Goal: Task Accomplishment & Management: Use online tool/utility

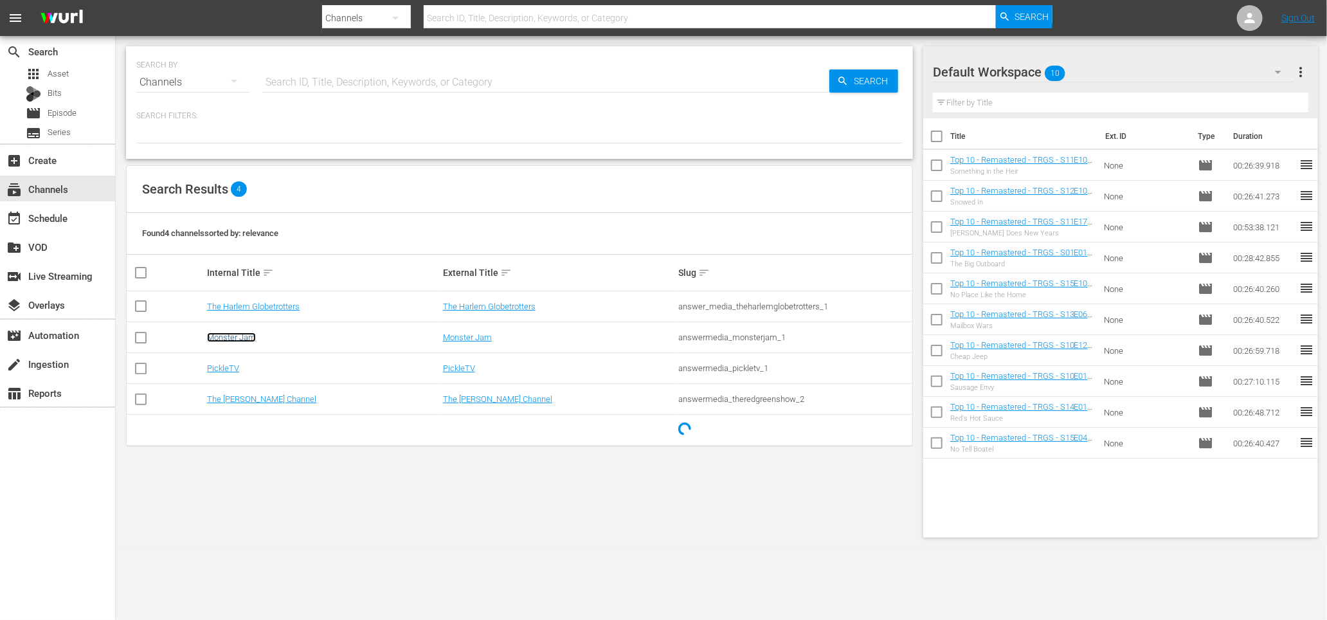
click at [229, 340] on link "Monster Jam" at bounding box center [231, 337] width 49 height 10
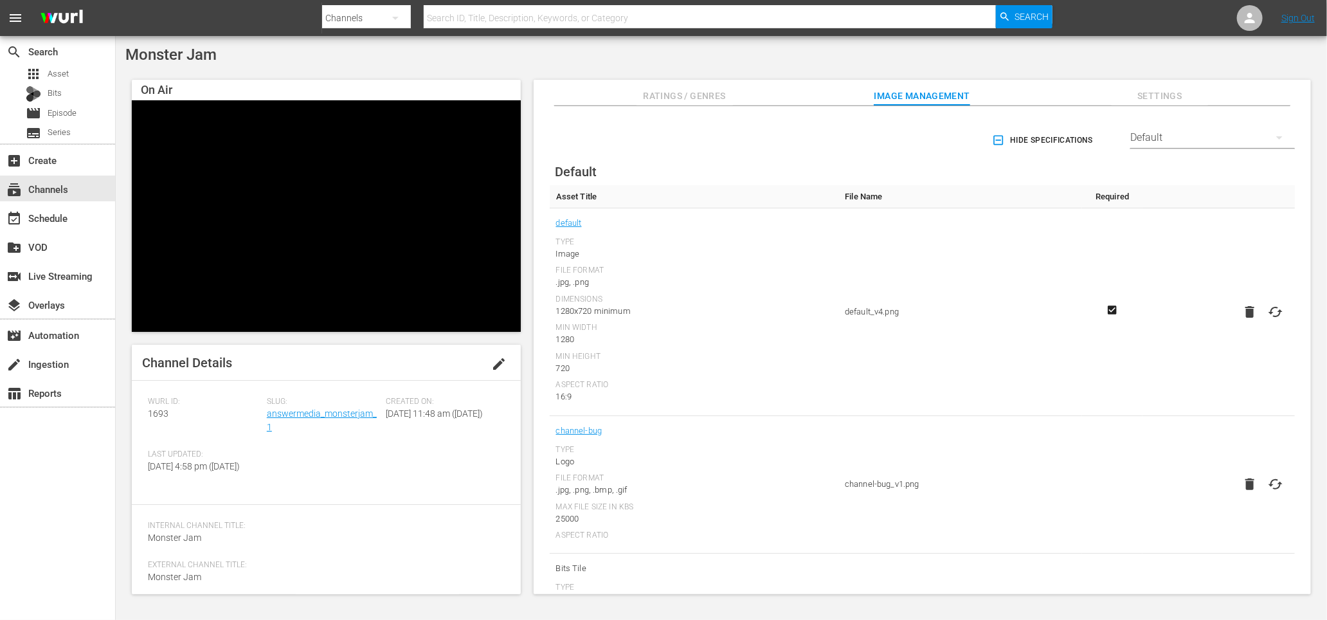
click at [325, 66] on div "Monster Jam On Air Video Player is loading. Pause Unmute Current Time -:- / Dur…" at bounding box center [721, 323] width 1211 height 575
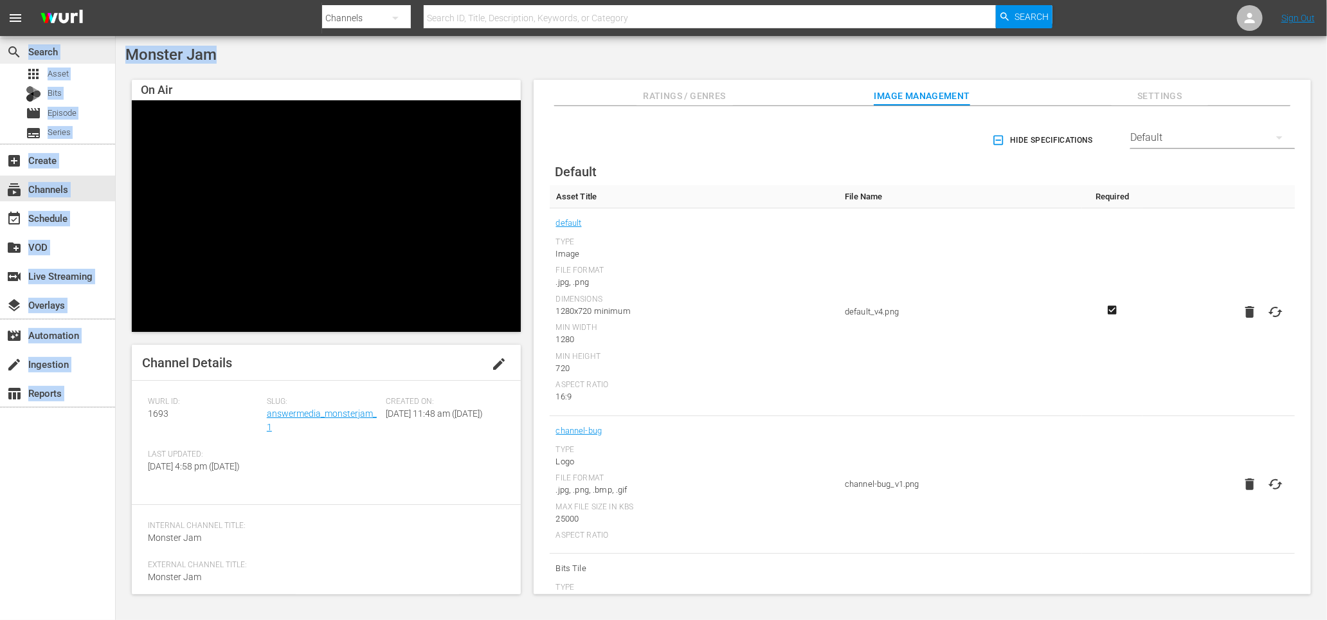
drag, startPoint x: 288, startPoint y: 60, endPoint x: 110, endPoint y: 54, distance: 178.2
click at [116, 0] on div "search Search apps Asset Bits movie Episode subtitles Series add_box Create sub…" at bounding box center [721, 0] width 1211 height 0
click at [441, 52] on div "Monster Jam" at bounding box center [721, 55] width 1192 height 18
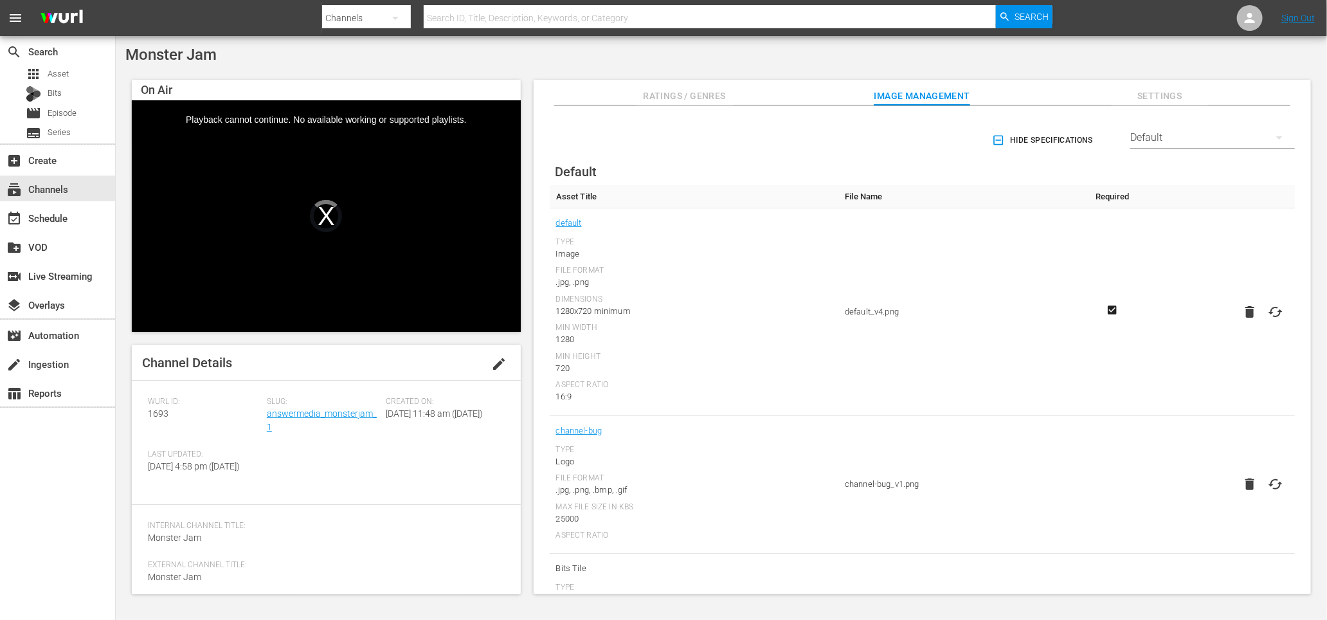
click at [420, 48] on div "Monster Jam" at bounding box center [721, 55] width 1192 height 18
click at [71, 219] on div "event_available Schedule" at bounding box center [36, 216] width 72 height 12
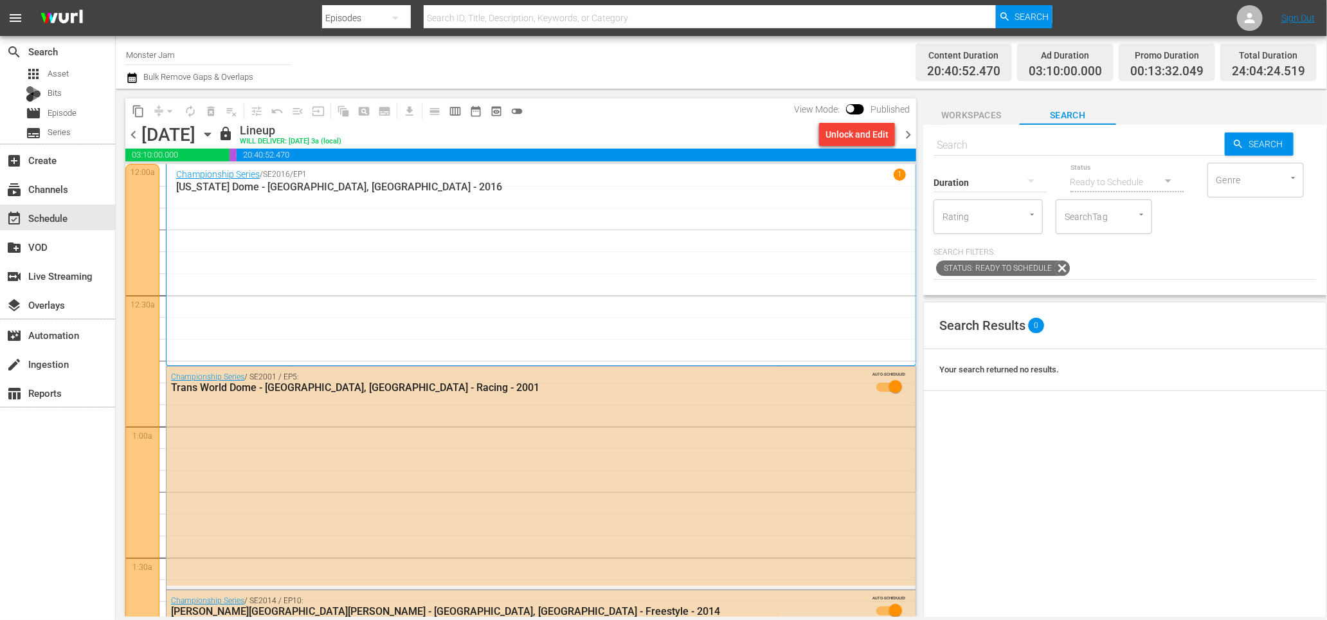
scroll to position [2, 0]
click at [210, 133] on icon "button" at bounding box center [207, 134] width 6 height 3
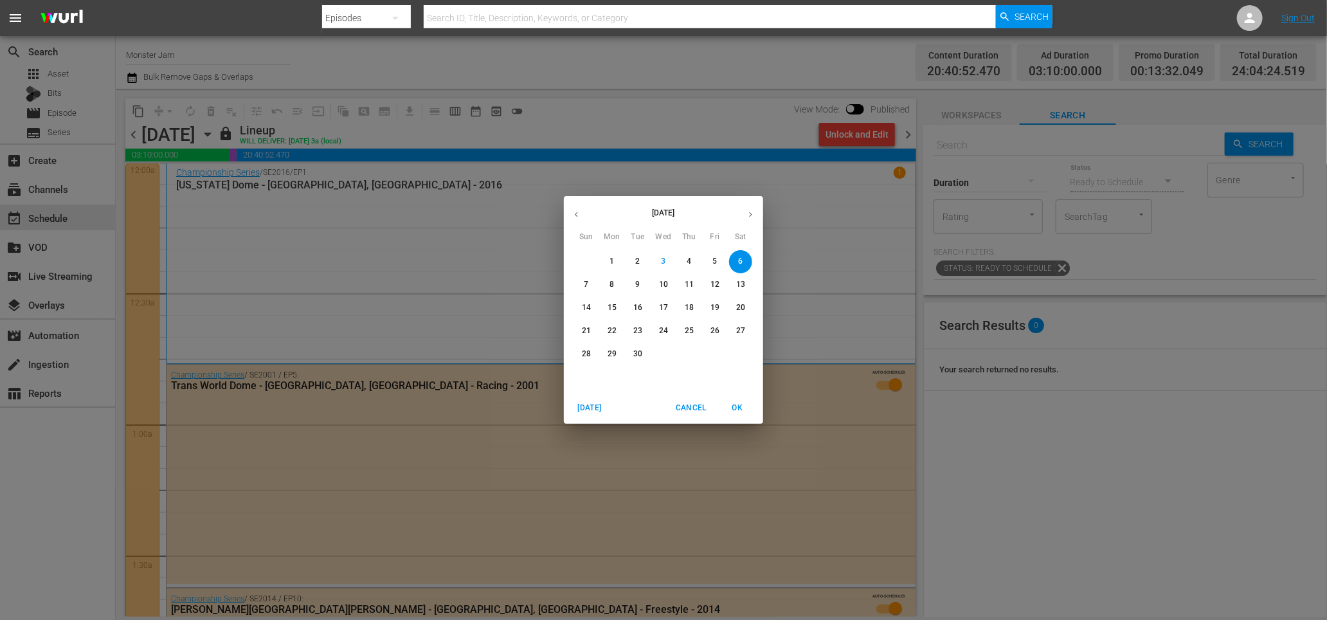
click at [631, 285] on span "9" at bounding box center [637, 284] width 23 height 11
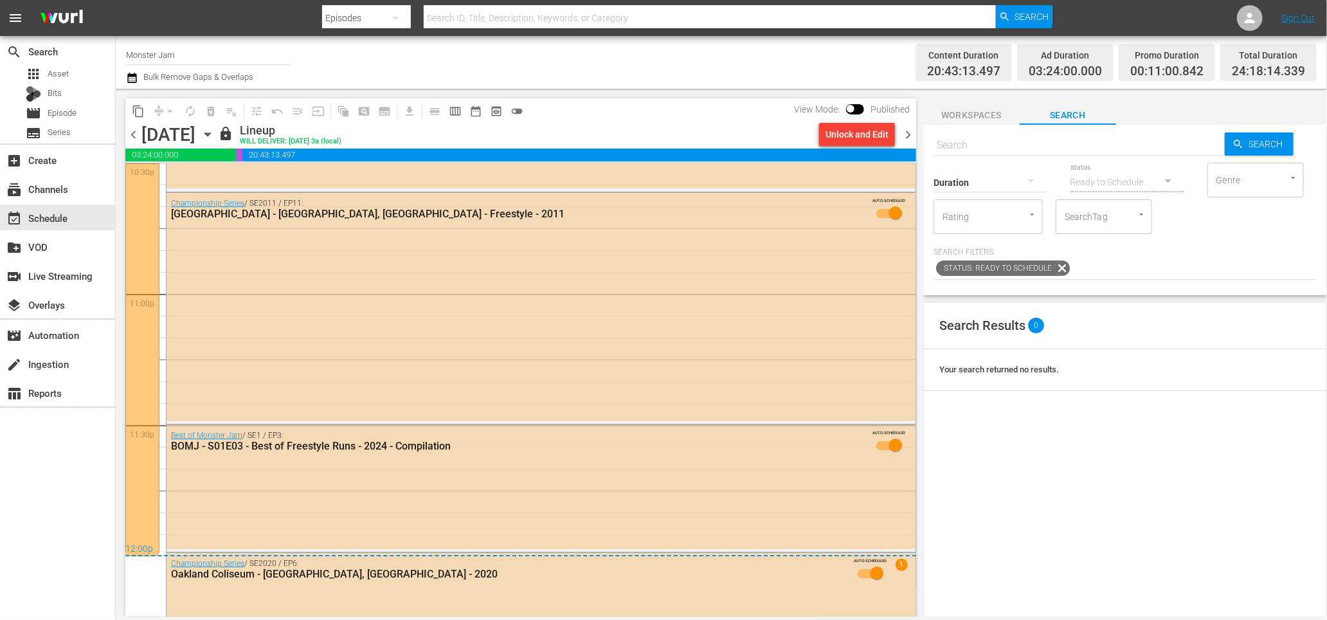
scroll to position [5906, 0]
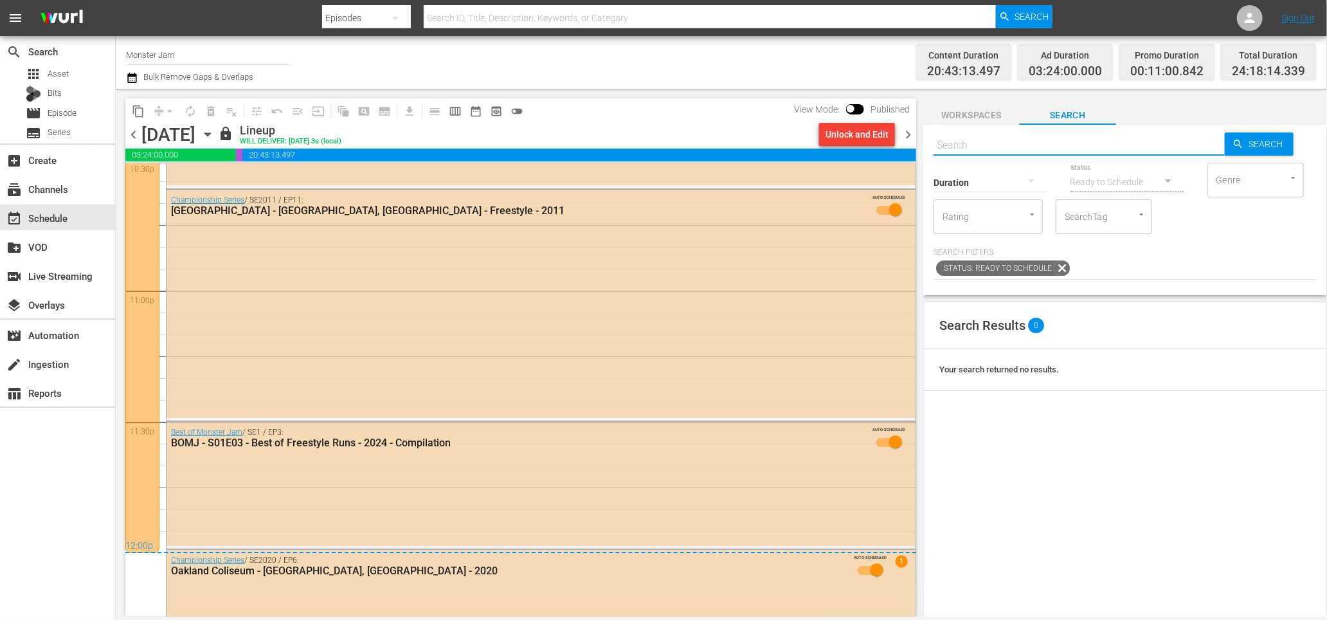
click at [1100, 147] on input "text" at bounding box center [1078, 145] width 291 height 31
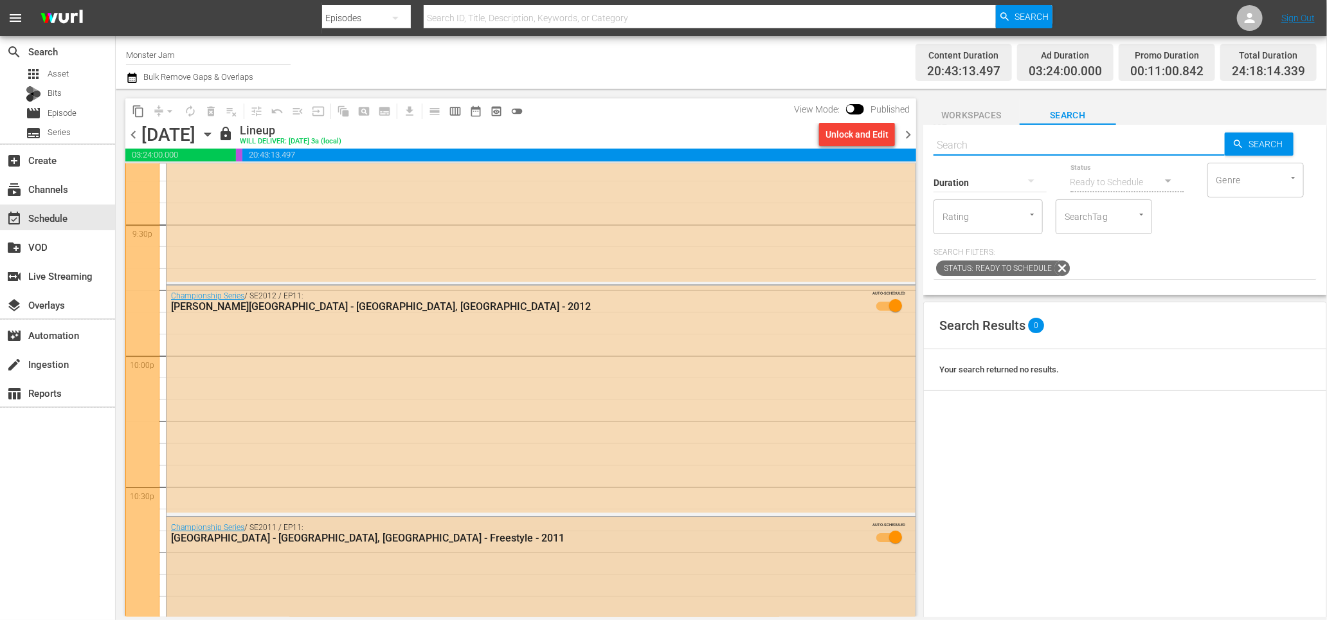
scroll to position [5578, 0]
click at [845, 134] on div "Unlock and Edit" at bounding box center [856, 134] width 63 height 23
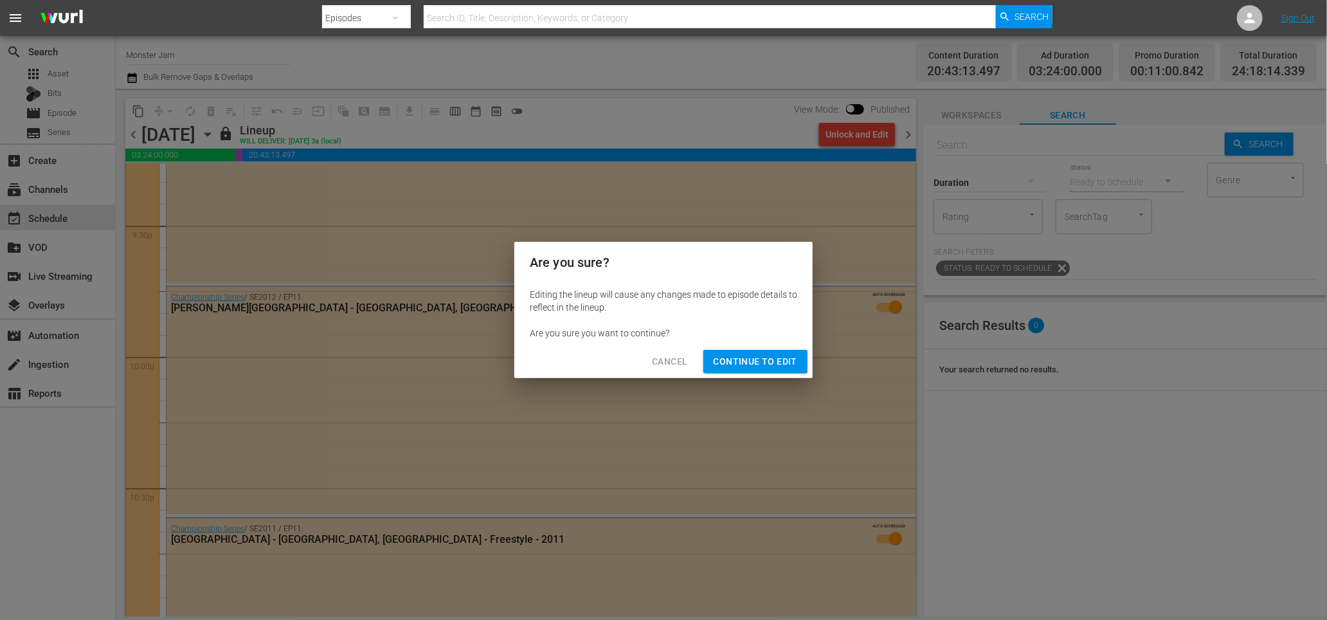
click at [749, 359] on span "Continue to Edit" at bounding box center [756, 362] width 84 height 16
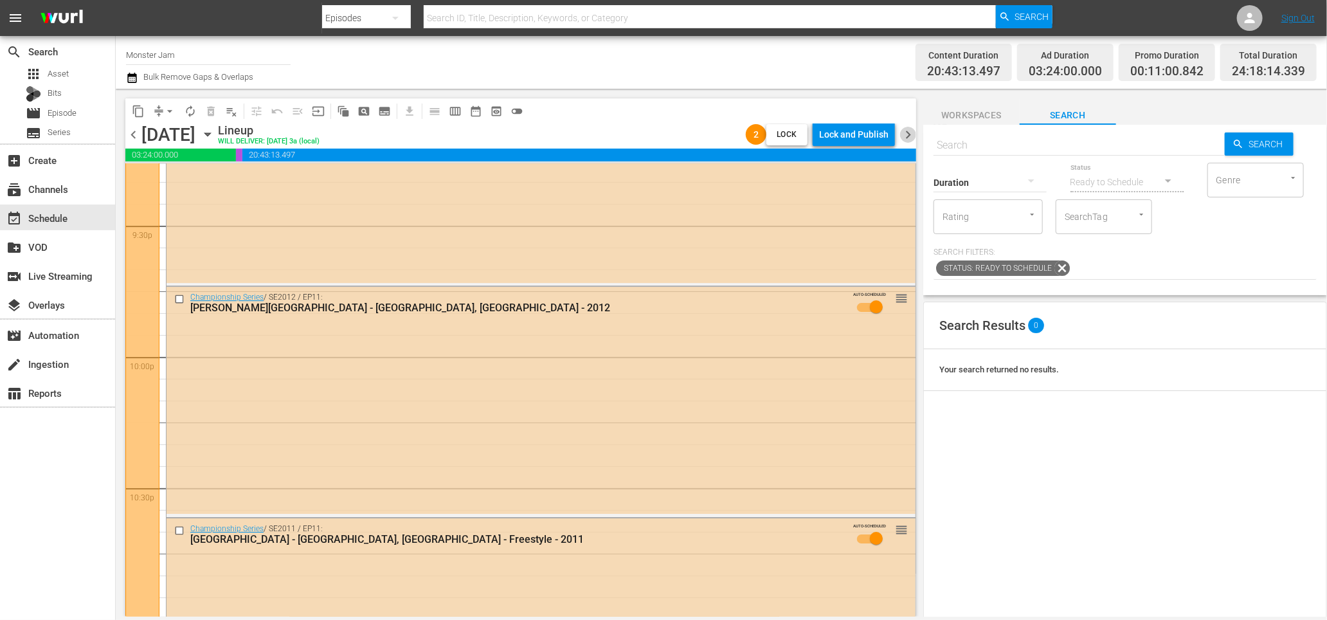
click at [905, 134] on span "chevron_right" at bounding box center [908, 135] width 16 height 16
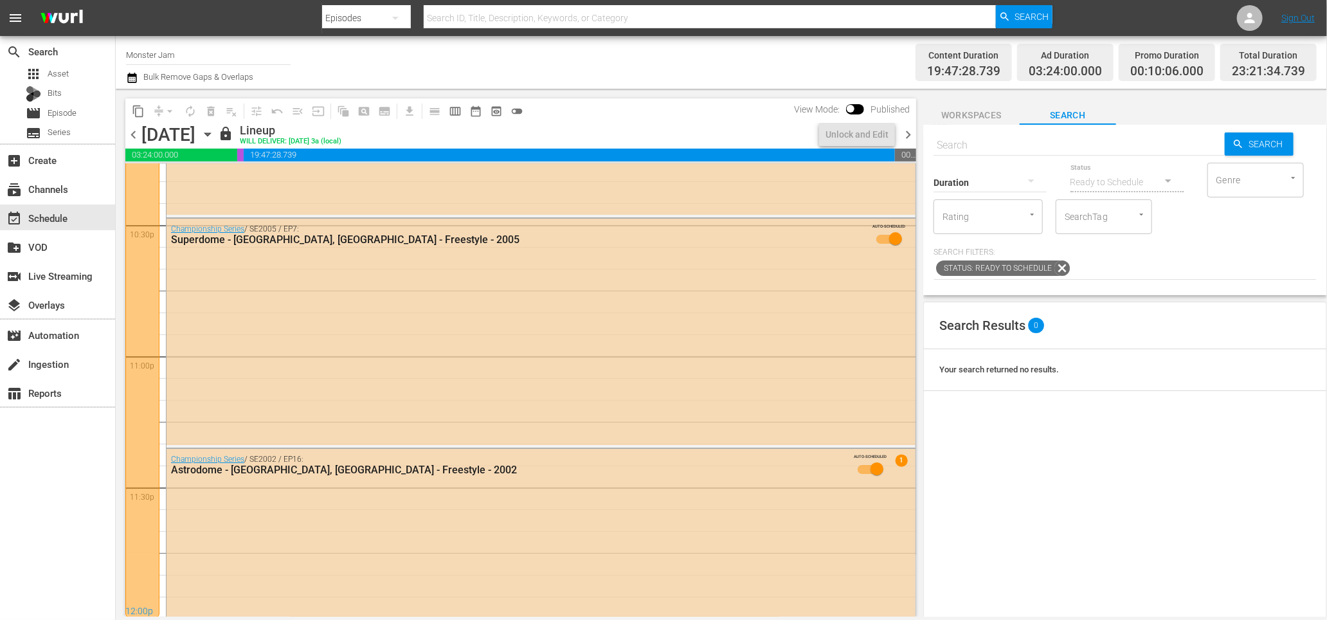
scroll to position [5600, 0]
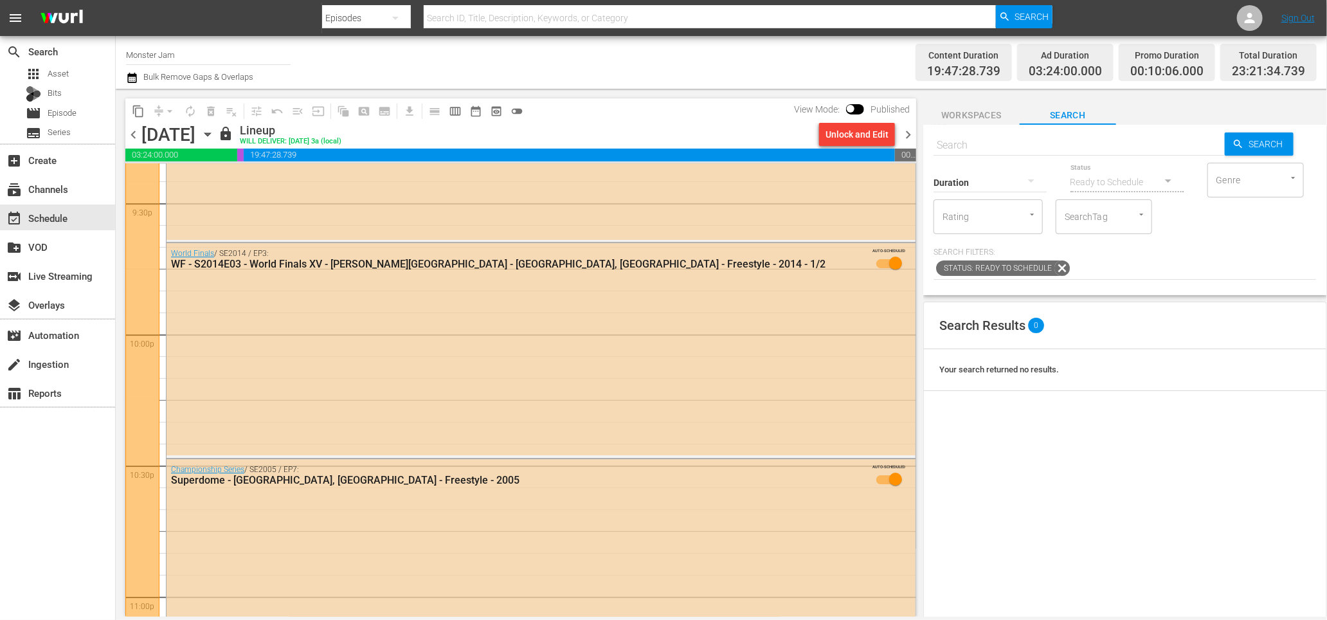
click at [858, 132] on div "Unlock and Edit" at bounding box center [856, 134] width 63 height 23
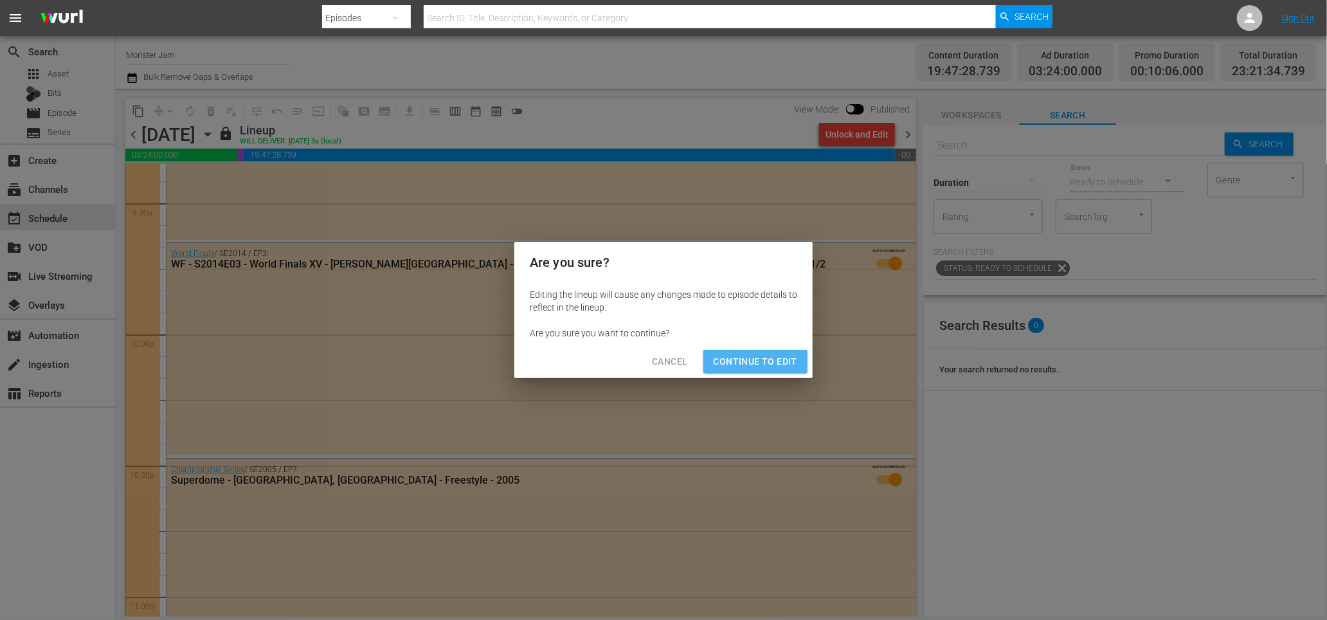
click at [784, 355] on span "Continue to Edit" at bounding box center [756, 362] width 84 height 16
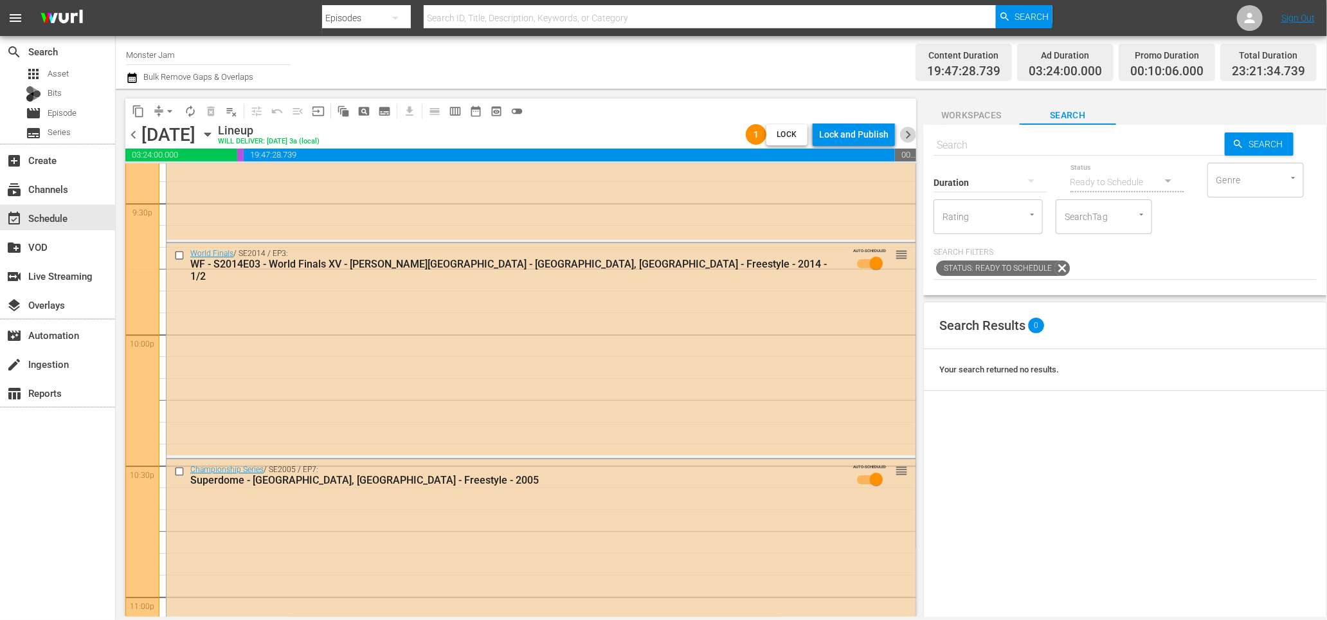
click at [909, 138] on span "chevron_right" at bounding box center [908, 135] width 16 height 16
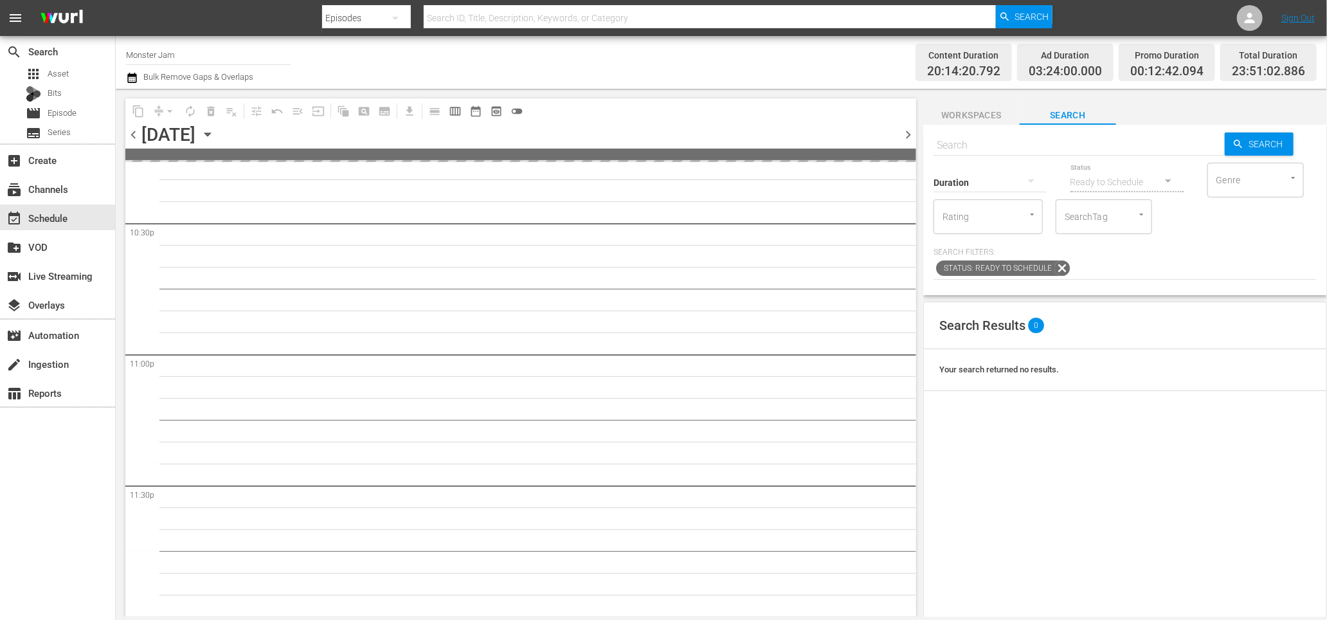
scroll to position [5600, 0]
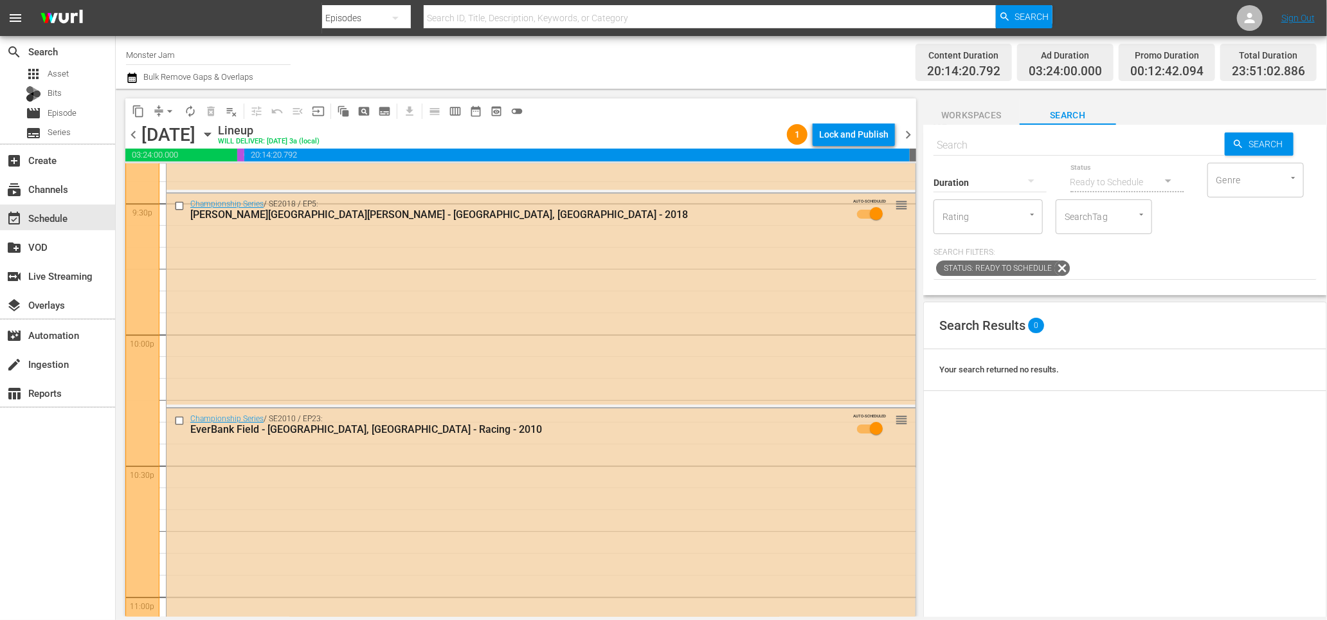
click at [132, 136] on span "chevron_left" at bounding box center [133, 135] width 16 height 16
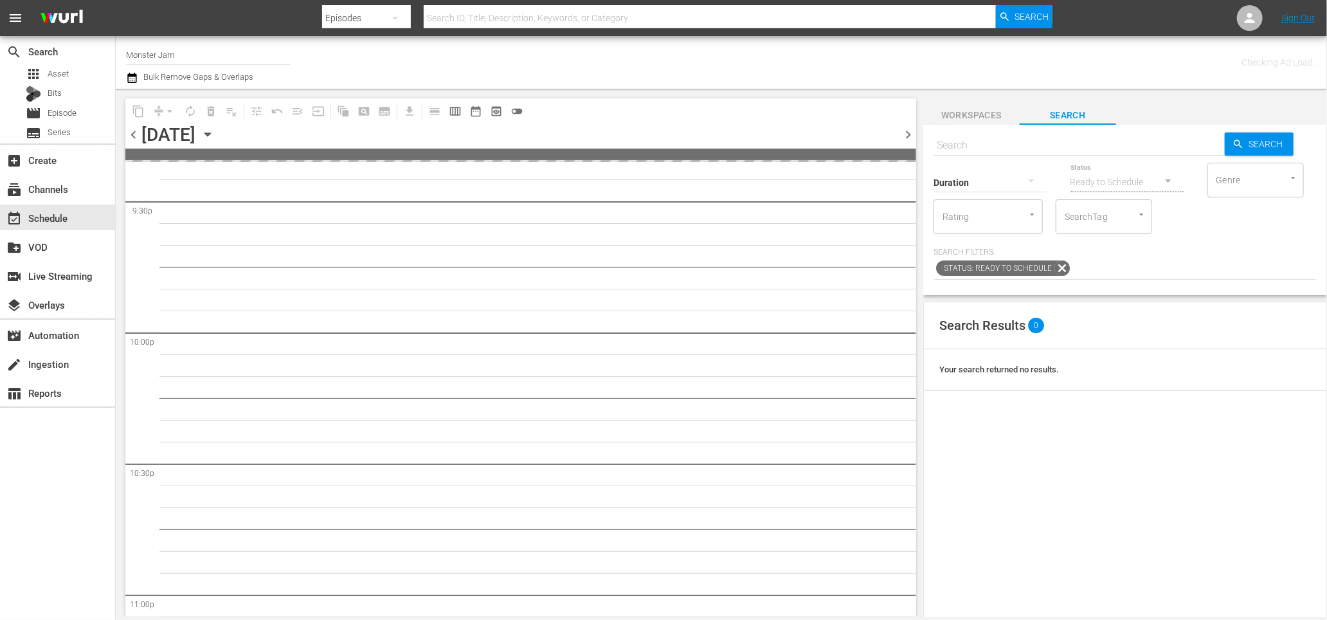
scroll to position [5841, 0]
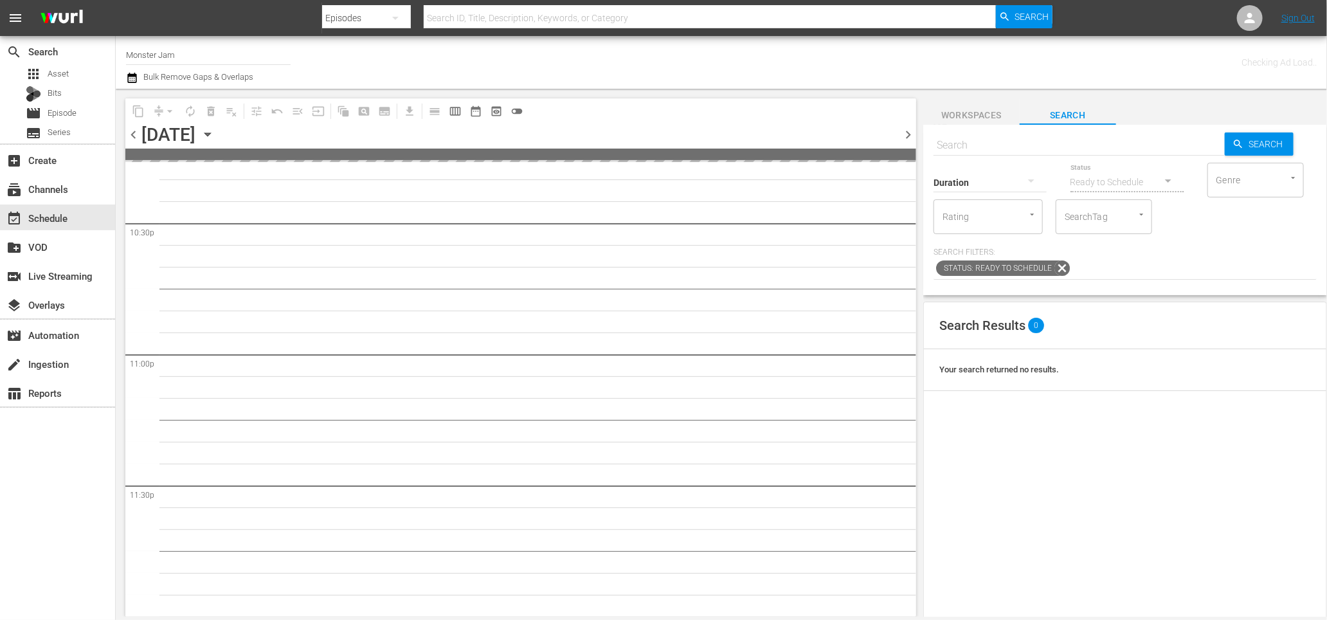
click at [132, 136] on span "chevron_left" at bounding box center [133, 135] width 16 height 16
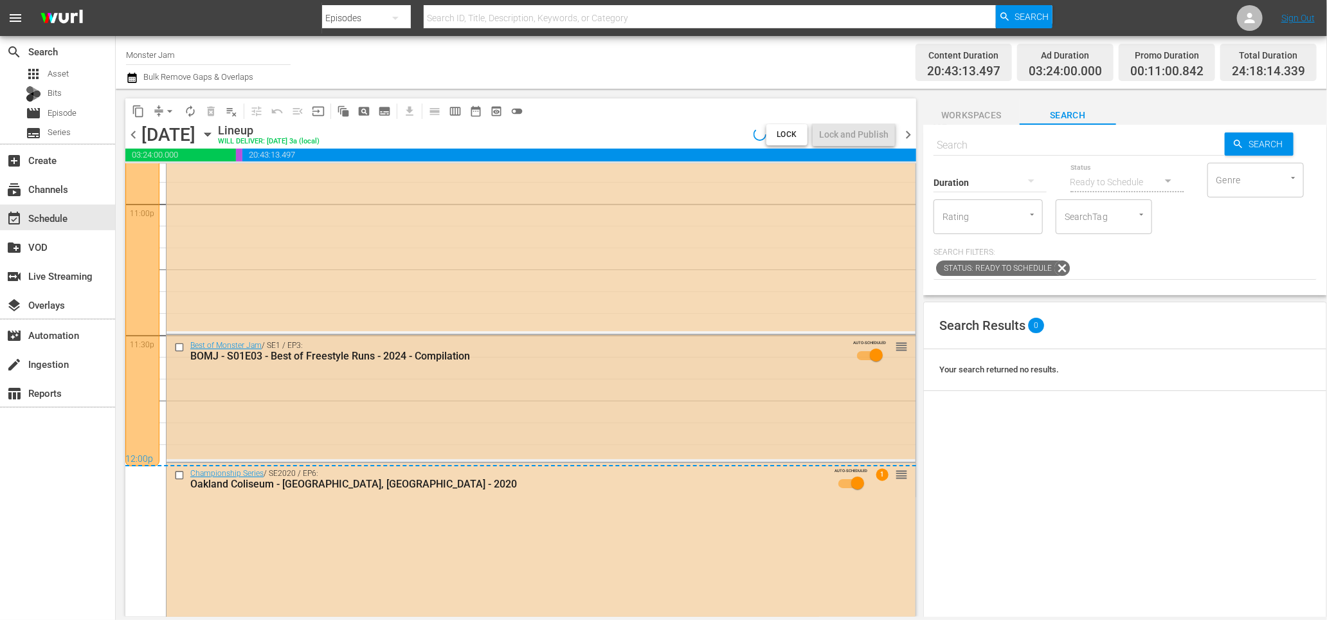
scroll to position [5984, 0]
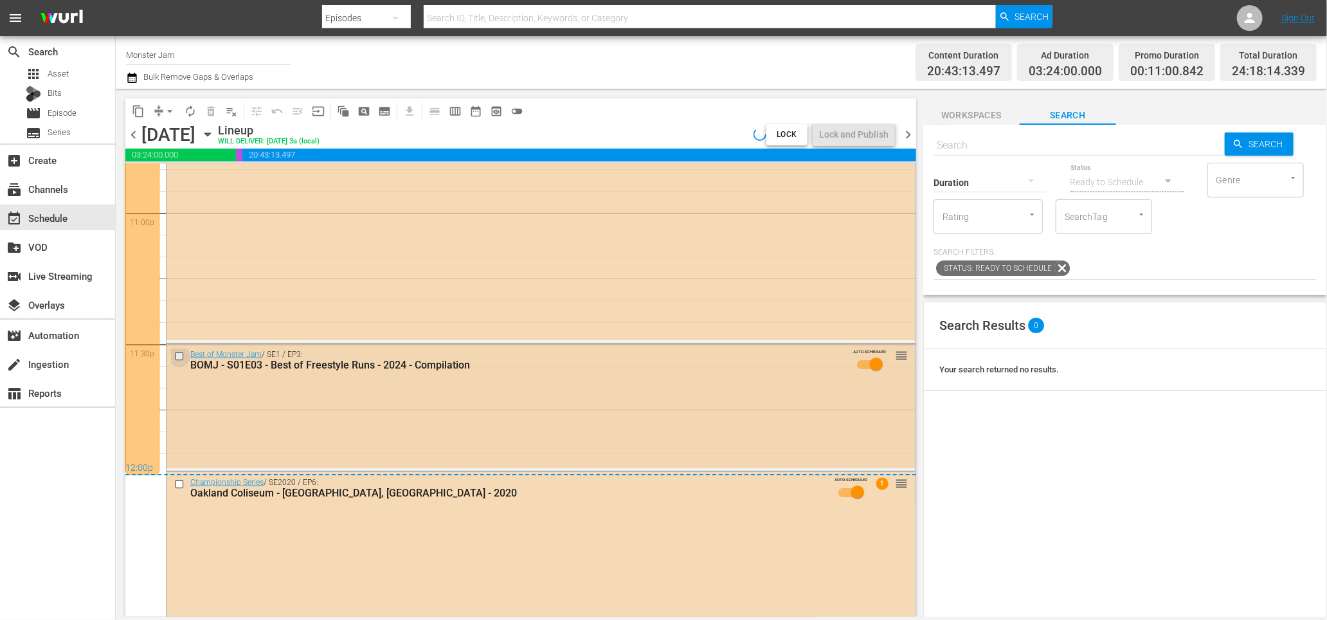
click at [177, 356] on input "checkbox" at bounding box center [181, 356] width 14 height 11
click at [178, 484] on input "checkbox" at bounding box center [181, 483] width 14 height 11
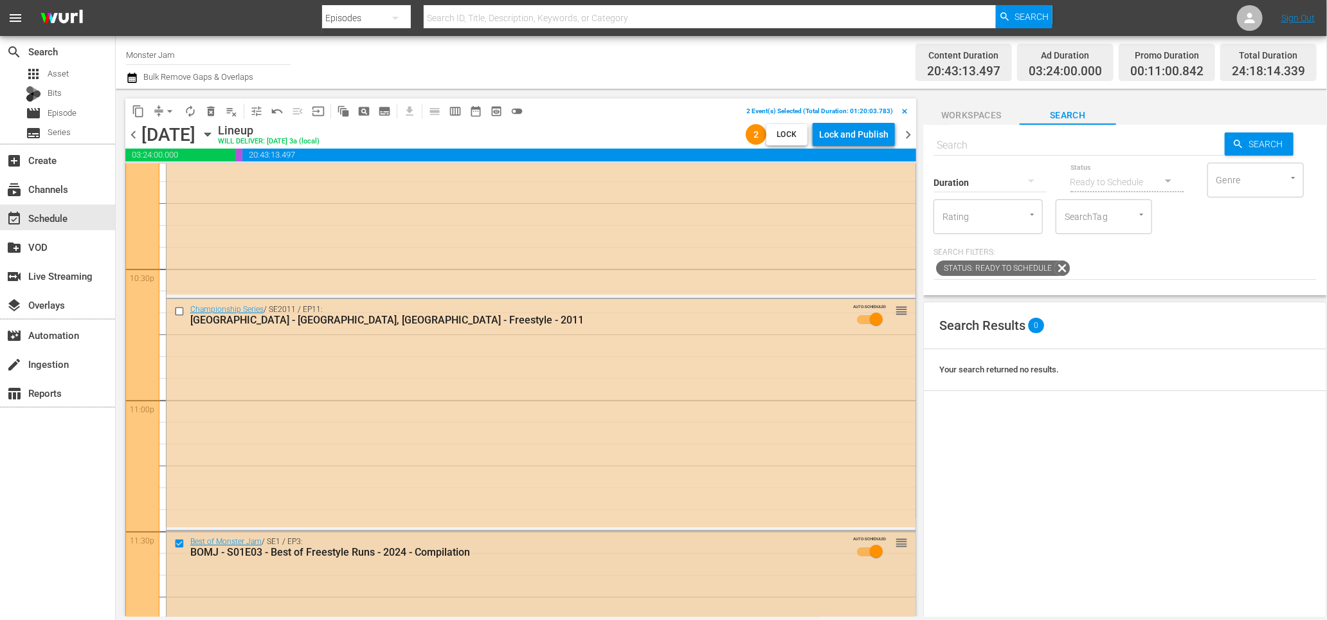
scroll to position [5775, 0]
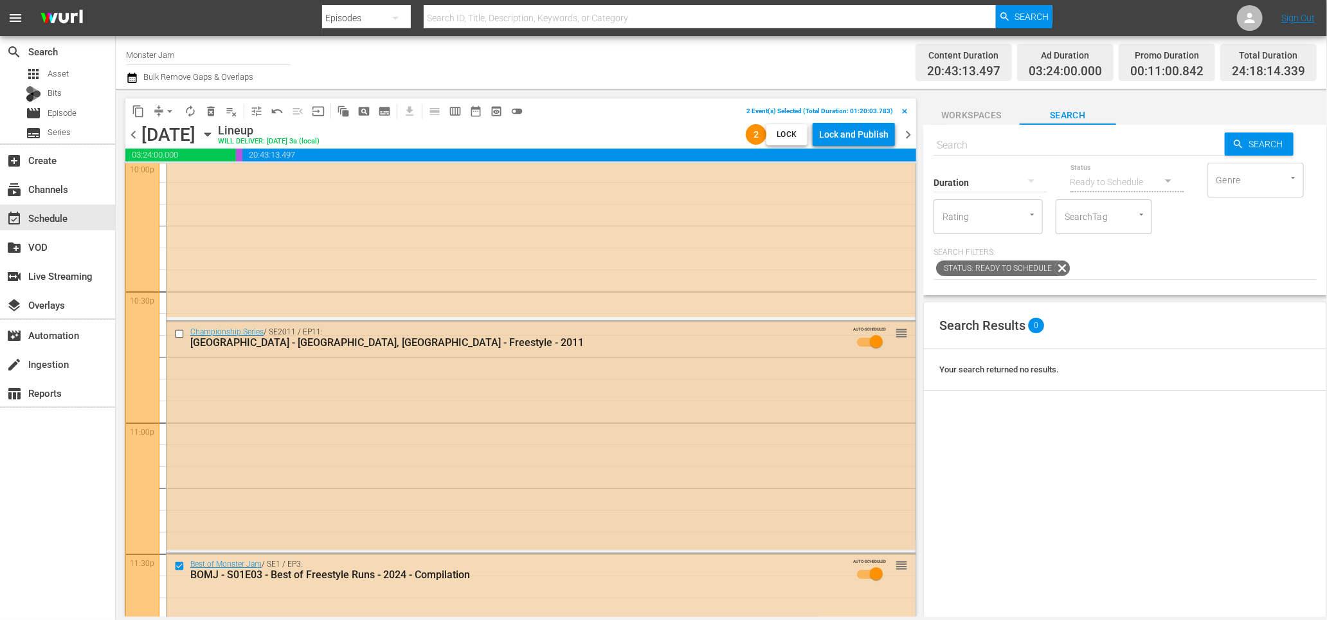
click at [178, 335] on input "checkbox" at bounding box center [181, 333] width 14 height 11
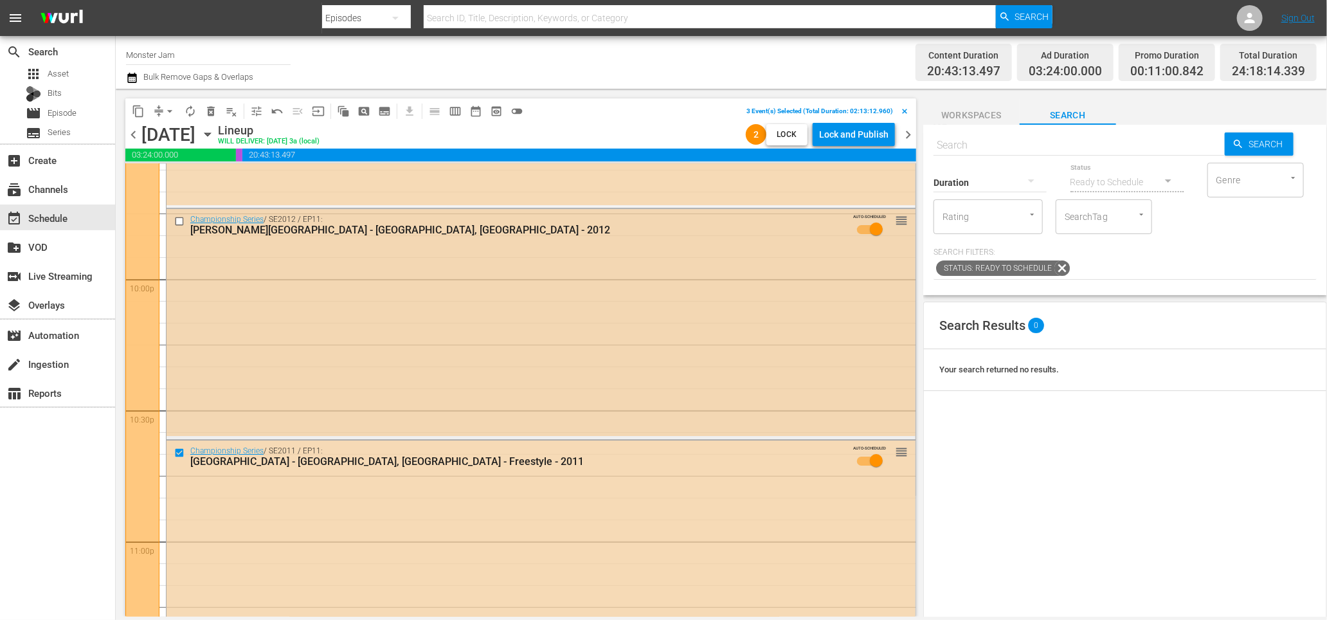
scroll to position [5638, 0]
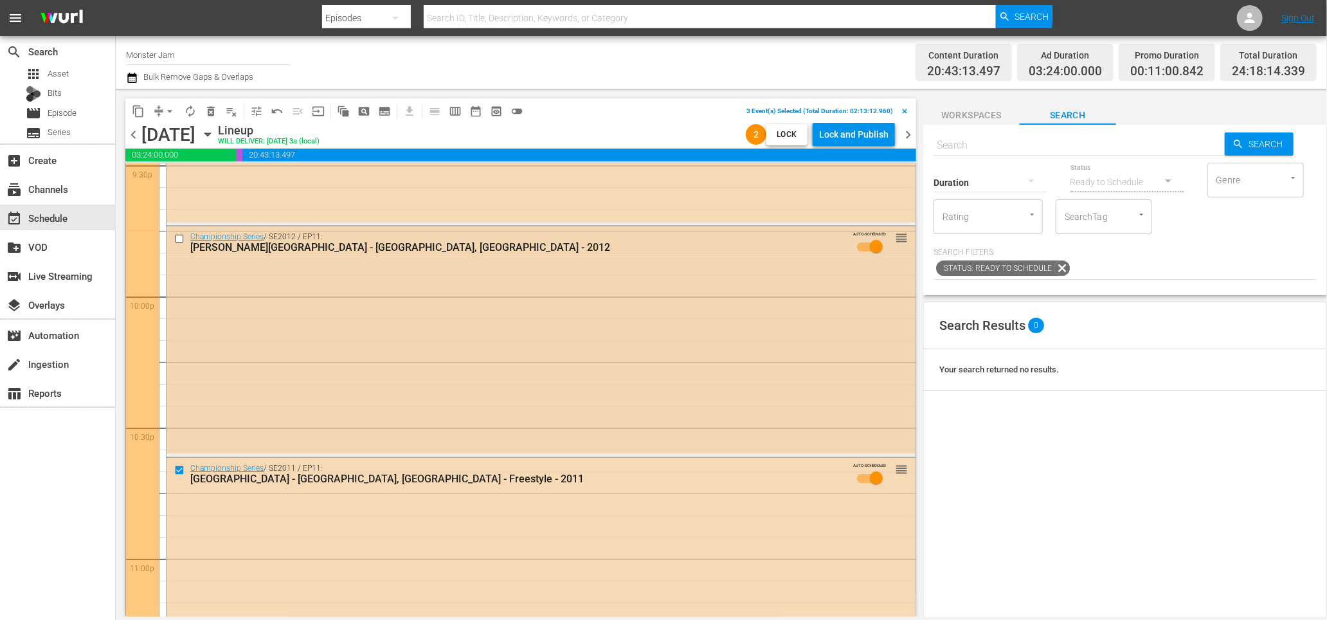
click at [181, 236] on input "checkbox" at bounding box center [181, 238] width 14 height 11
click at [212, 114] on span "delete_forever_outlined" at bounding box center [210, 111] width 13 height 13
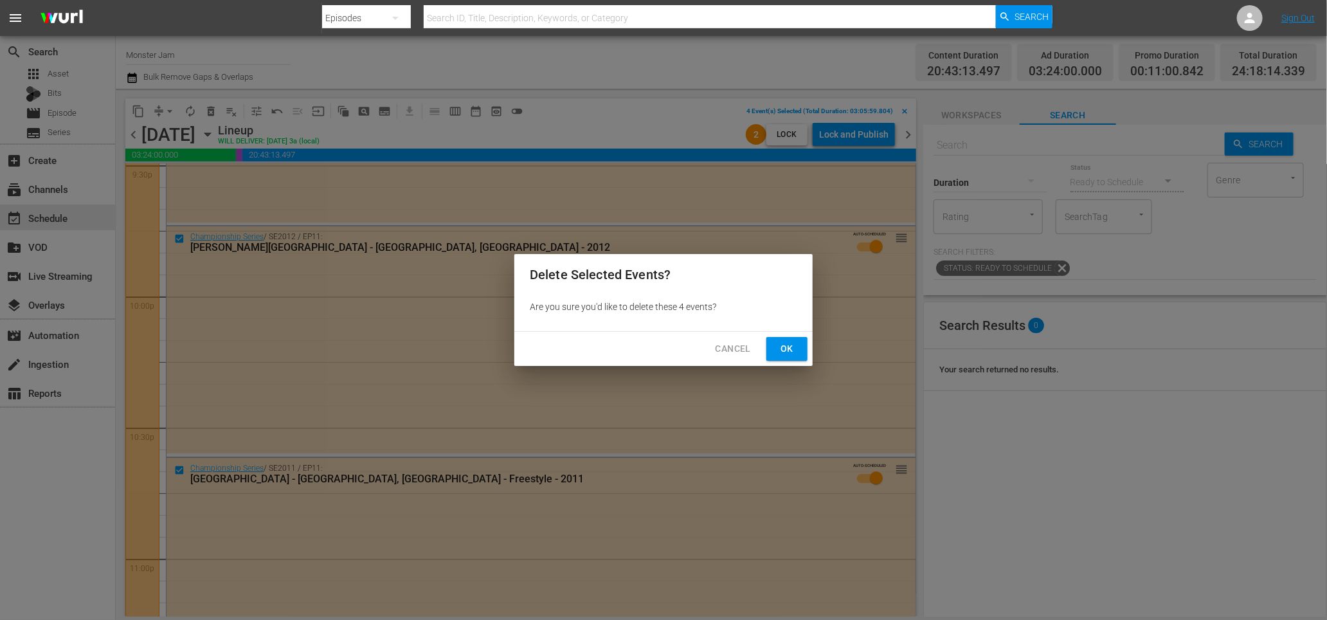
click at [795, 351] on span "Ok" at bounding box center [787, 349] width 21 height 16
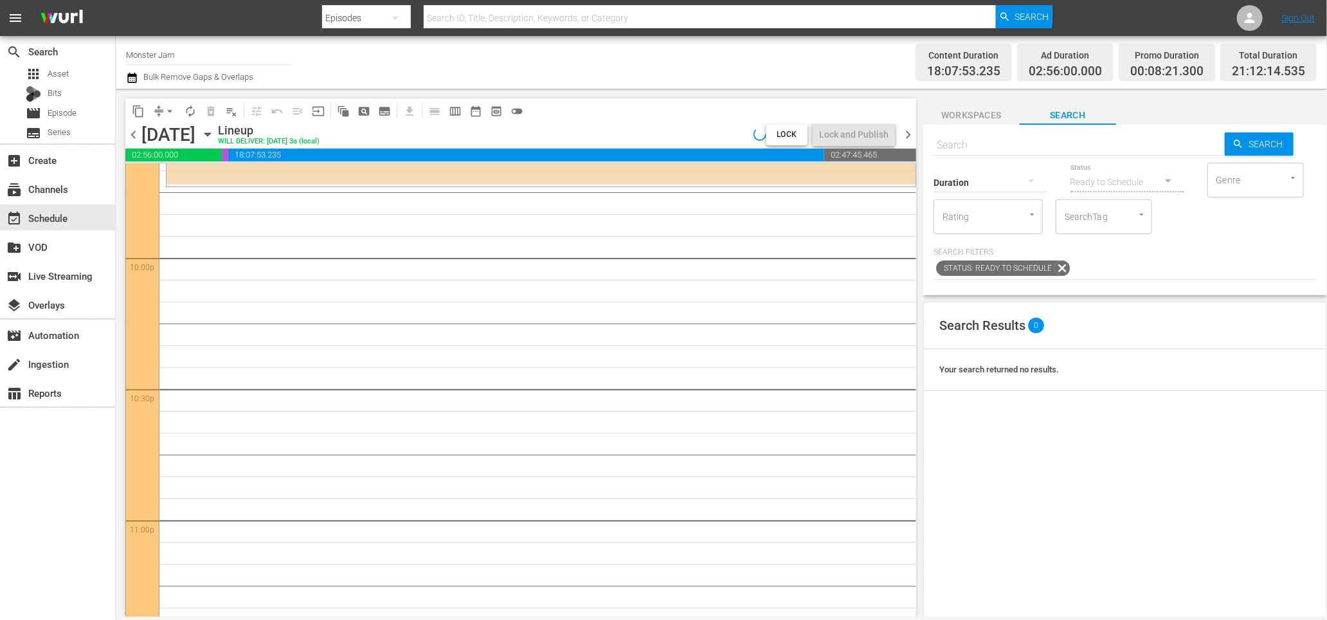
scroll to position [5675, 0]
click at [1002, 149] on input "text" at bounding box center [1078, 145] width 291 height 31
type input "prime"
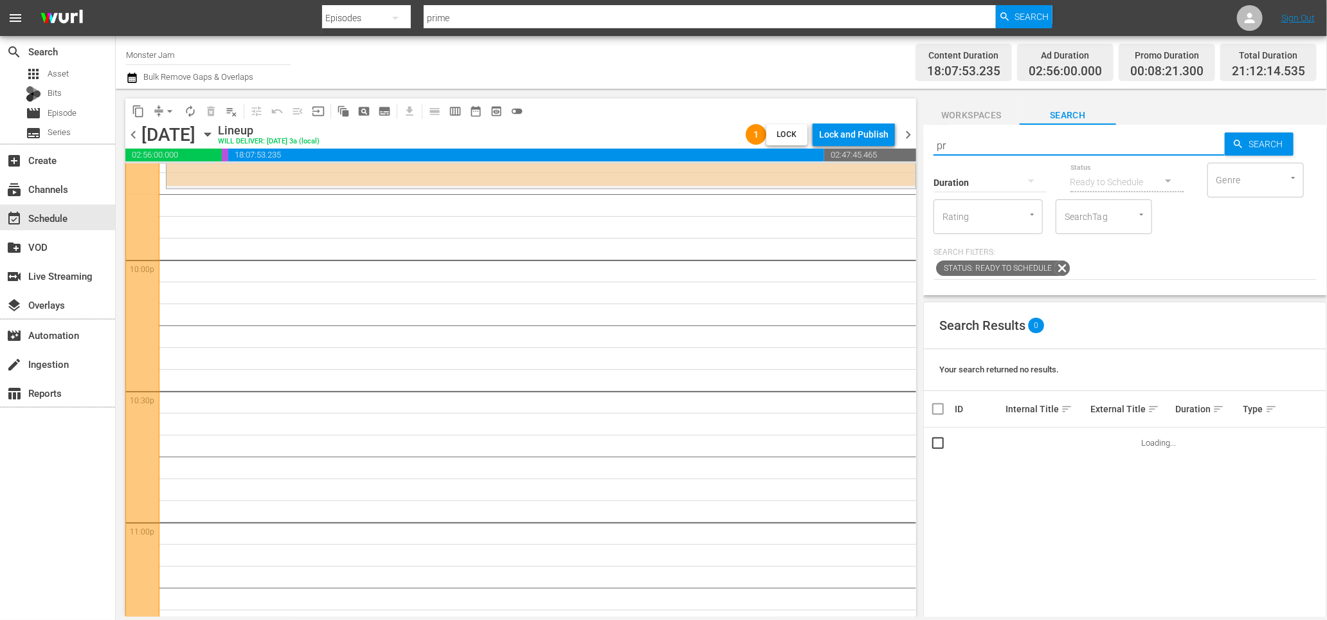
type input "p"
click at [1087, 204] on div "SearchTag" at bounding box center [1104, 216] width 96 height 35
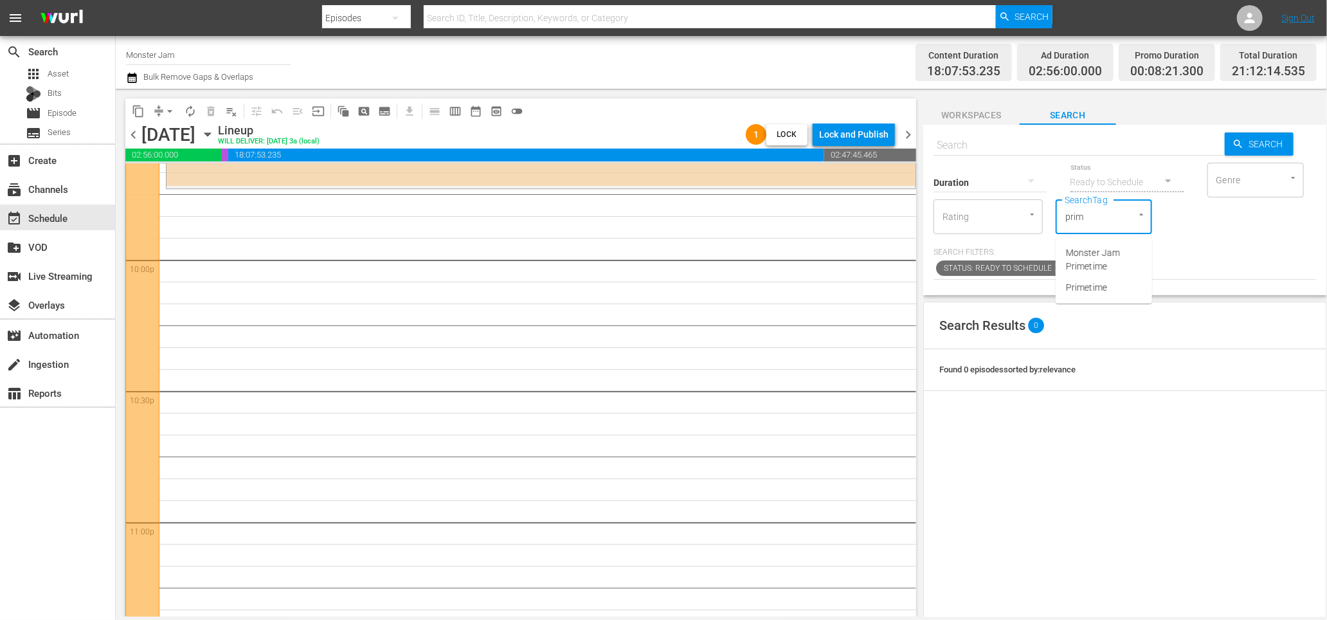
type input "prime"
click at [1093, 287] on span "Primetime" at bounding box center [1086, 288] width 41 height 14
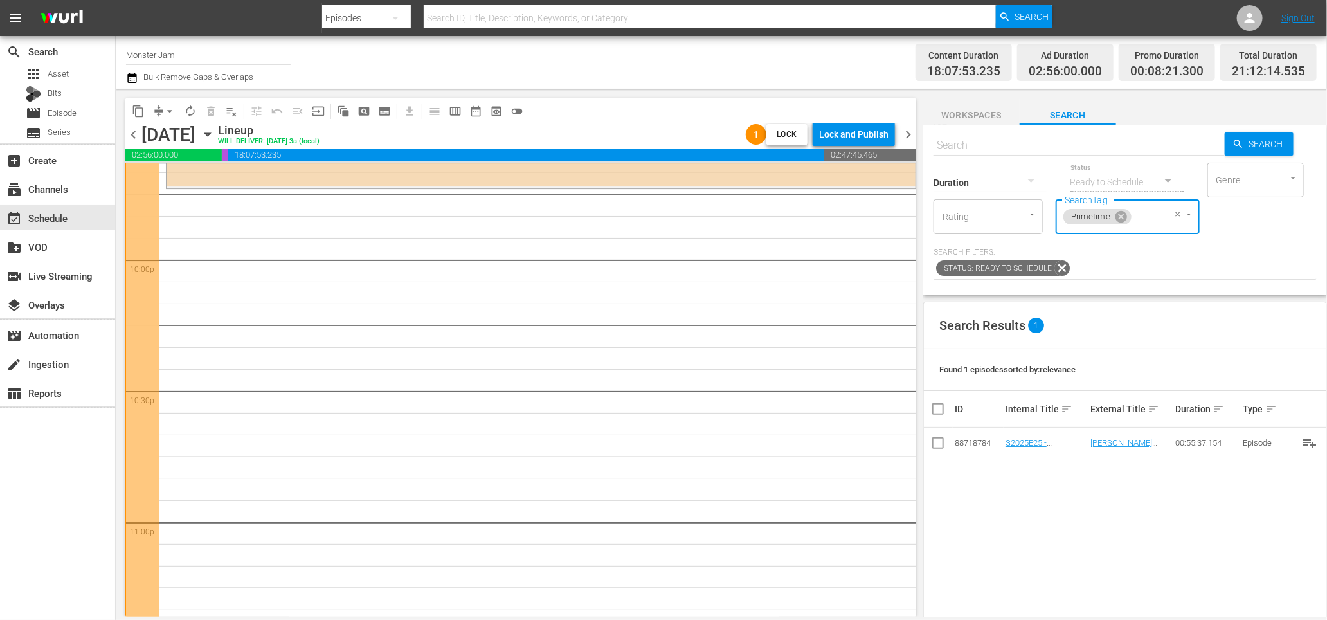
click at [1117, 215] on icon at bounding box center [1121, 217] width 12 height 12
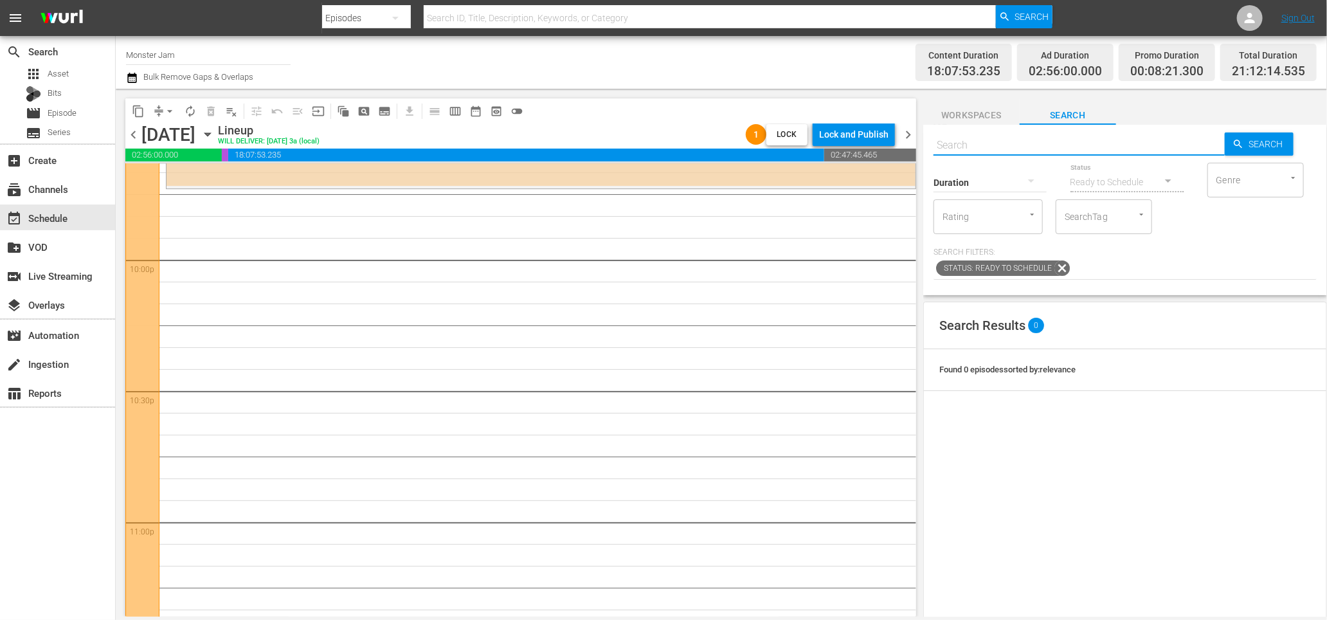
click at [956, 140] on input "text" at bounding box center [1078, 145] width 291 height 31
type input "stadium"
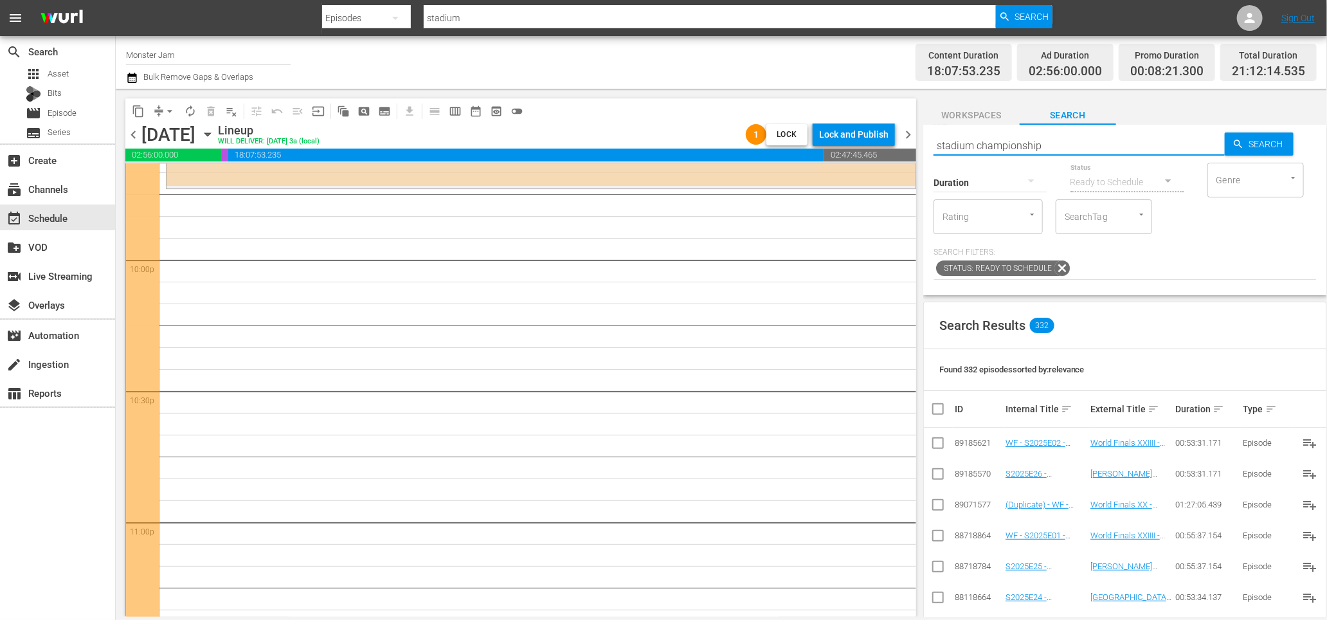
type input "stadium championship"
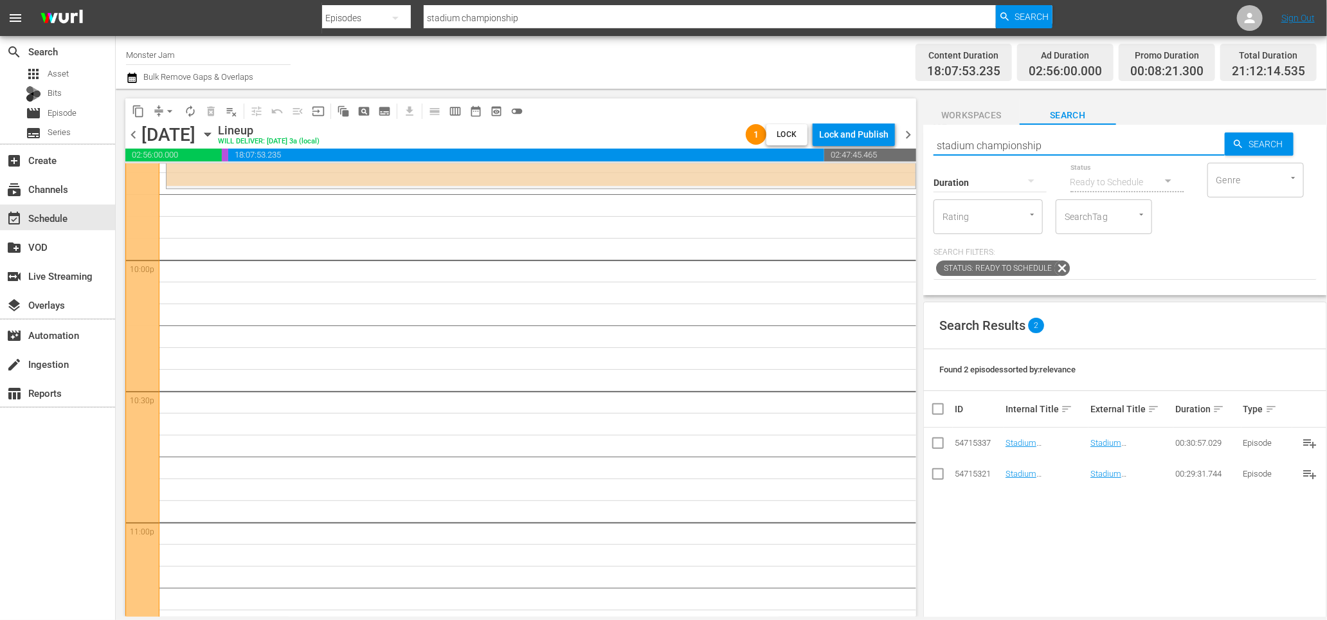
click at [1041, 143] on input "stadium championship" at bounding box center [1078, 145] width 291 height 31
click at [1106, 219] on input "SearchTag" at bounding box center [1085, 216] width 49 height 23
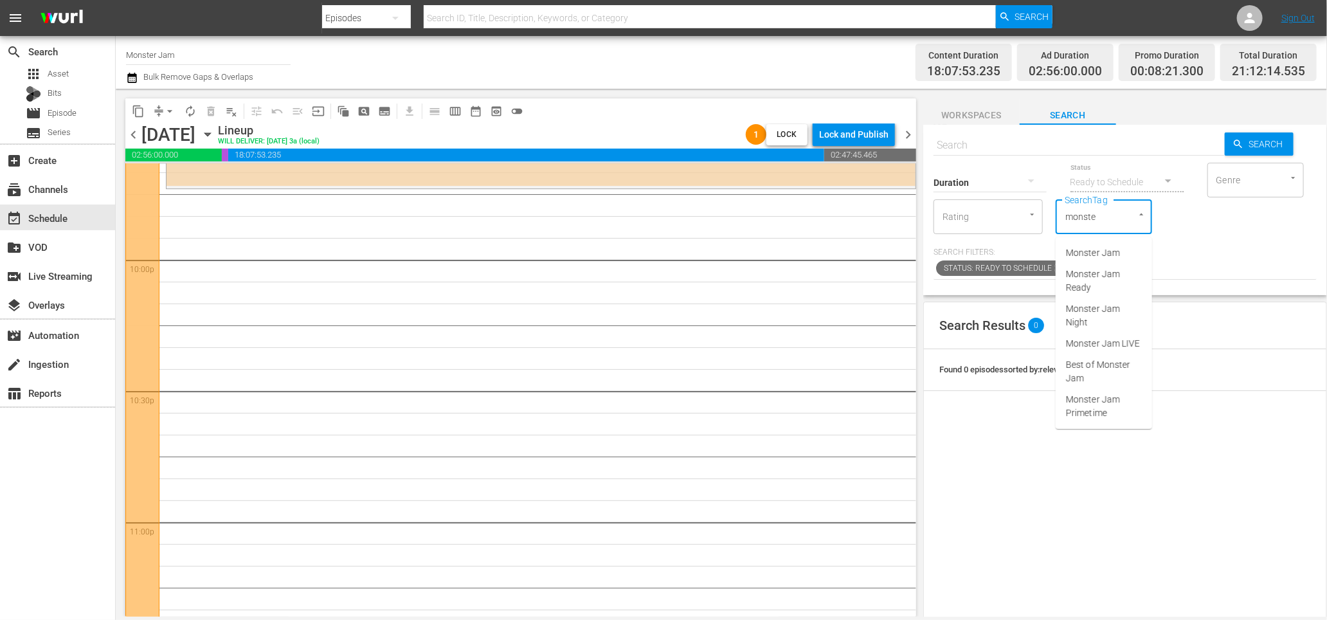
type input "monster"
click at [1112, 275] on span "Monster Jam Ready" at bounding box center [1104, 280] width 76 height 27
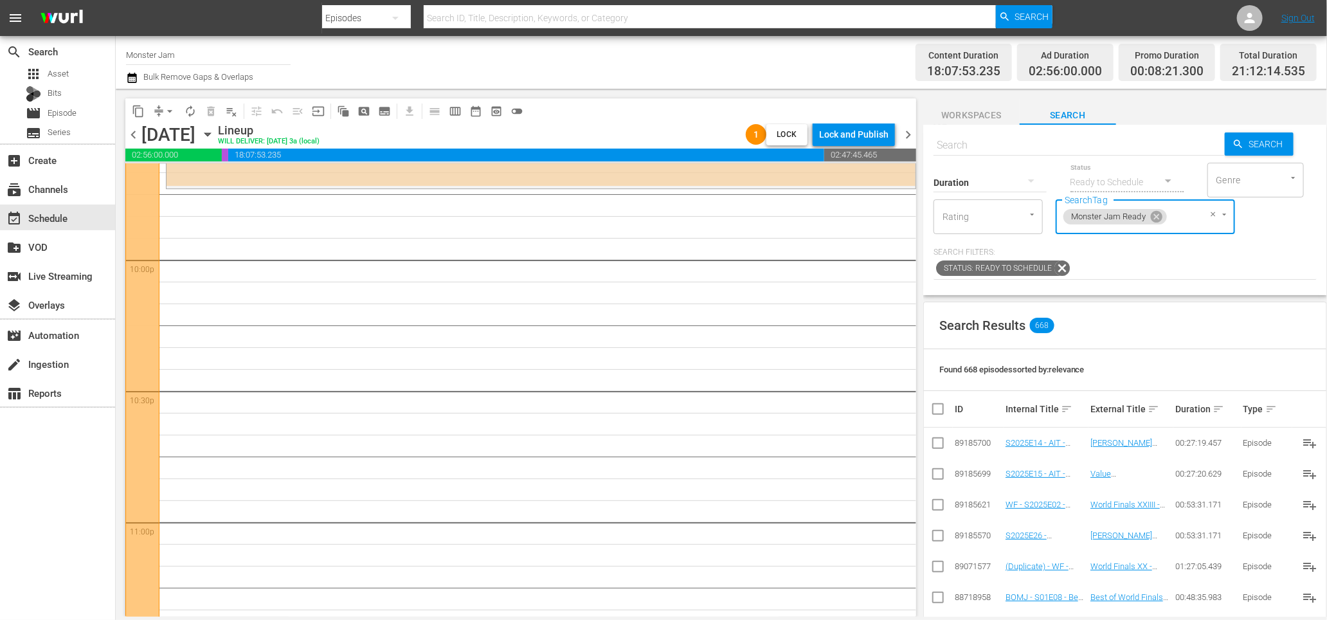
scroll to position [5668, 0]
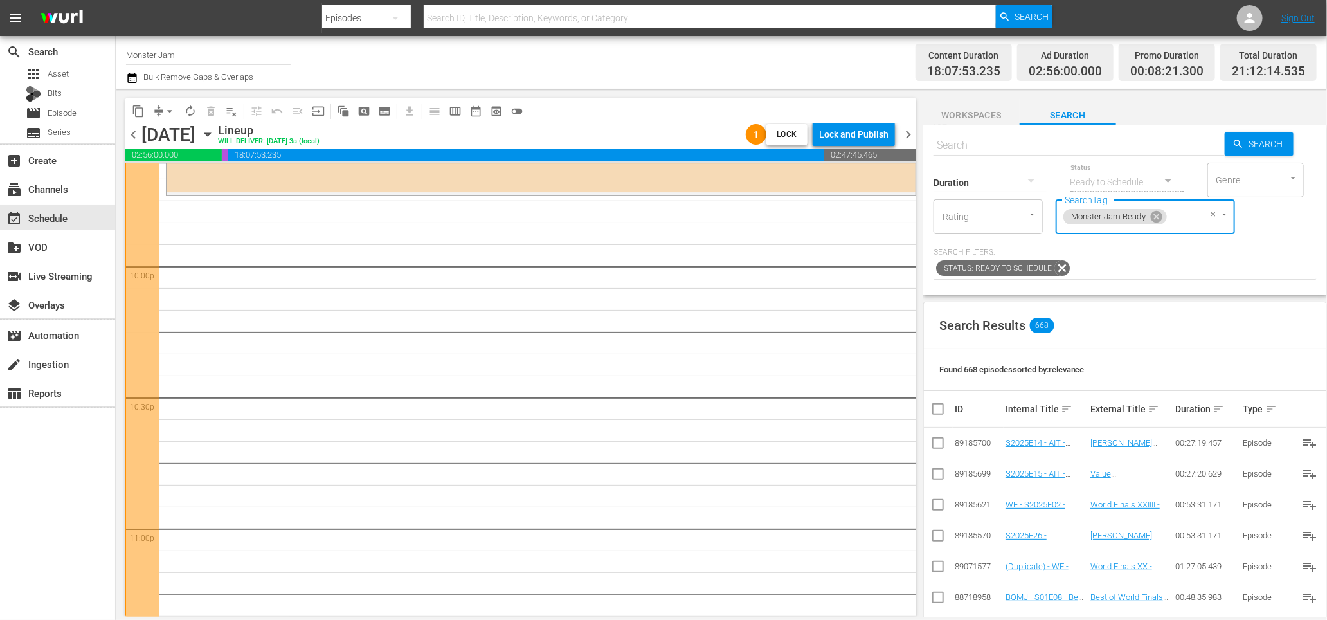
click at [798, 96] on div "content_copy compress arrow_drop_down autorenew_outlined delete_forever_outline…" at bounding box center [518, 353] width 804 height 528
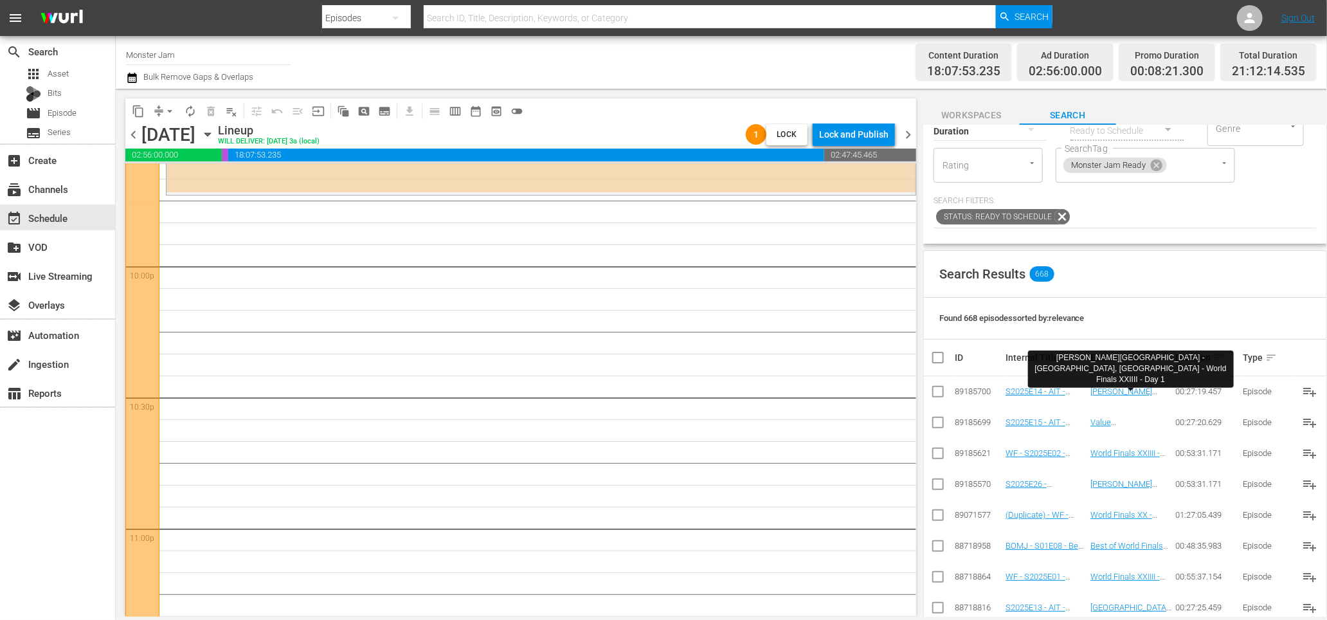
scroll to position [0, 0]
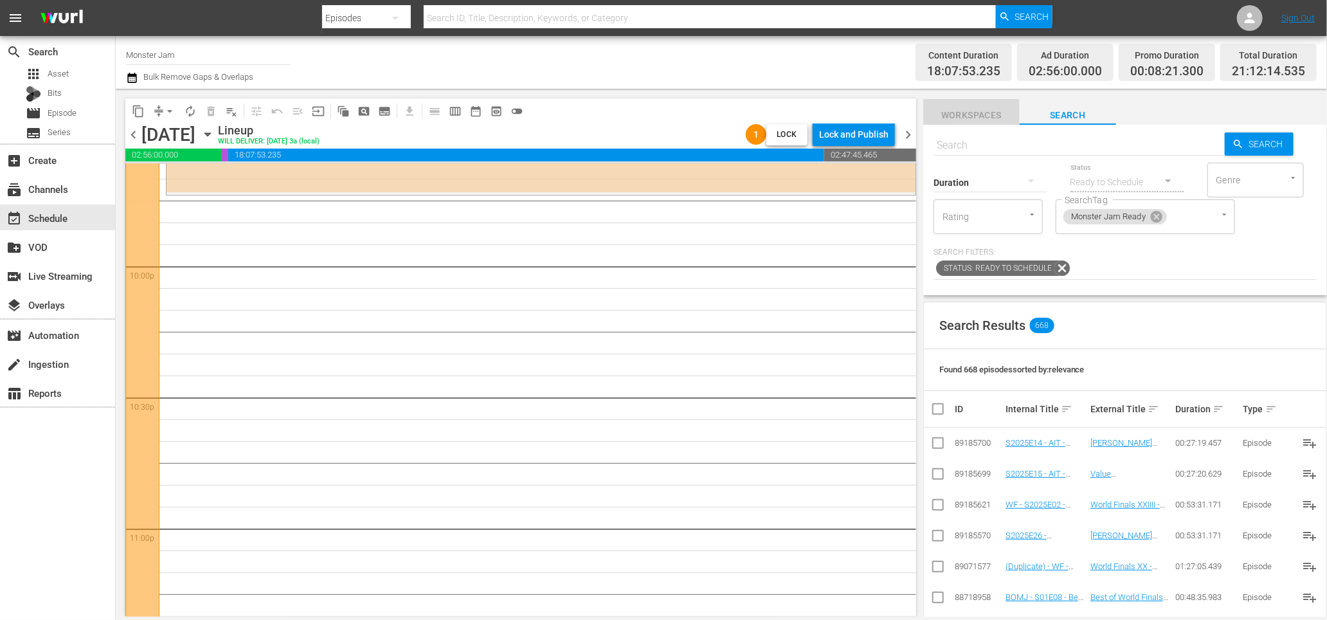
click at [991, 117] on span "Workspaces" at bounding box center [971, 115] width 96 height 16
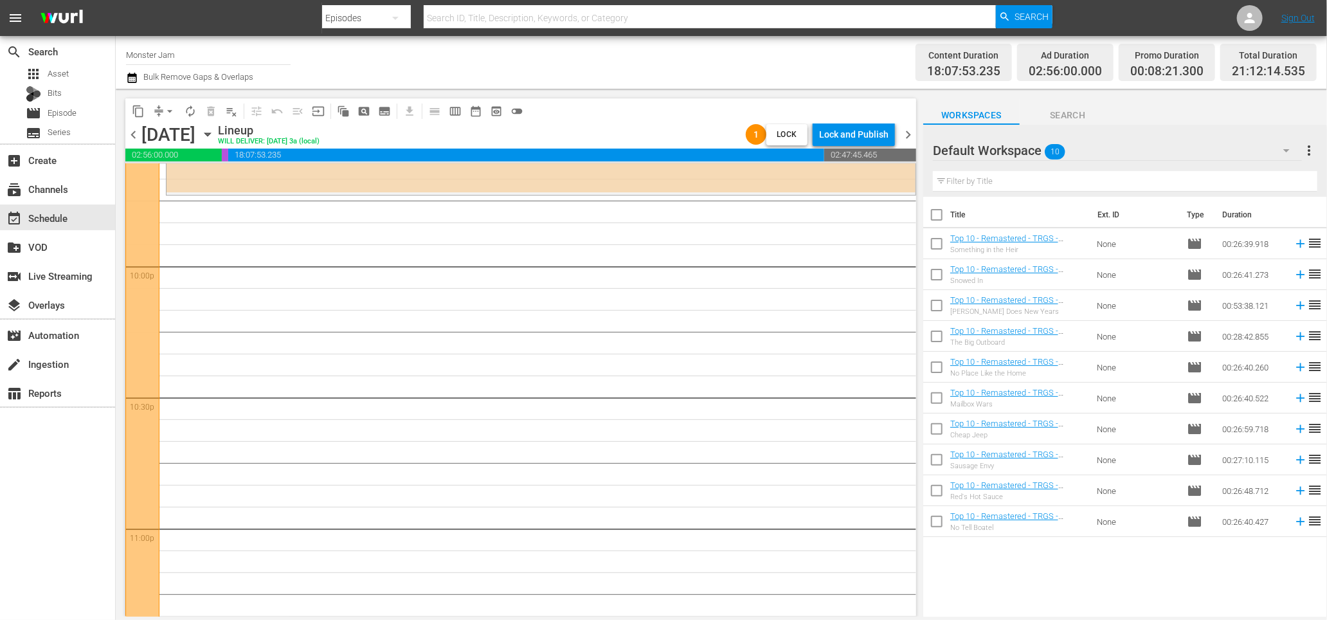
click at [1067, 107] on span "Search" at bounding box center [1068, 115] width 96 height 16
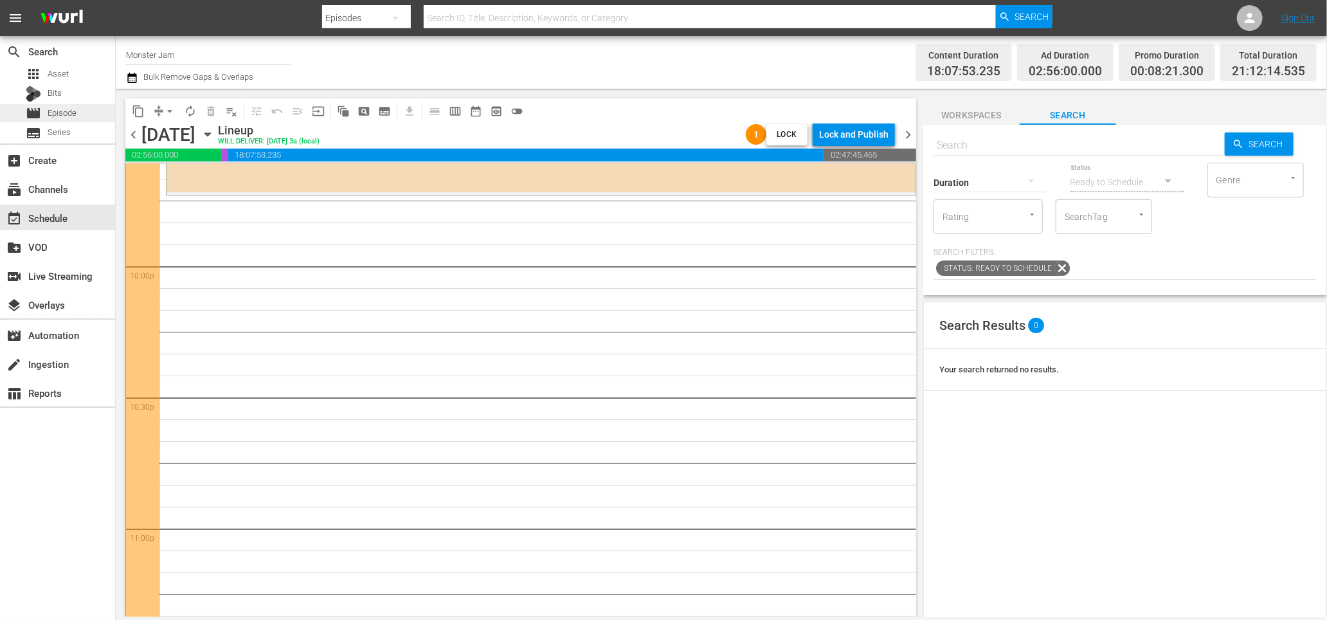
click at [54, 109] on span "Episode" at bounding box center [62, 113] width 29 height 13
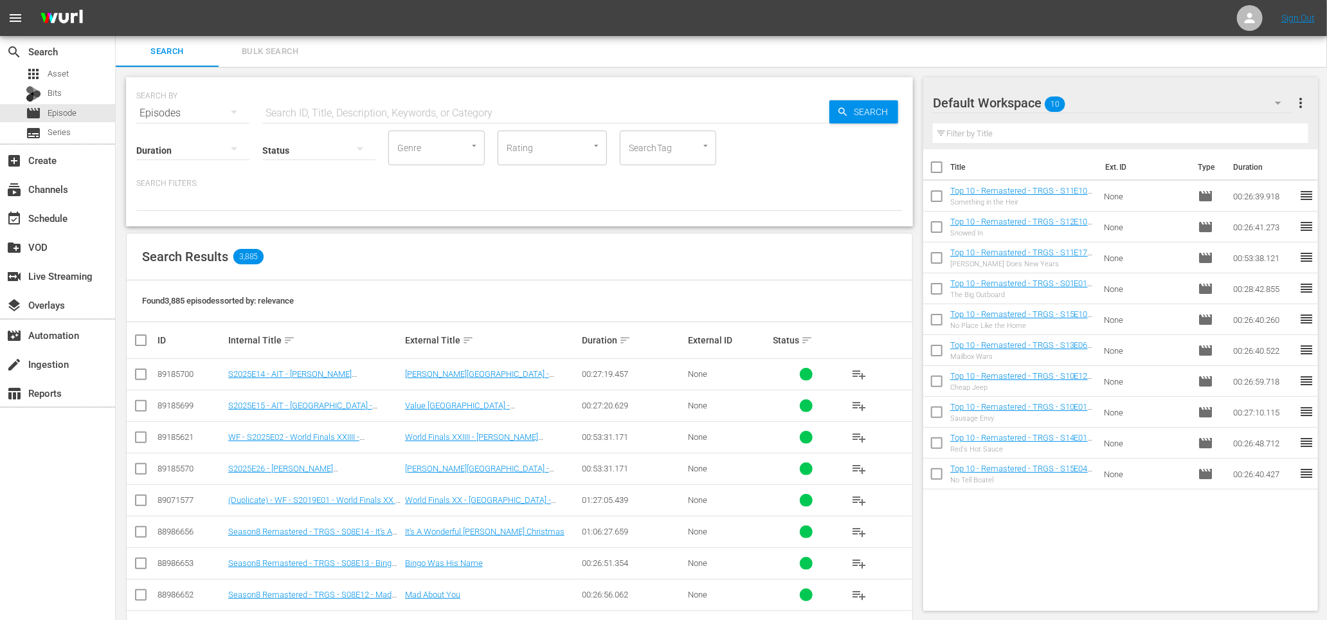
click at [371, 111] on input "text" at bounding box center [545, 113] width 567 height 31
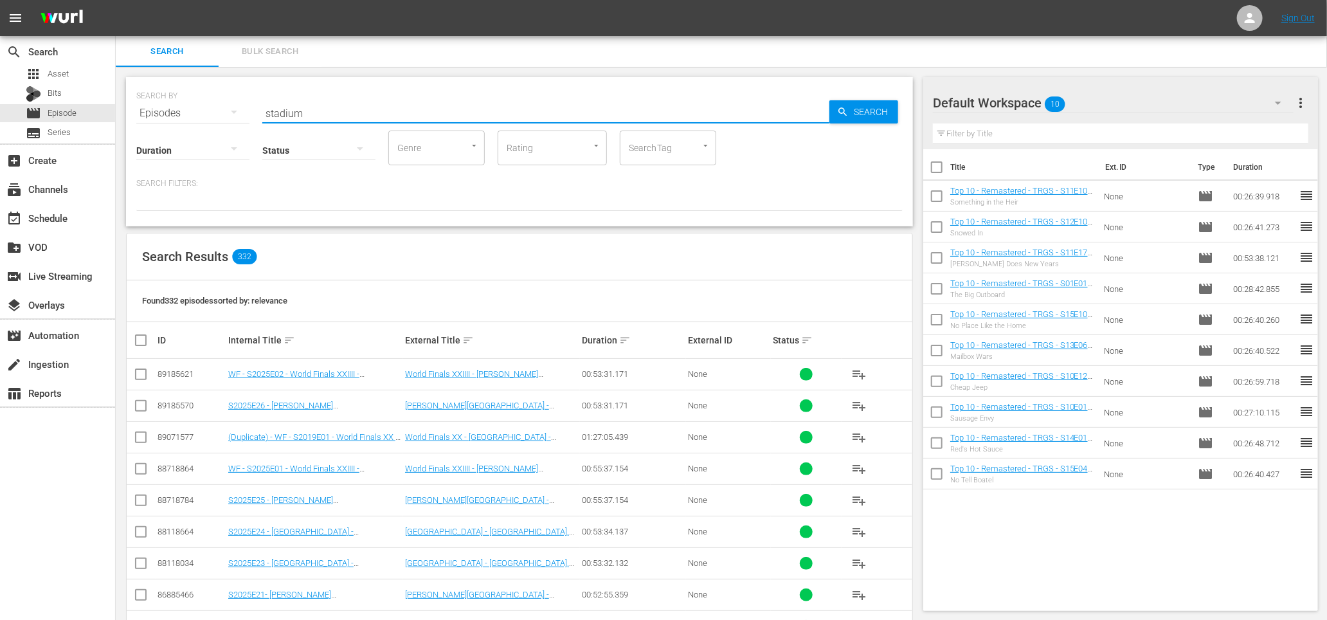
click at [379, 113] on input "stadium" at bounding box center [545, 113] width 567 height 31
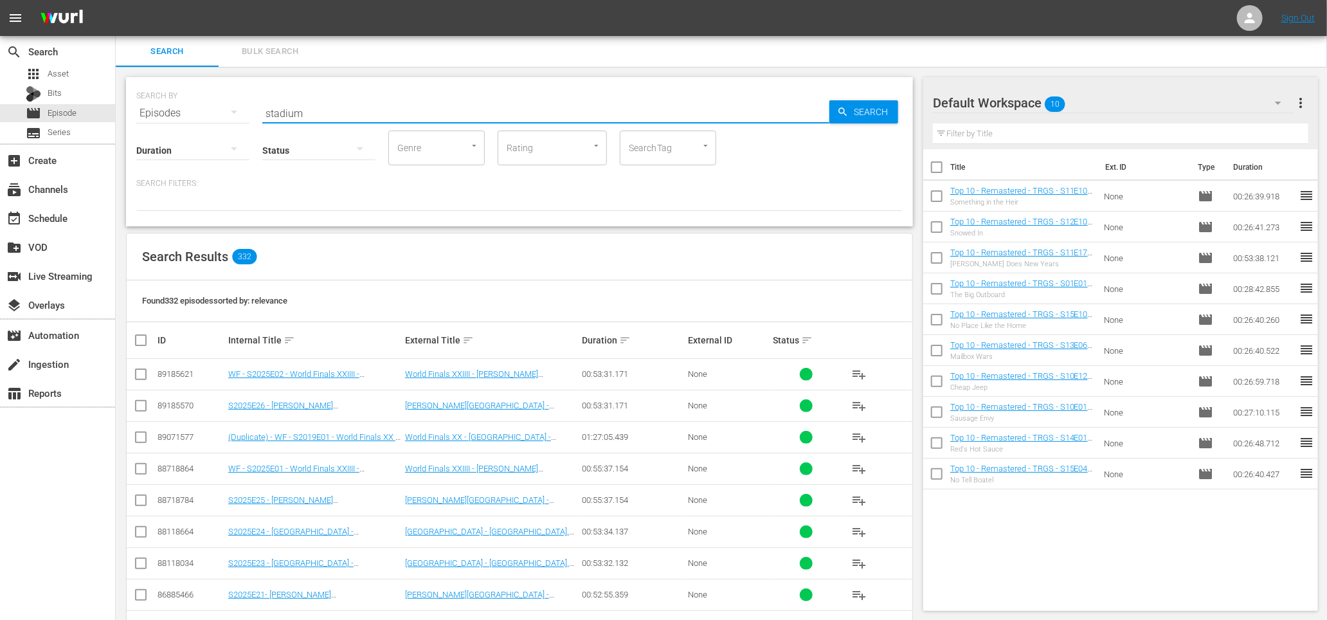
click at [379, 113] on input "stadium" at bounding box center [545, 113] width 567 height 31
type input "stadium"
click at [89, 127] on div "subtitles Series" at bounding box center [57, 133] width 115 height 18
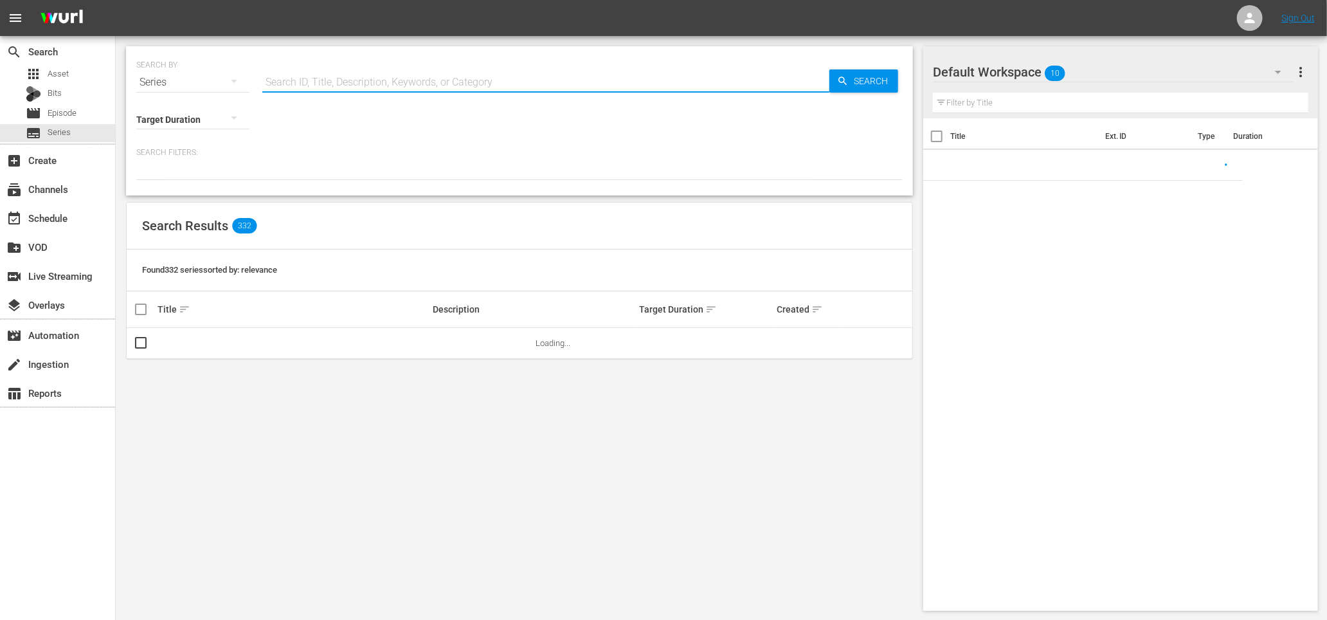
click at [357, 86] on input "text" at bounding box center [545, 82] width 567 height 31
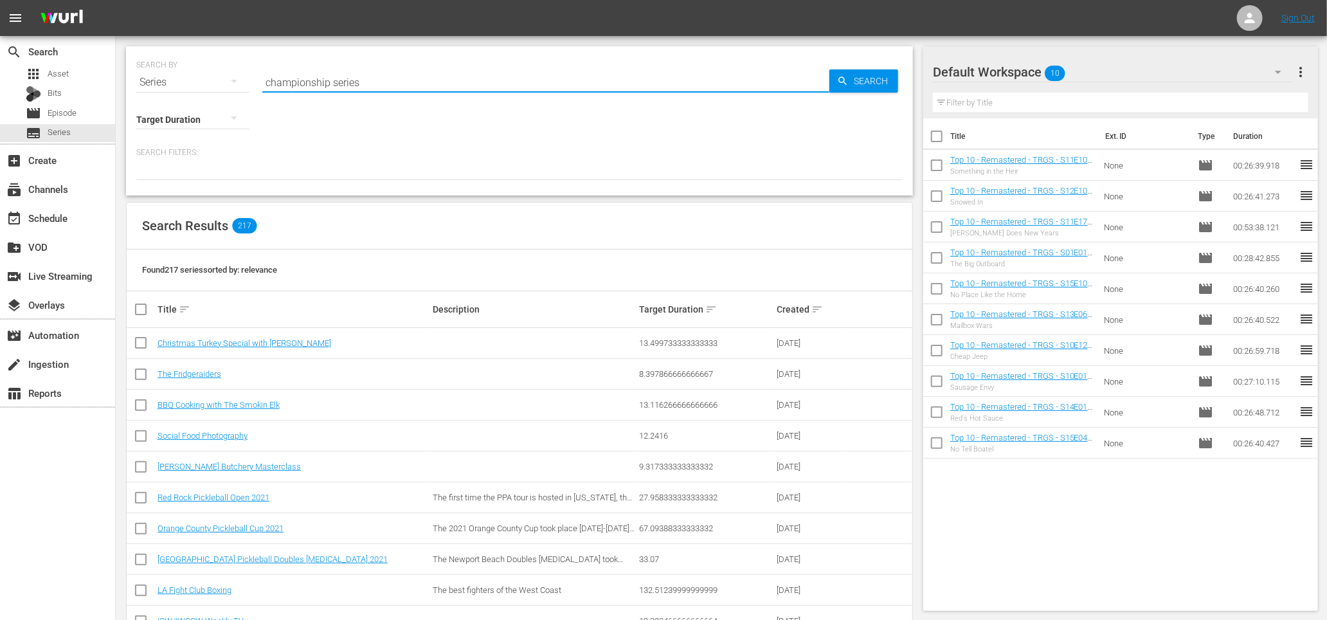
type input "championship series"
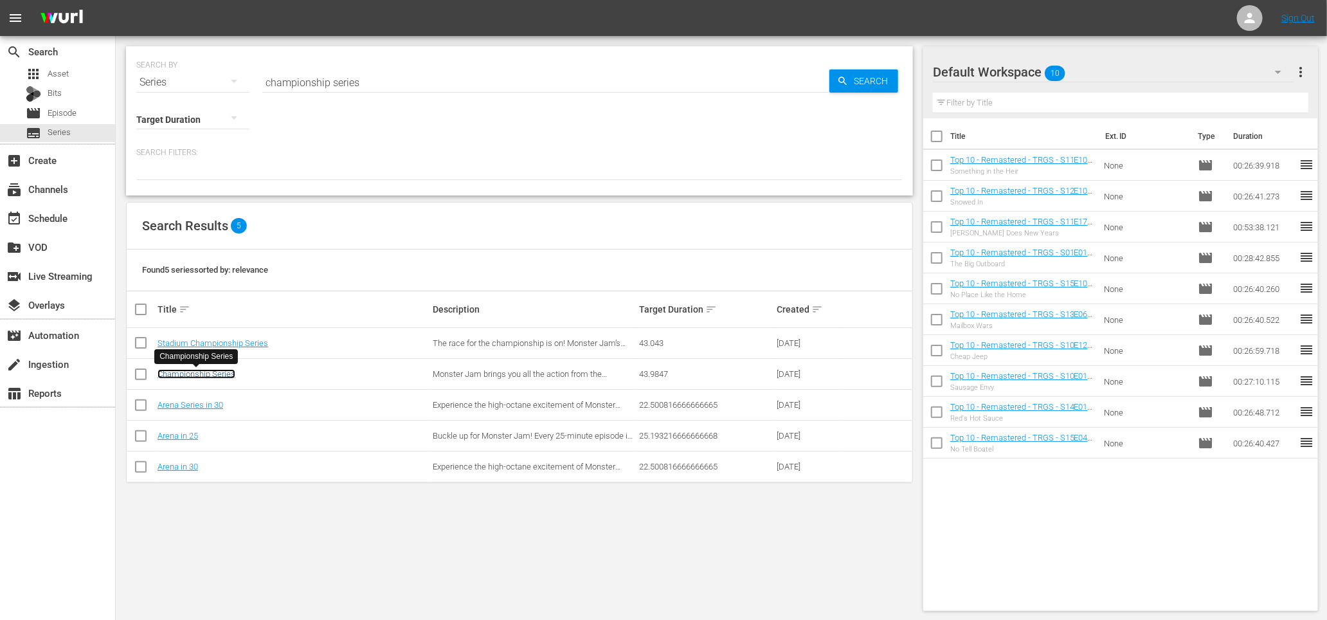
click at [218, 375] on link "Championship Series" at bounding box center [197, 374] width 78 height 10
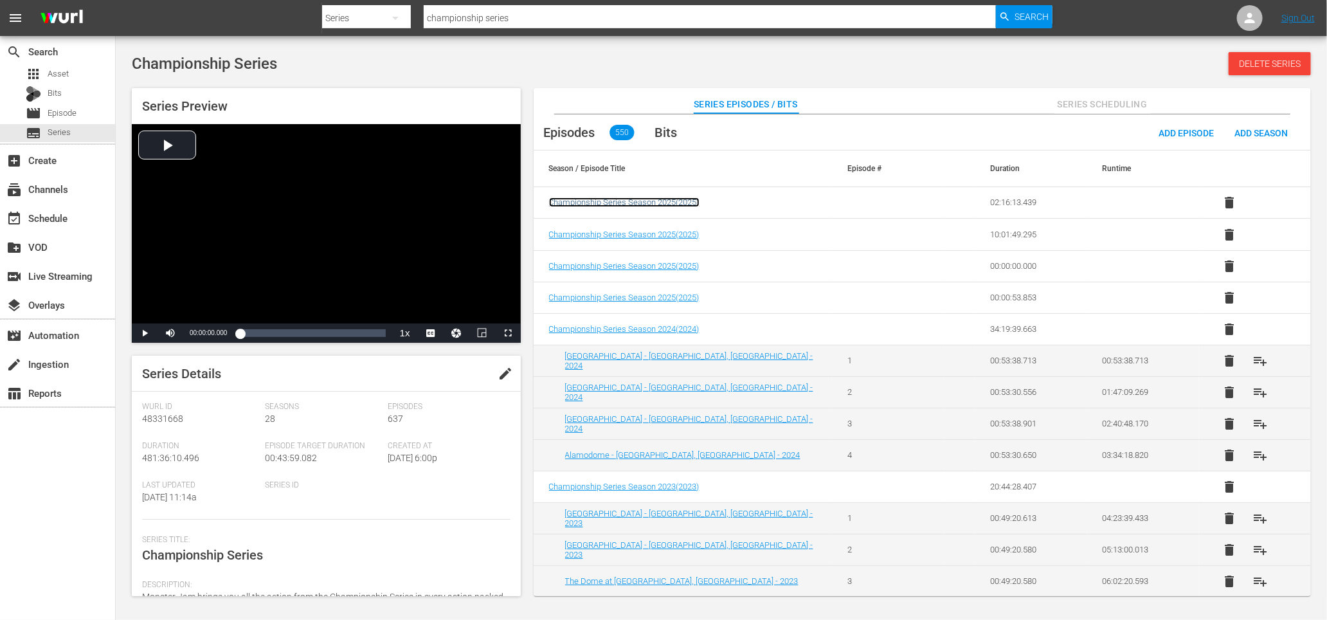
click at [683, 203] on span "Championship Series Season 2025 ( 2025 )" at bounding box center [624, 202] width 150 height 10
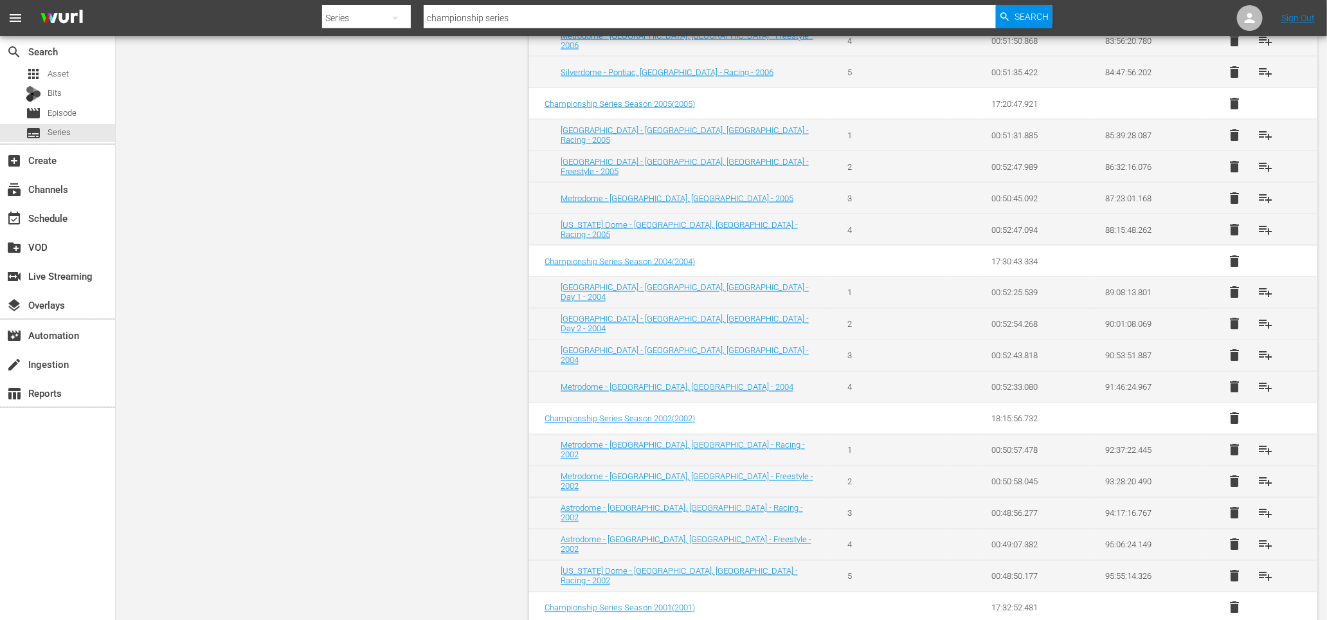
scroll to position [4566, 0]
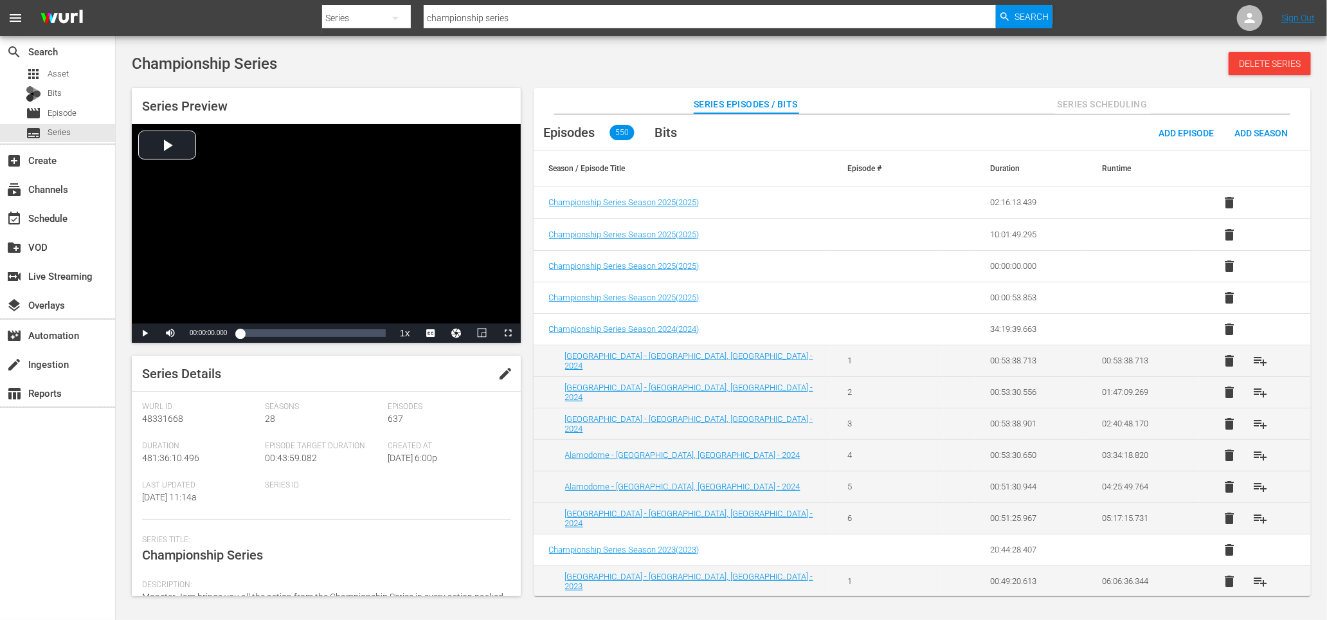
click at [570, 60] on div "Championship Series Delete Series" at bounding box center [721, 63] width 1179 height 23
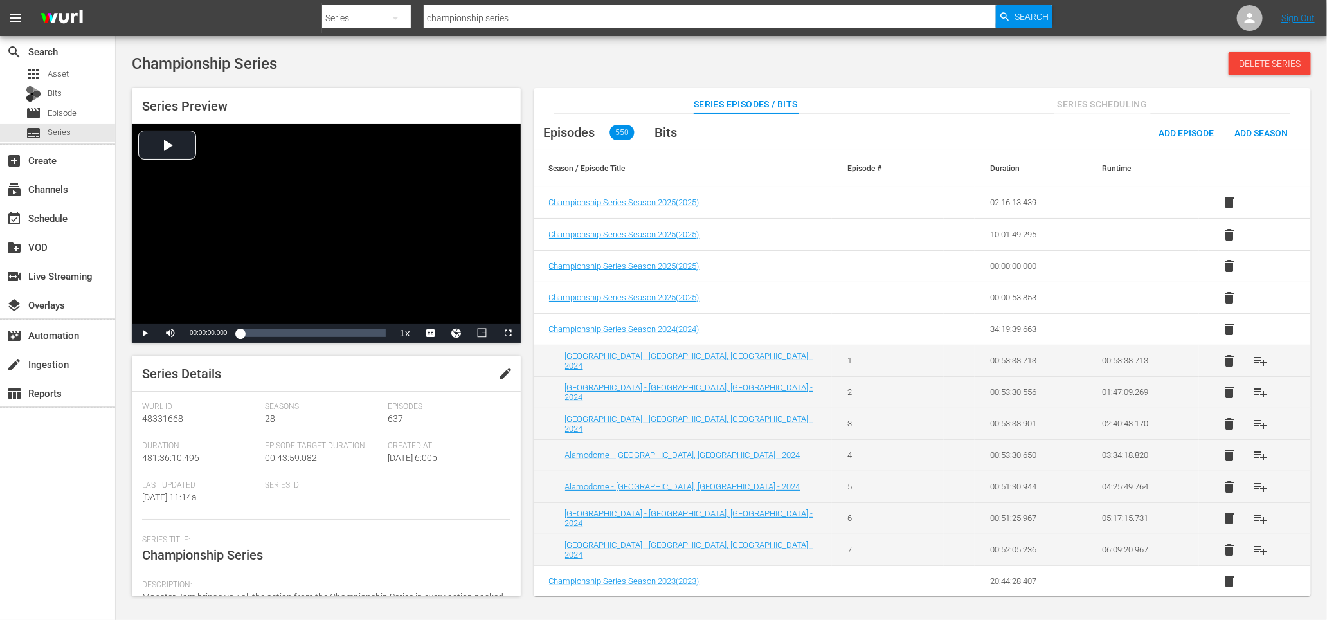
click at [406, 53] on div "Championship Series Delete Series" at bounding box center [721, 63] width 1179 height 23
click at [64, 114] on span "Episode" at bounding box center [62, 113] width 29 height 13
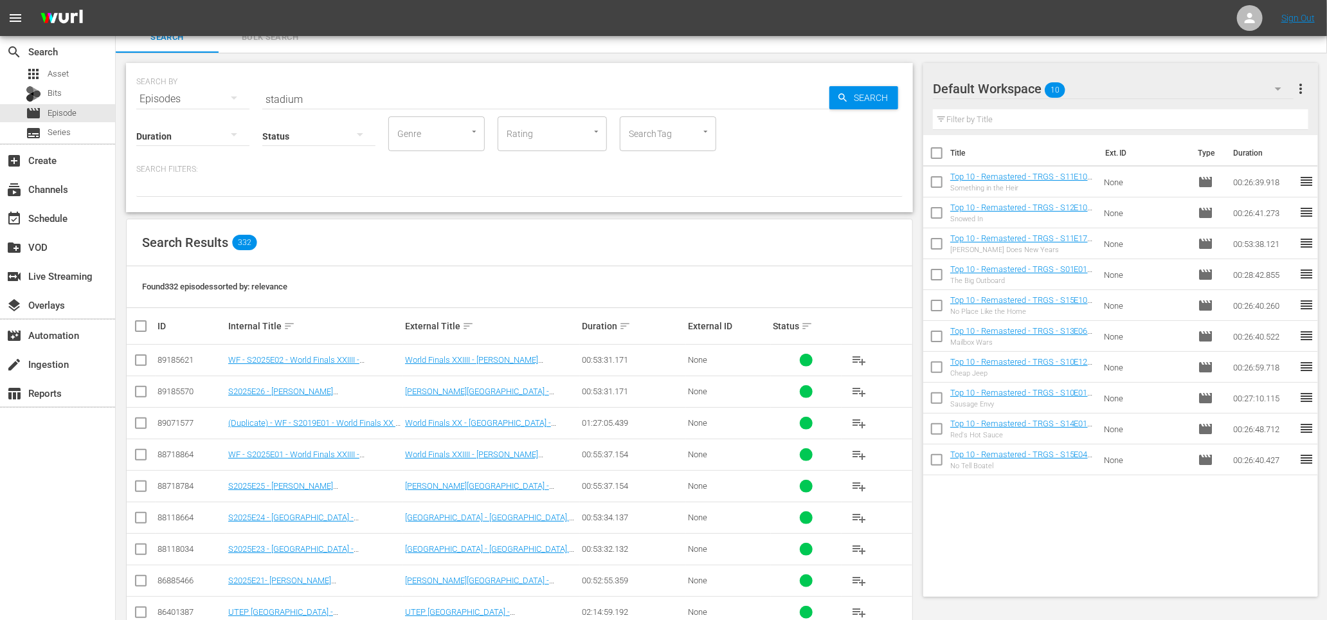
scroll to position [15, 0]
click at [527, 95] on input "stadium" at bounding box center [545, 98] width 567 height 31
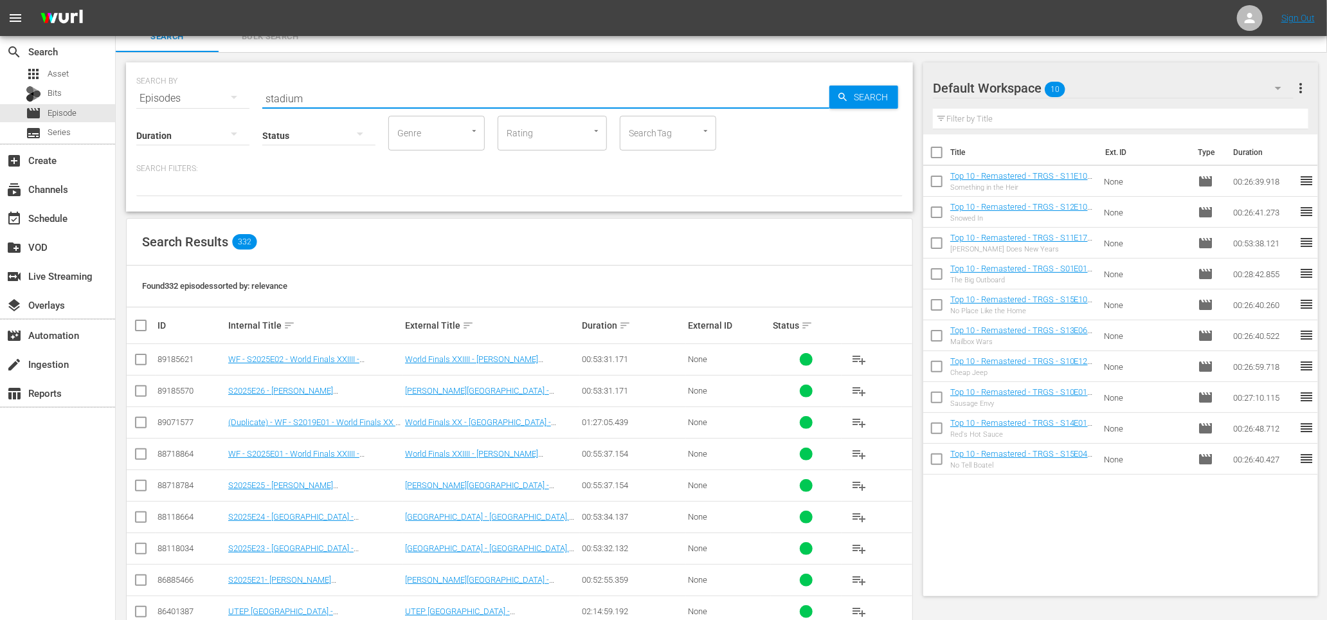
click at [918, 177] on div "SEARCH BY Search By Episodes Search ID, Title, Description, Keywords, or Catego…" at bounding box center [519, 461] width 807 height 819
click at [1140, 89] on div "Default Workspace 10" at bounding box center [1113, 88] width 361 height 36
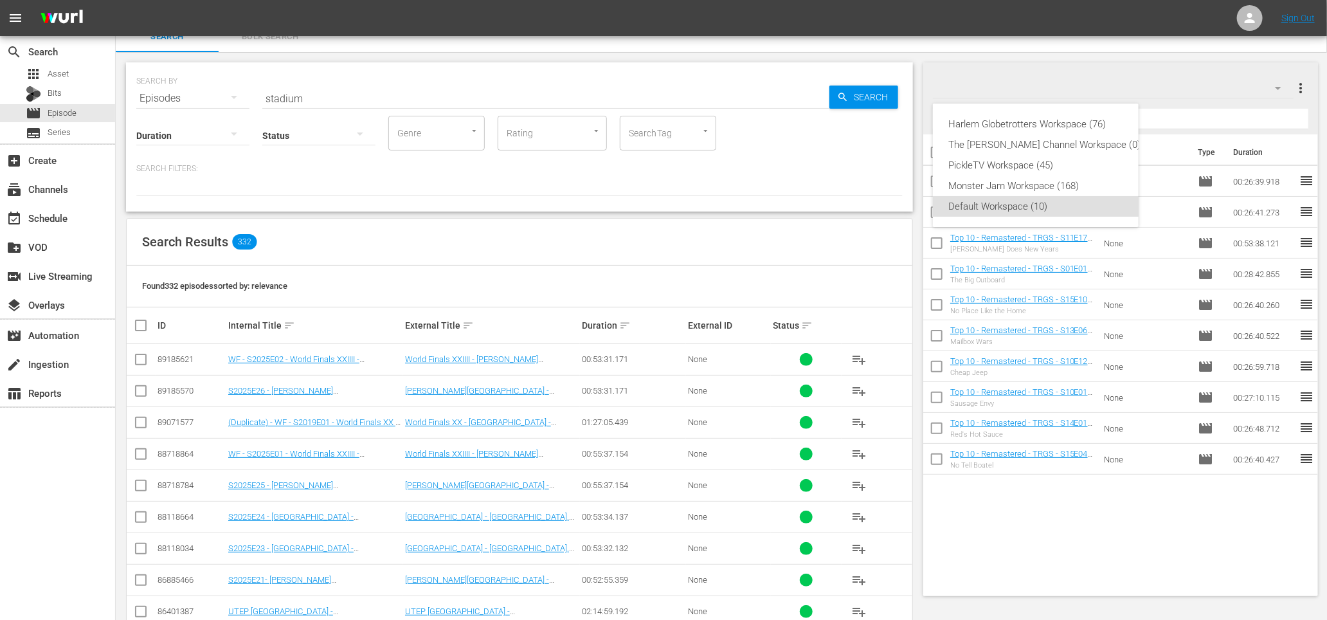
click at [1035, 86] on div "Harlem Globetrotters Workspace (76) The Red Green Channel Workspace (0) PickleT…" at bounding box center [663, 310] width 1327 height 620
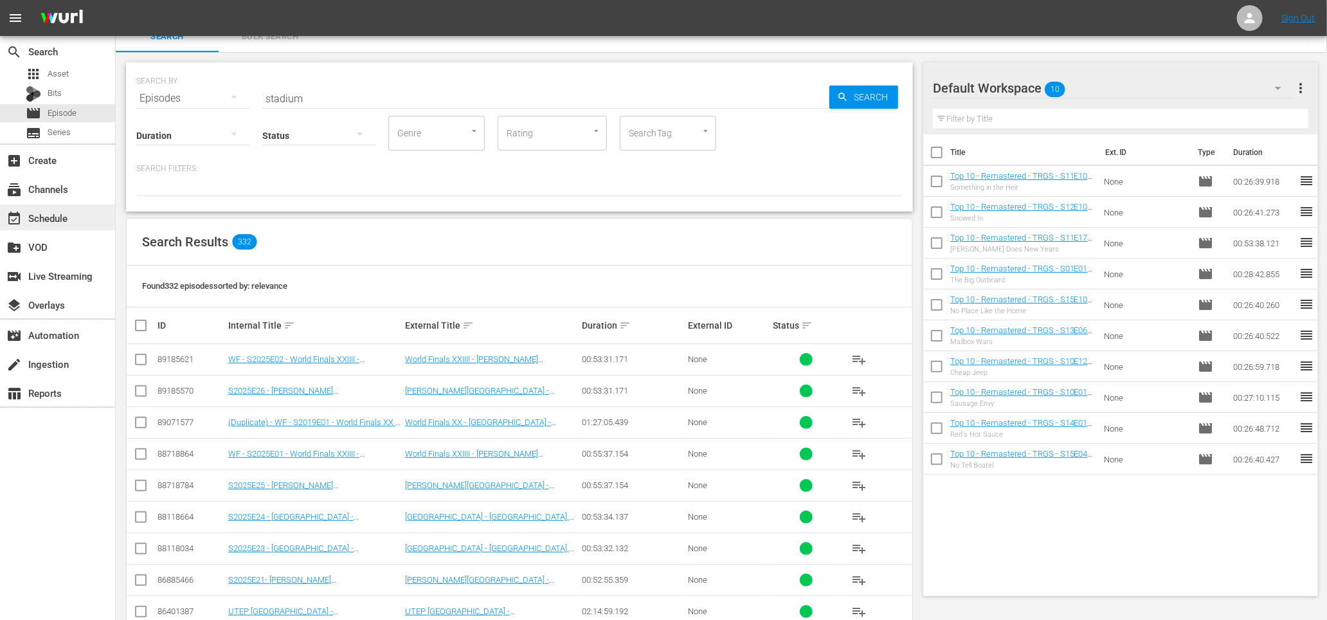
click at [64, 207] on div "event_available Schedule" at bounding box center [57, 217] width 115 height 26
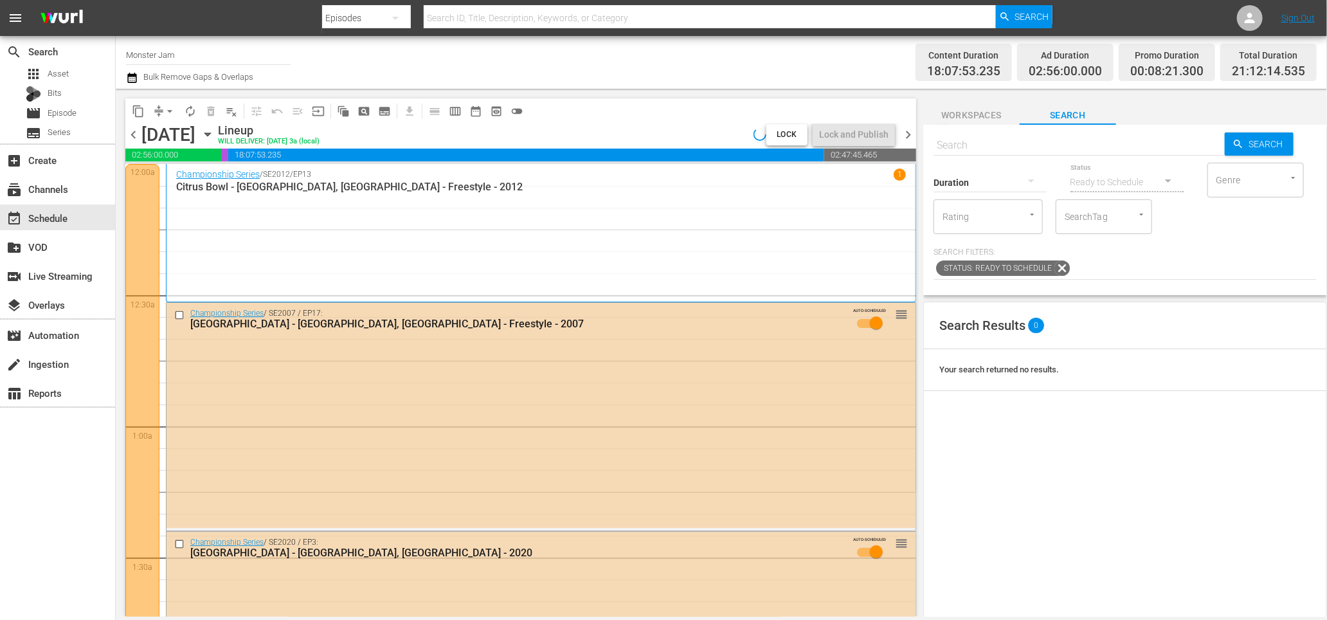
click at [559, 82] on div "Channel Title Monster Jam Bulk Remove Gaps & Overlaps" at bounding box center [450, 62] width 649 height 46
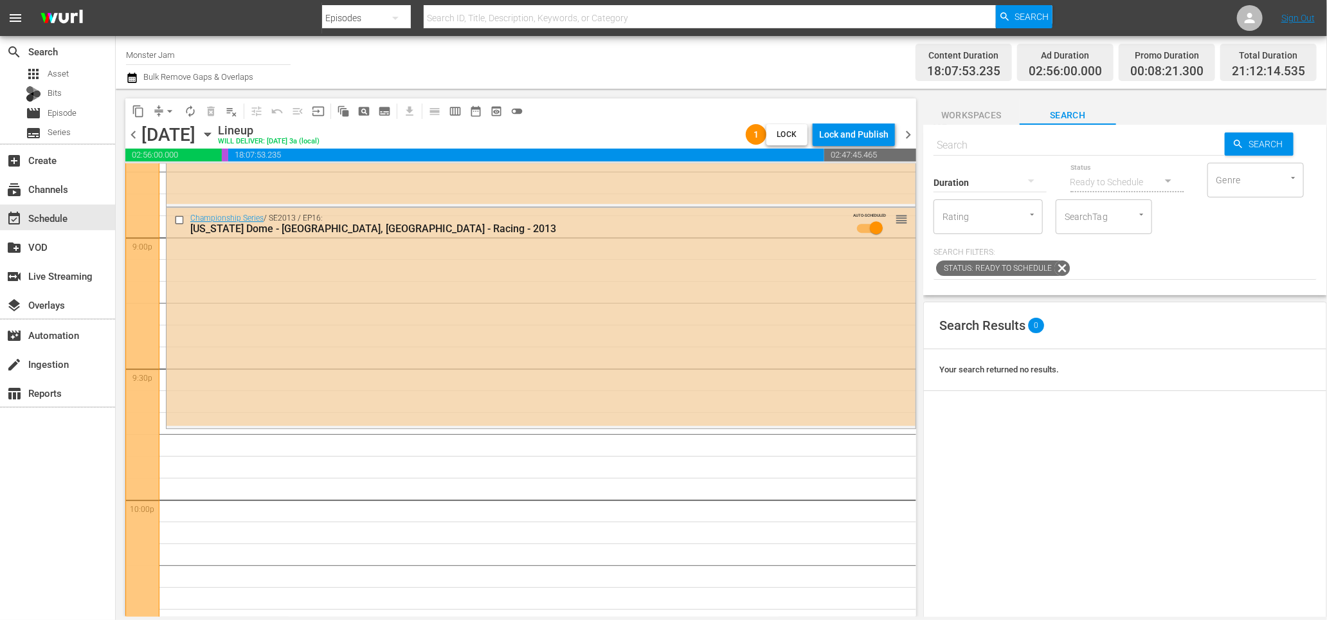
scroll to position [5386, 0]
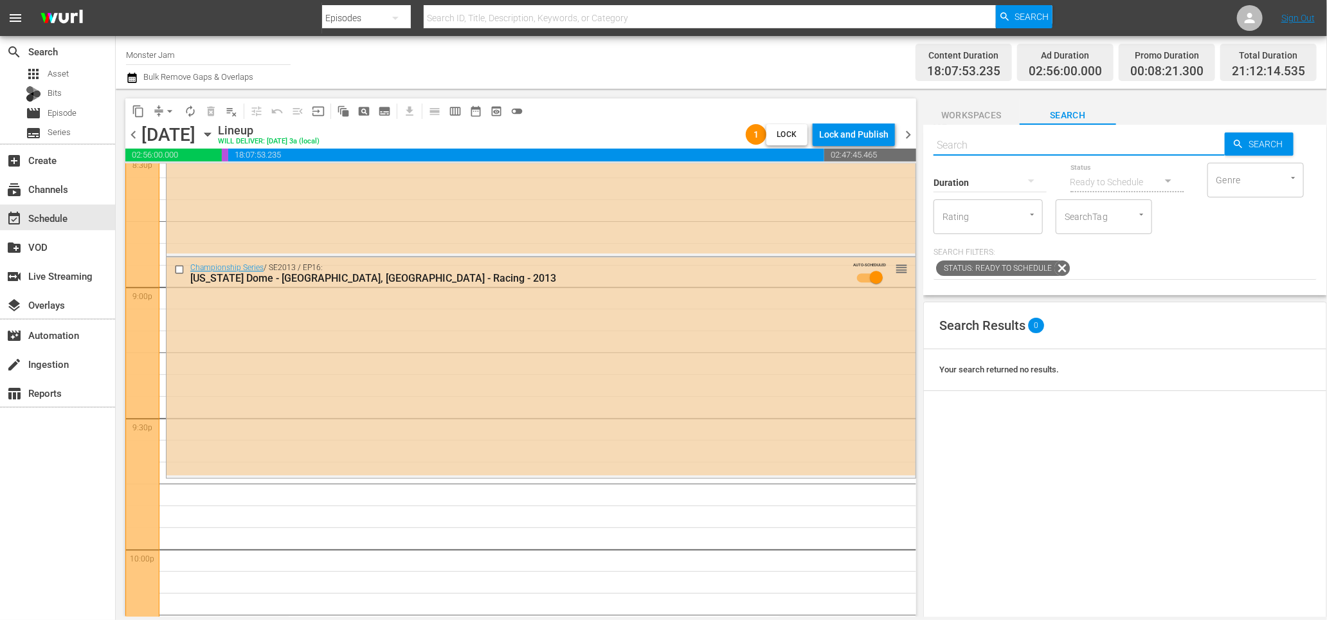
click at [1015, 150] on input "text" at bounding box center [1078, 145] width 291 height 31
click at [1115, 228] on div "SearchTag" at bounding box center [1104, 216] width 96 height 35
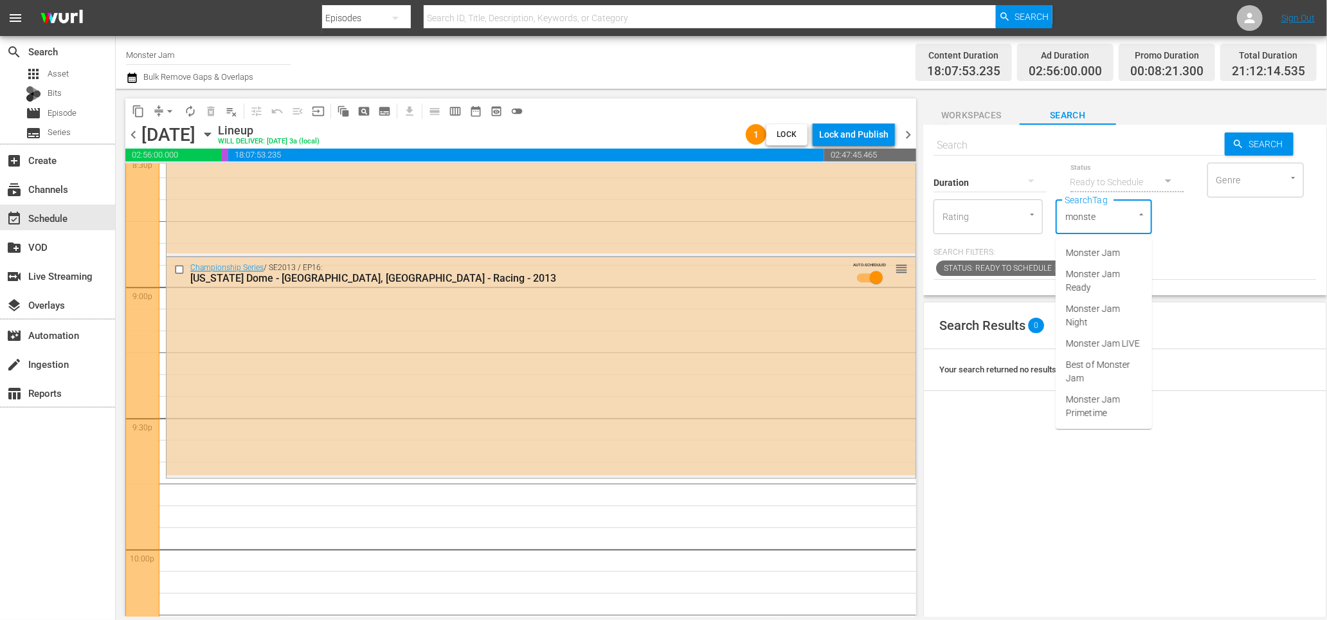
type input "monster"
click at [1103, 280] on span "Monster Jam Ready" at bounding box center [1104, 280] width 76 height 27
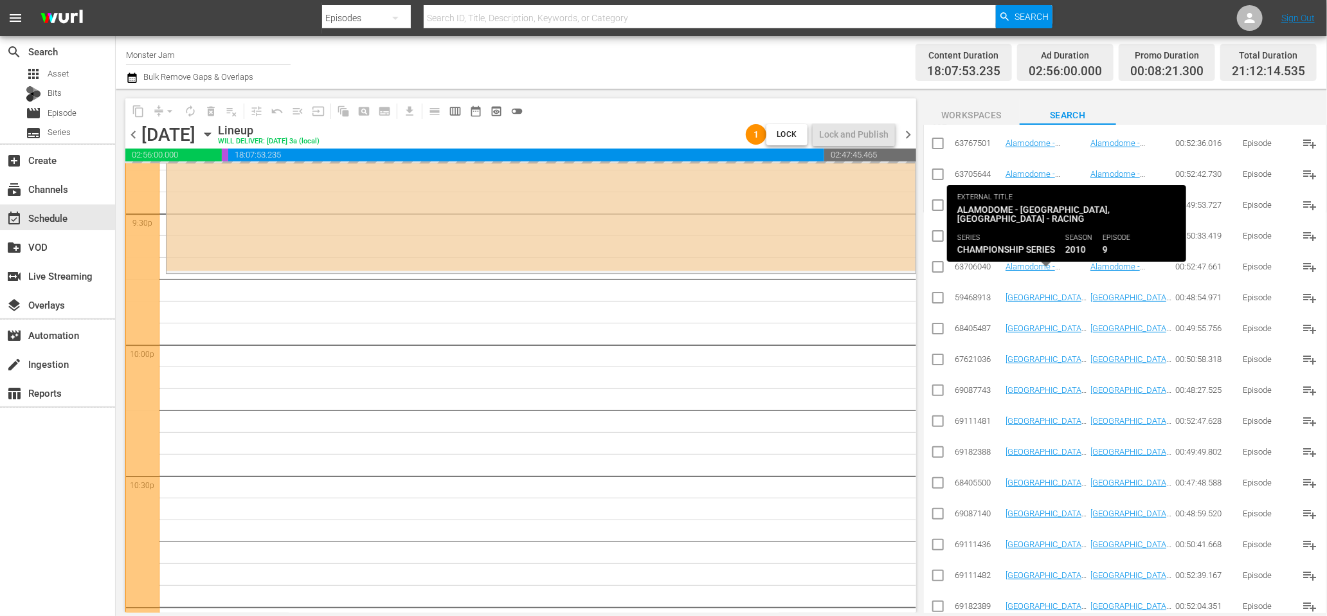
scroll to position [577, 0]
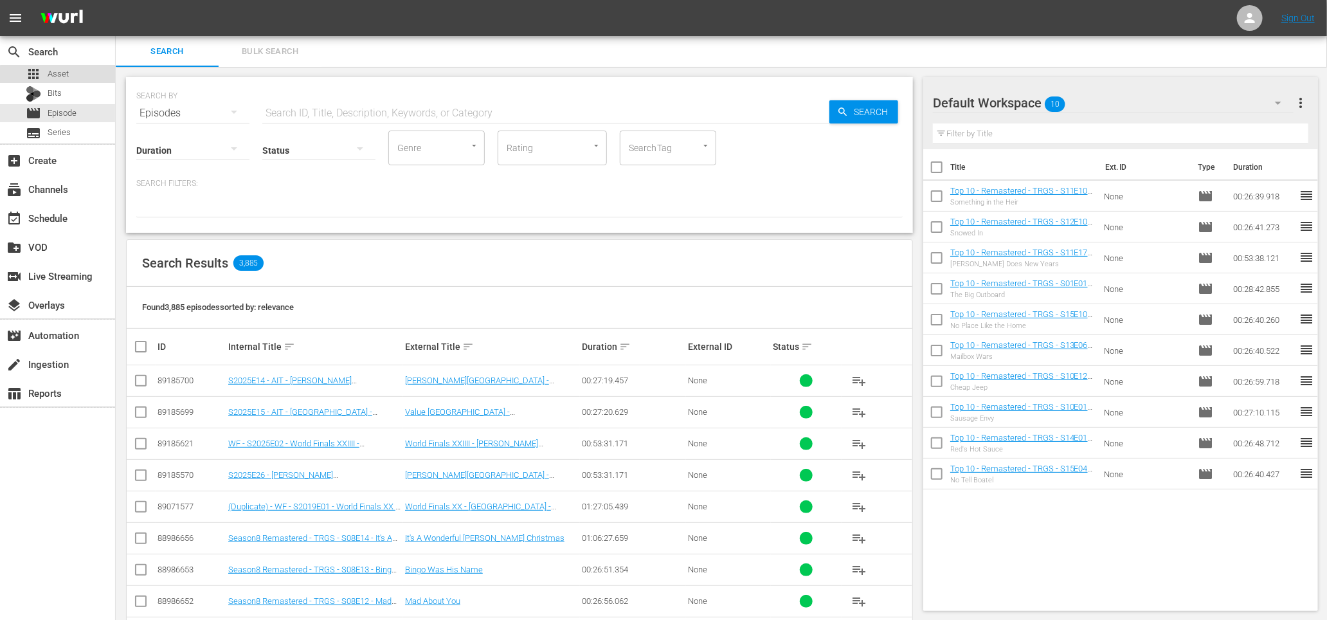
click at [79, 77] on div "apps Asset" at bounding box center [57, 74] width 115 height 18
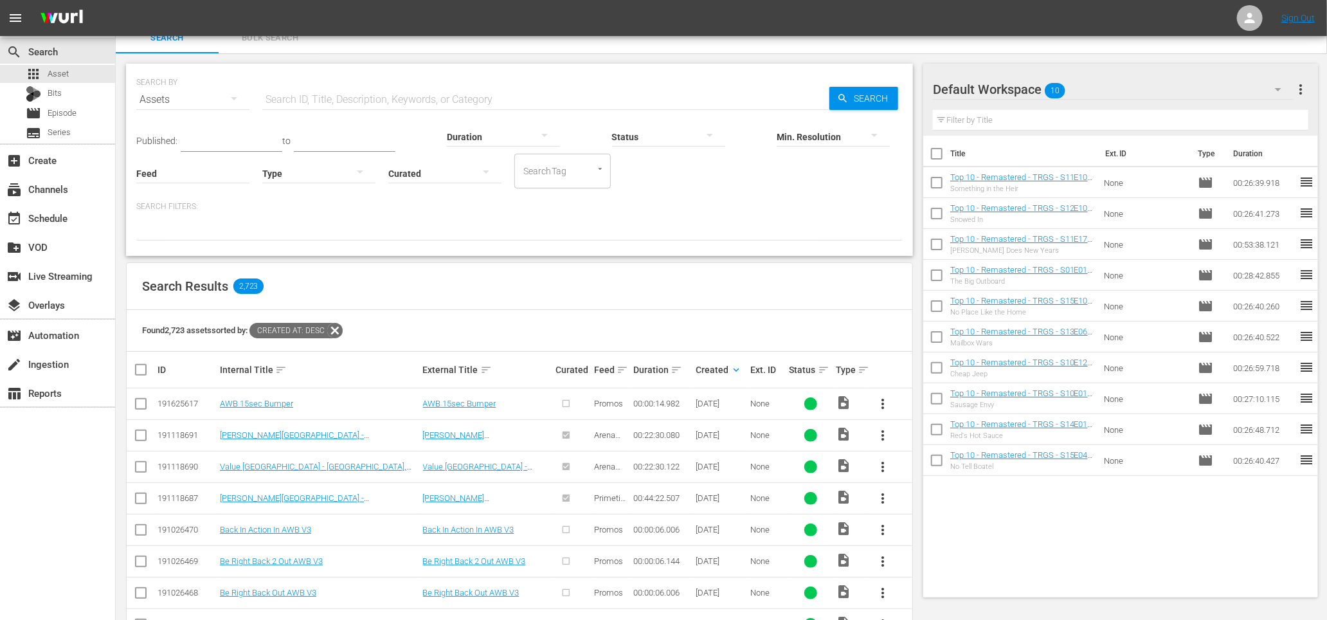
scroll to position [21, 0]
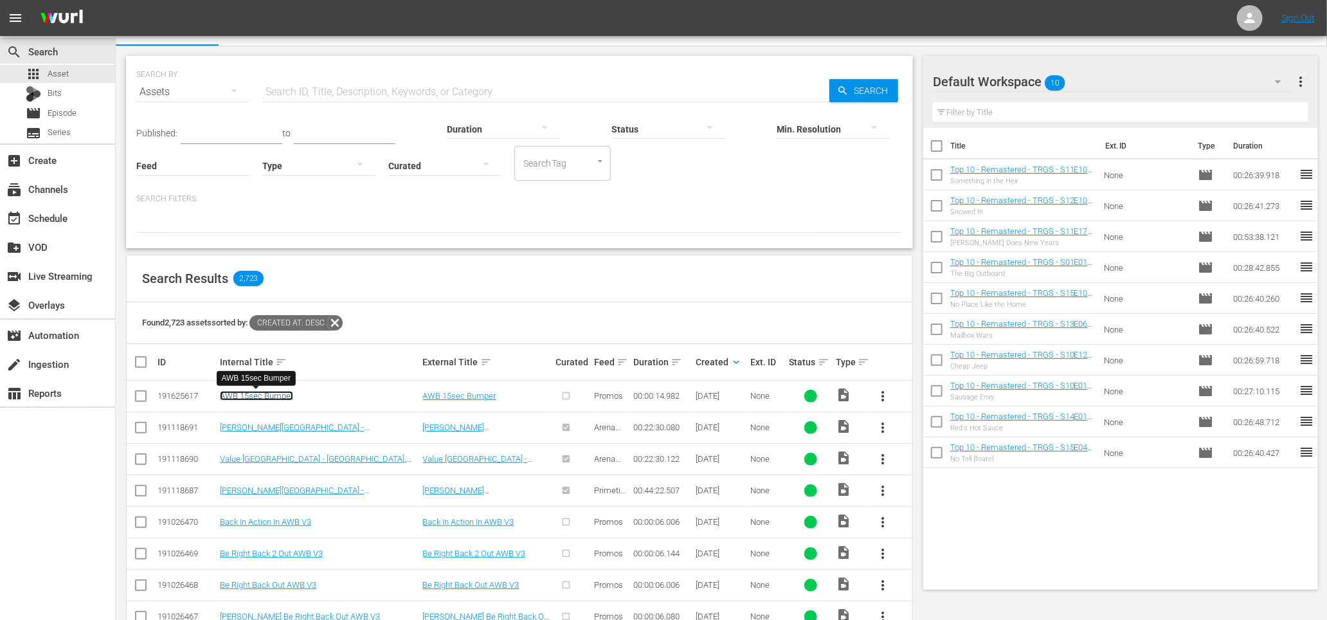
click at [245, 396] on link "AWB 15sec Bumper" at bounding box center [256, 396] width 73 height 10
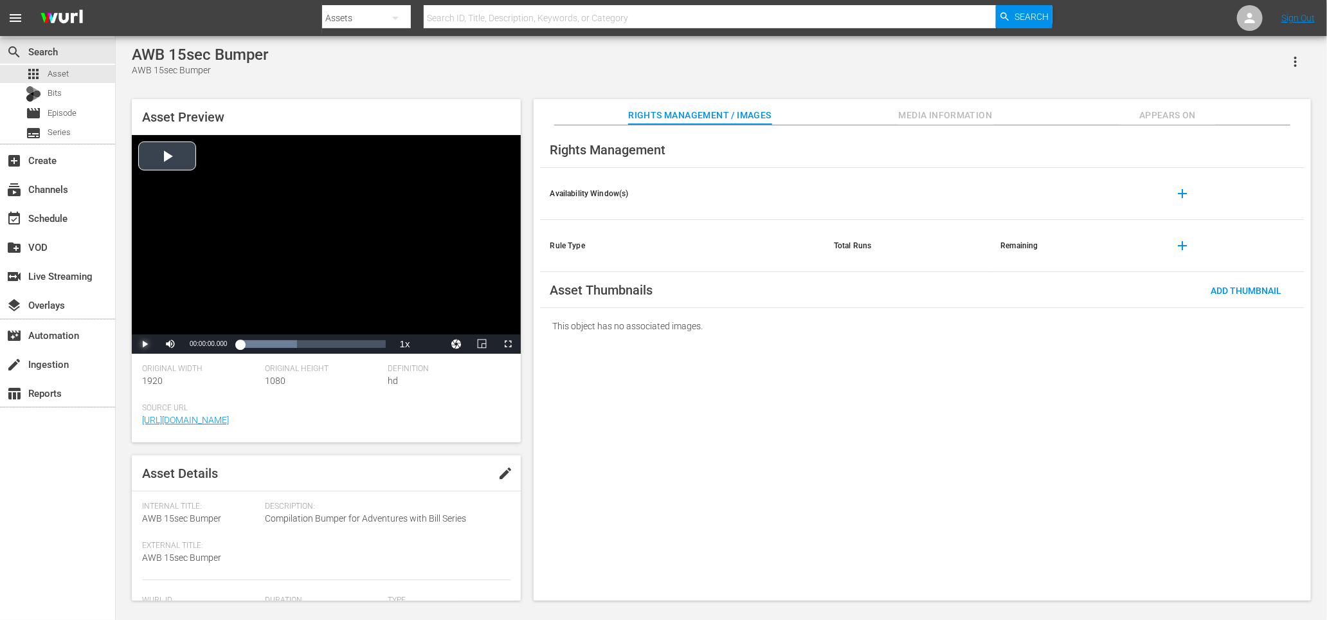
click at [145, 344] on span "Video Player" at bounding box center [145, 344] width 0 height 0
click at [408, 54] on div "AWB 15sec Bumper AWB 15sec Bumper" at bounding box center [721, 62] width 1179 height 32
click at [229, 72] on div "AWB 15sec Bumper" at bounding box center [200, 71] width 136 height 14
click at [145, 344] on span "Video Player" at bounding box center [145, 344] width 0 height 0
click at [266, 80] on div "AWB 15sec Bumper AWB 15sec Bumper Asset Preview Video Player is loading. Play V…" at bounding box center [721, 320] width 1192 height 548
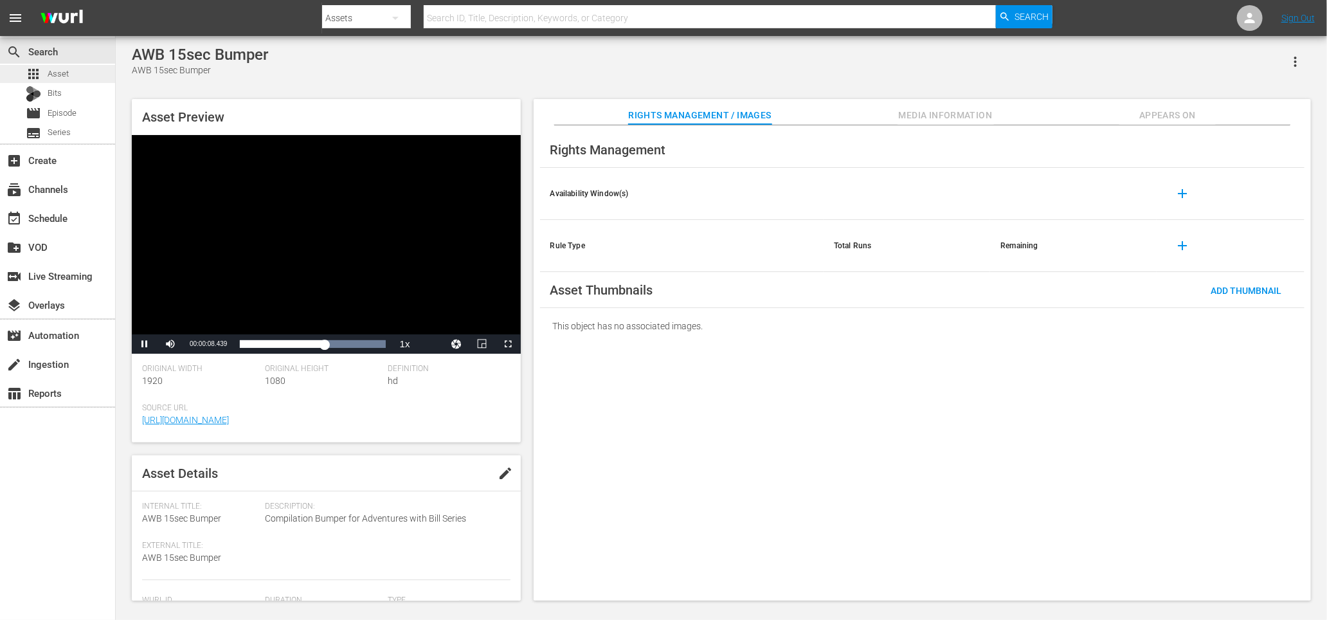
click at [71, 72] on div "apps Asset" at bounding box center [57, 74] width 115 height 18
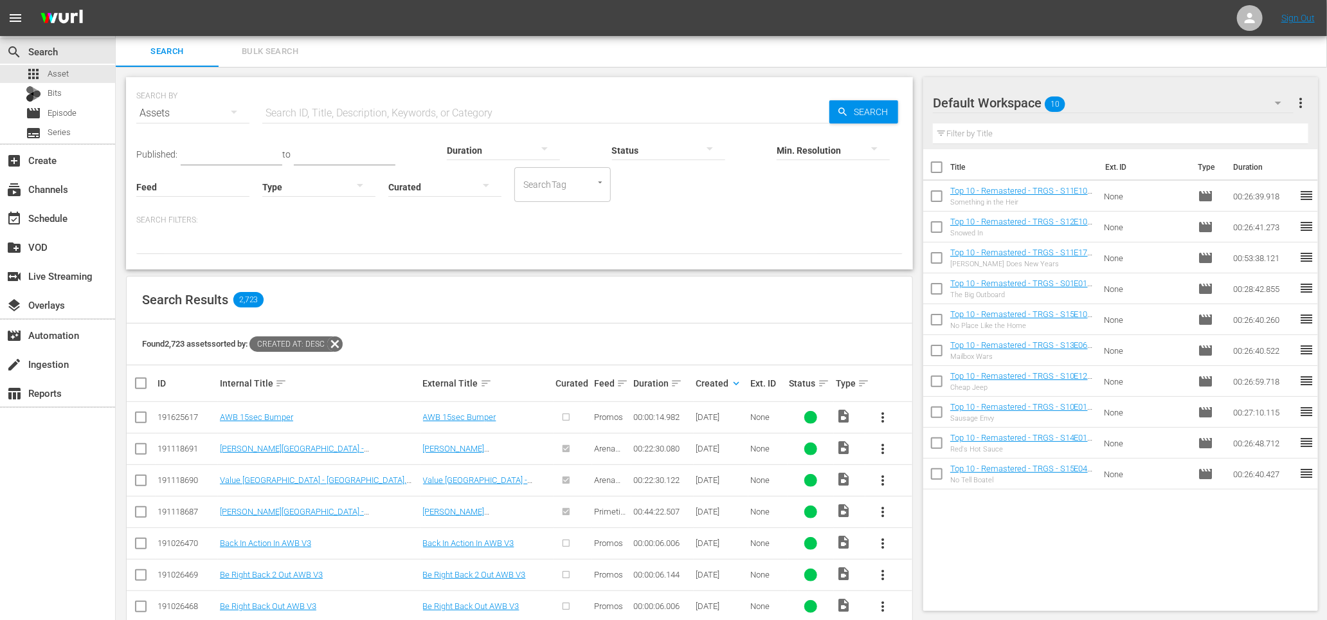
click at [379, 312] on div "Search Results 2,723" at bounding box center [520, 299] width 786 height 47
click at [318, 114] on input "text" at bounding box center [545, 113] width 567 height 31
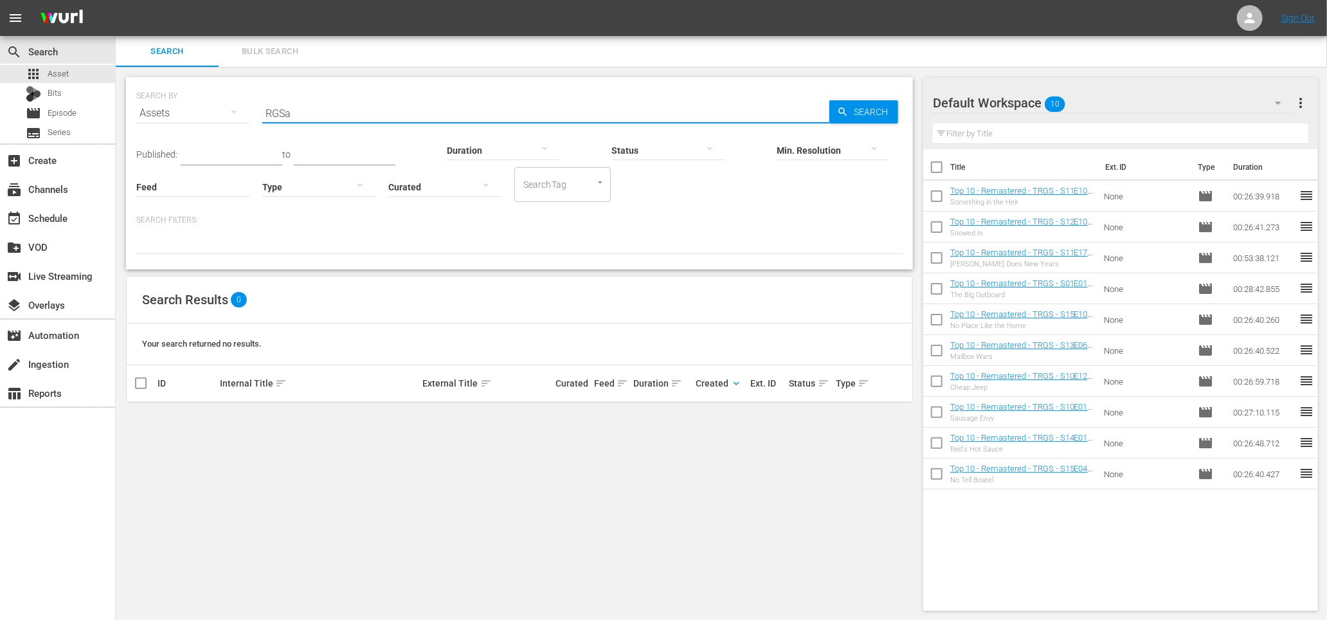
click at [303, 113] on input "RGSa" at bounding box center [545, 113] width 567 height 31
type input "RGS"
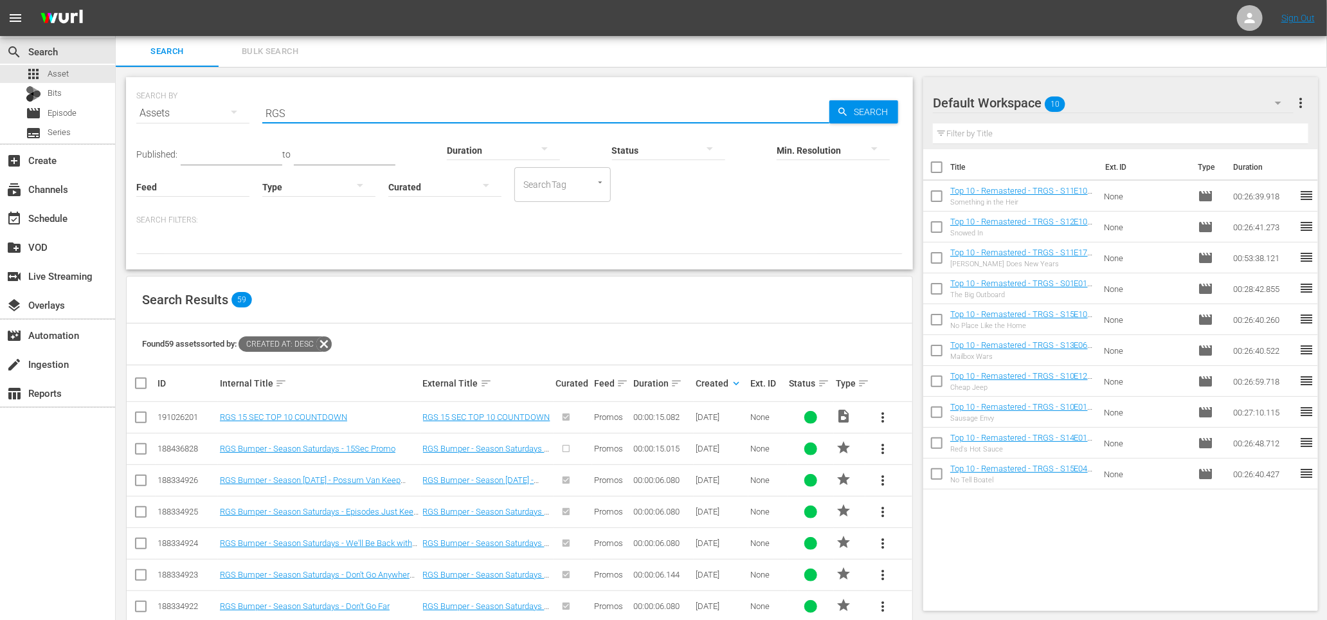
click at [415, 321] on div "Search Results 59" at bounding box center [520, 299] width 786 height 47
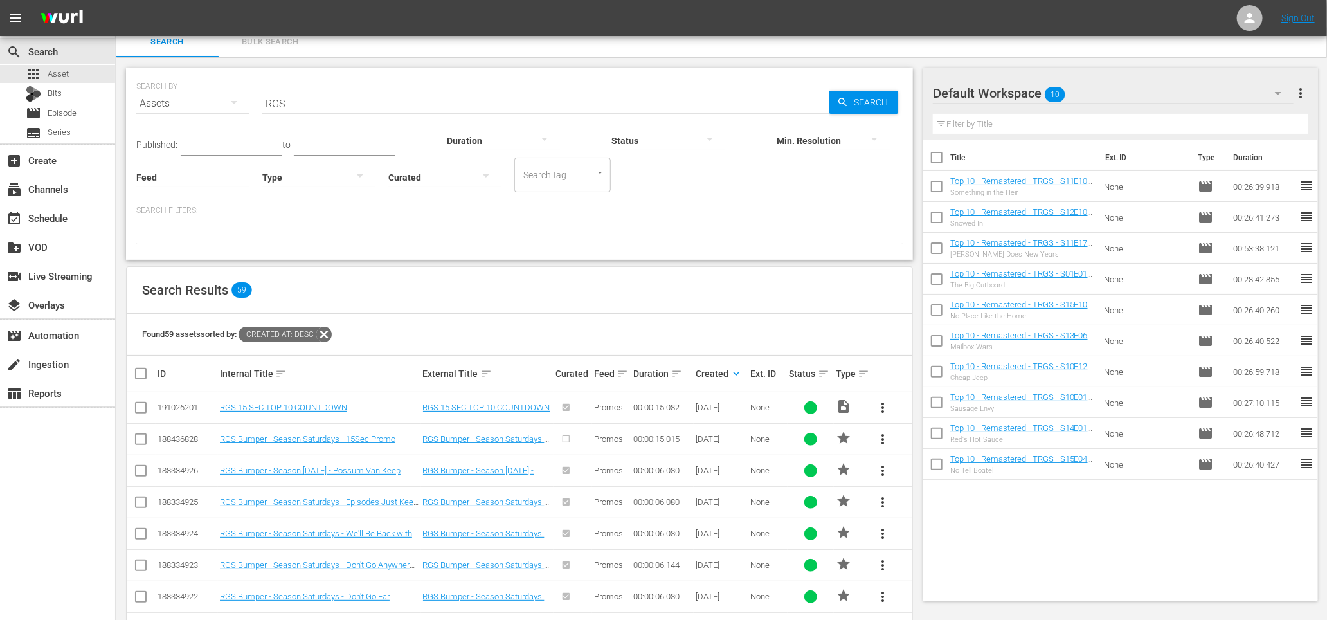
scroll to position [10, 0]
click at [422, 305] on div "Search Results 59" at bounding box center [520, 289] width 786 height 47
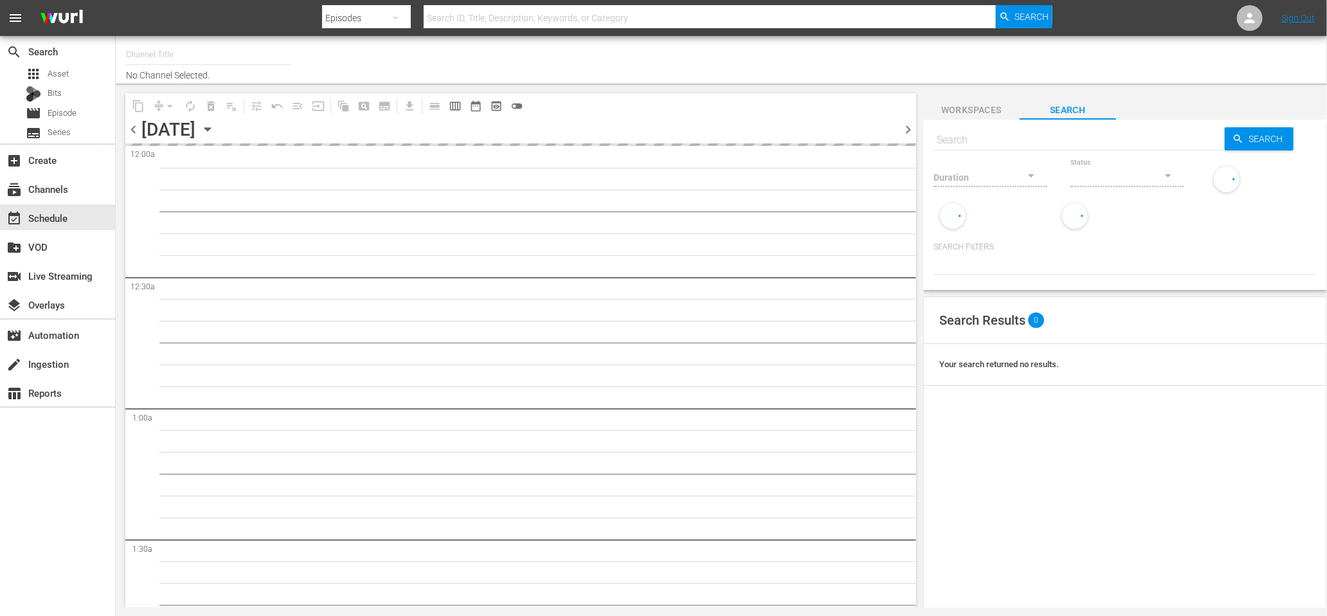
type input "Monster Jam (1693)"
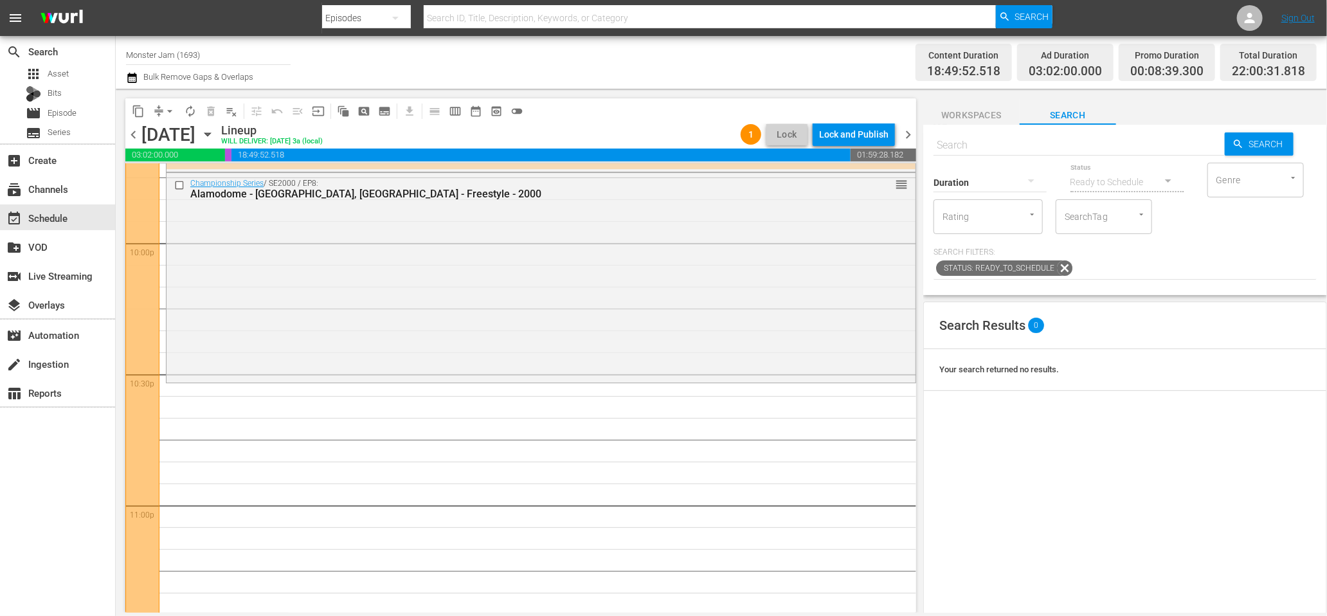
scroll to position [5685, 0]
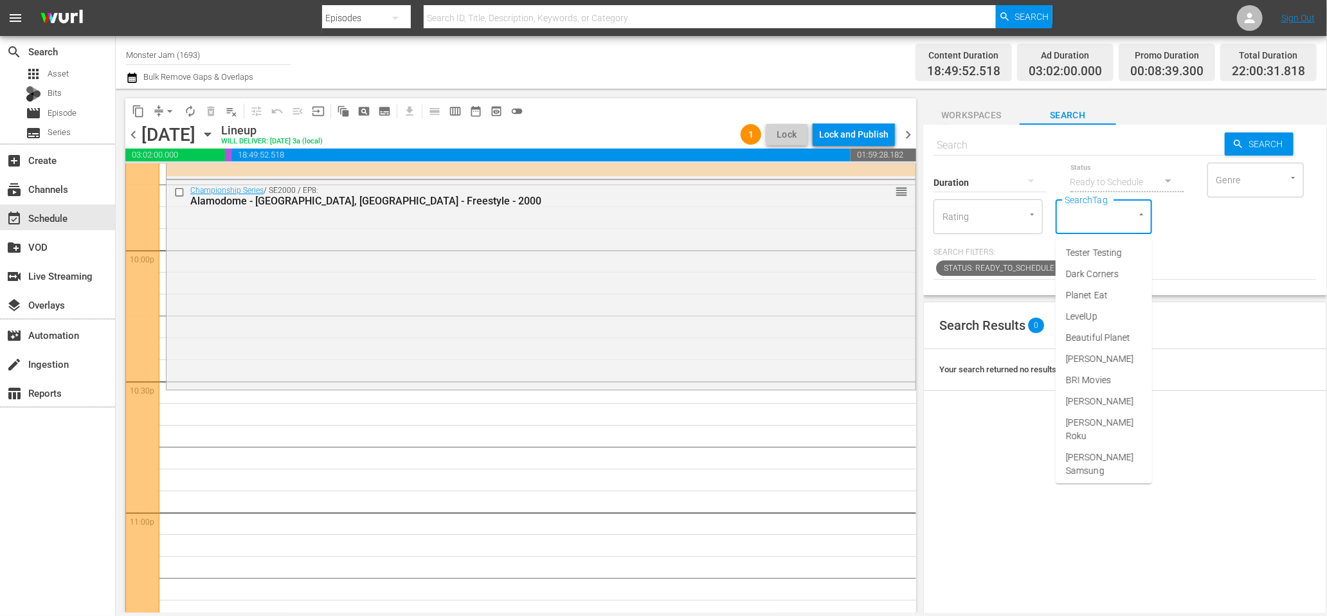
click at [1101, 220] on input "SearchTag" at bounding box center [1085, 216] width 49 height 23
type input "monster"
click at [1085, 285] on span "Monster Jam Ready" at bounding box center [1104, 280] width 76 height 27
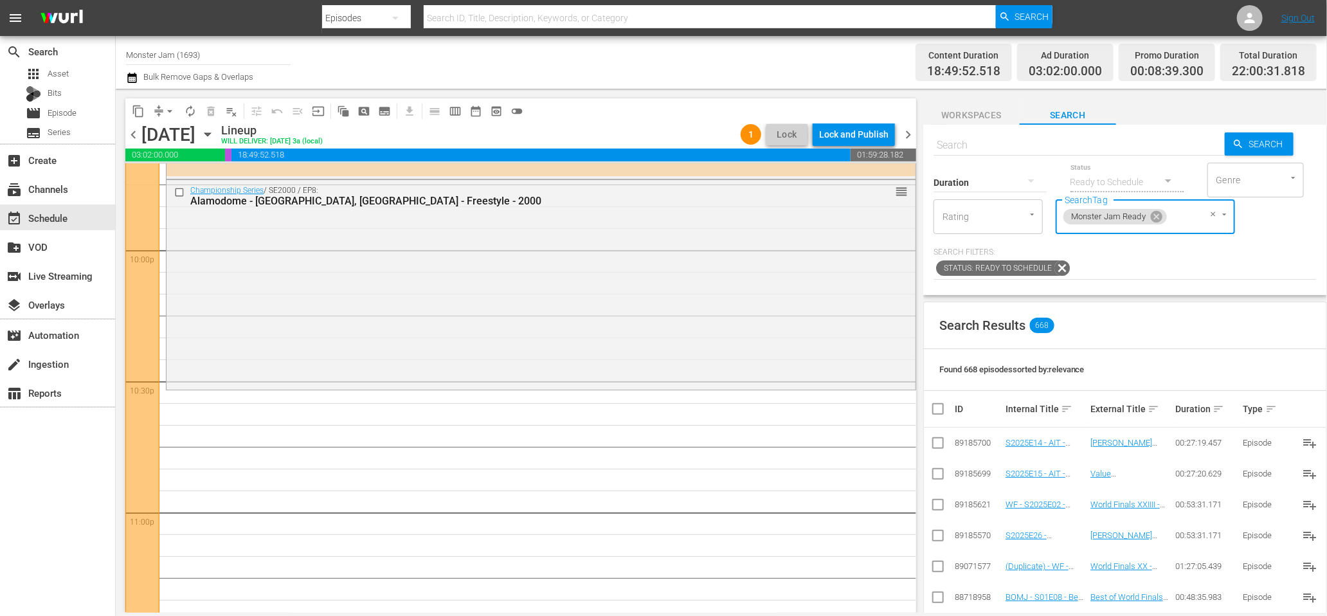
scroll to position [307, 0]
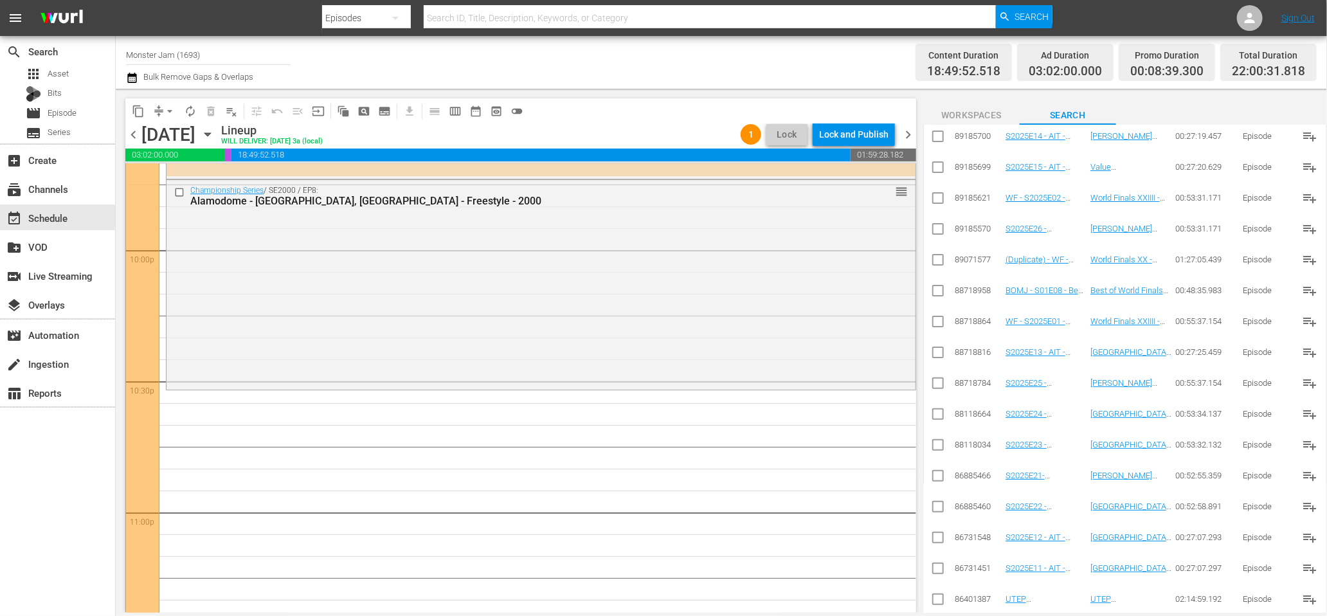
click at [1042, 485] on td "S2025E21- Gillette Stadium - Foxborough, MA - Primetime" at bounding box center [1046, 475] width 85 height 31
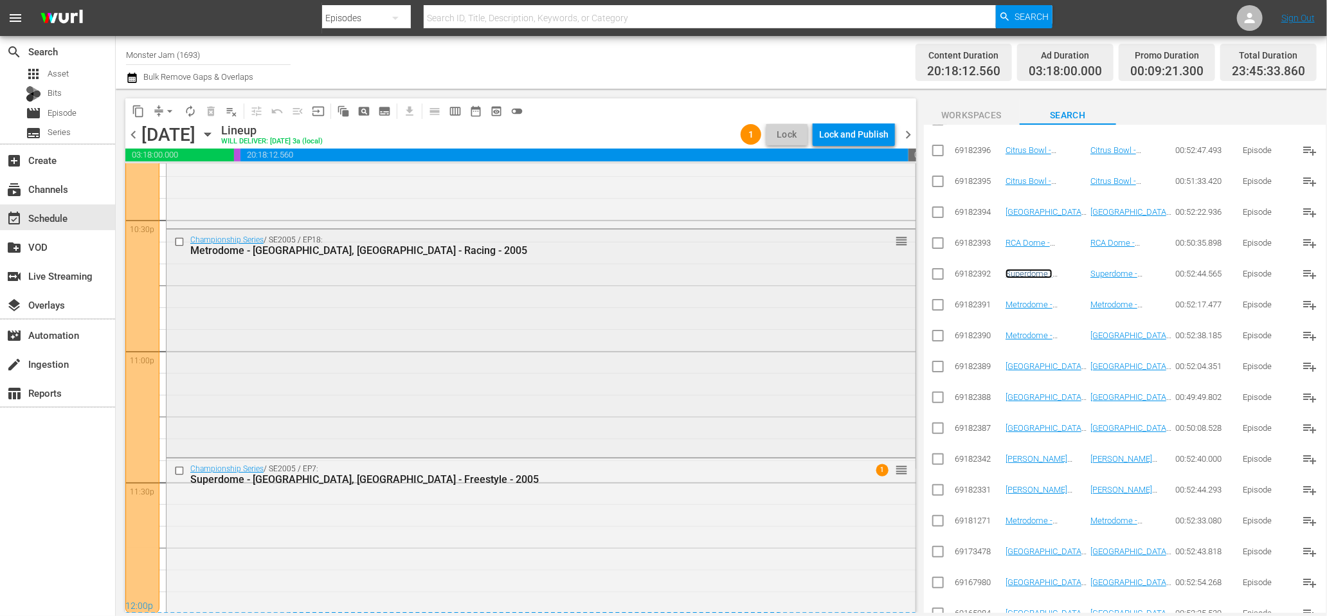
scroll to position [5922, 0]
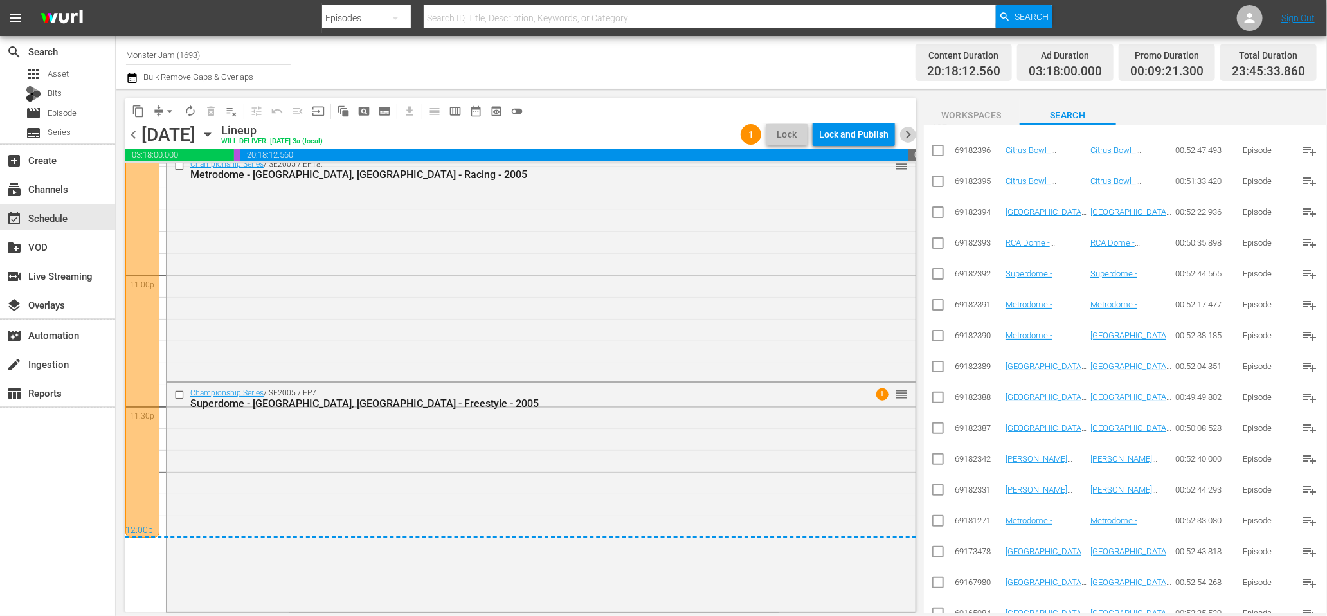
click at [905, 137] on span "chevron_right" at bounding box center [908, 135] width 16 height 16
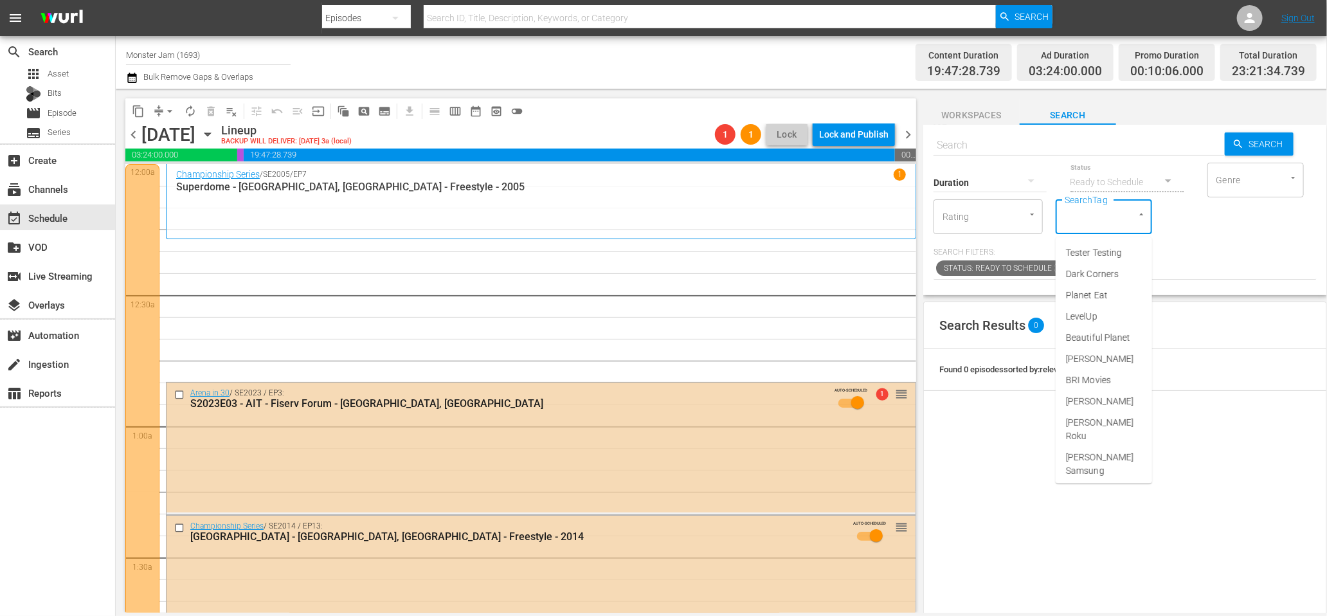
click at [1091, 220] on input "SearchTag" at bounding box center [1085, 216] width 49 height 23
type input "monster jam"
click at [1096, 293] on span "Monster Jam Ready" at bounding box center [1104, 280] width 76 height 27
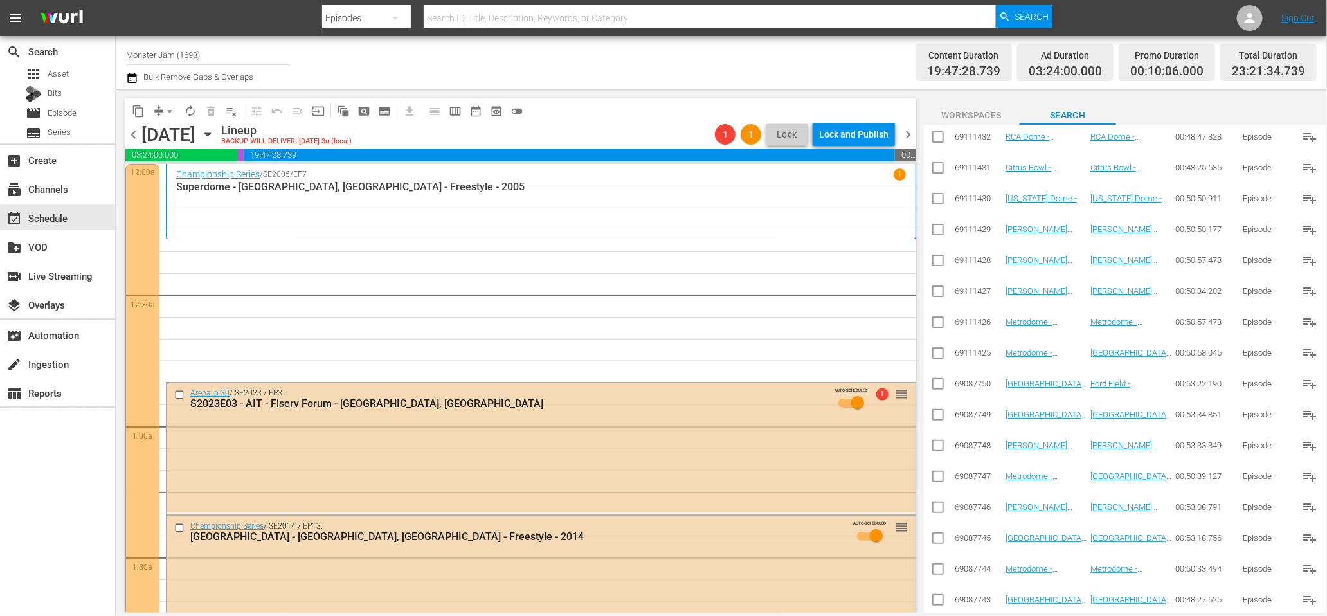
scroll to position [3466, 0]
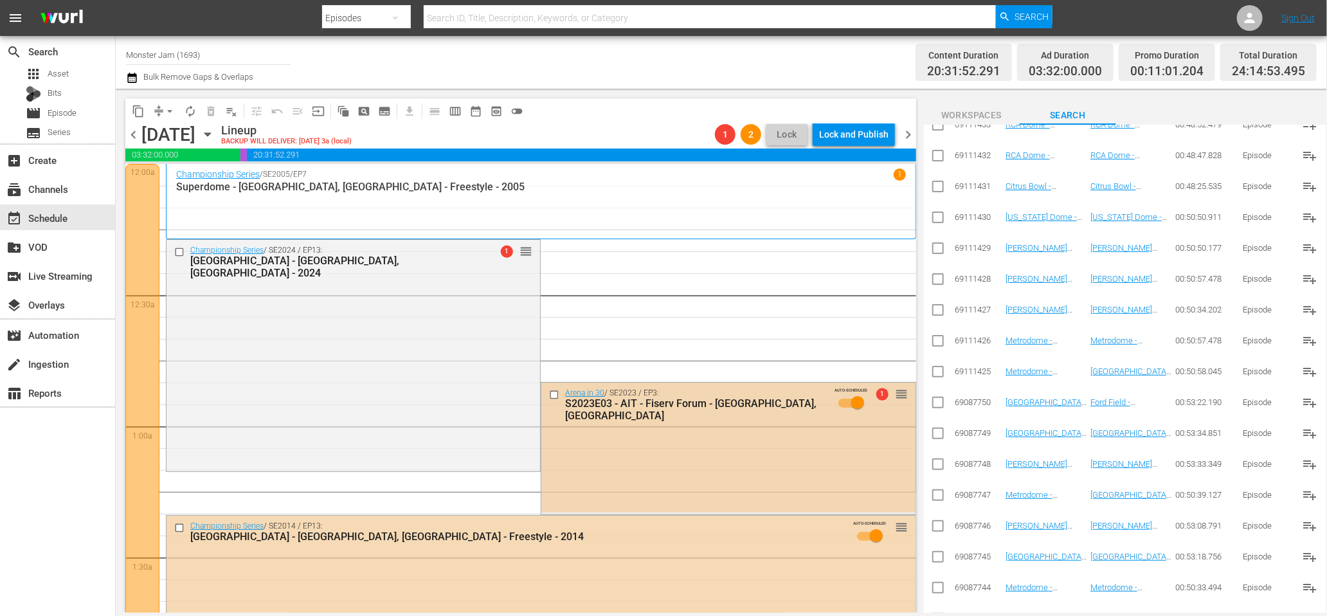
click at [554, 393] on input "checkbox" at bounding box center [556, 395] width 14 height 11
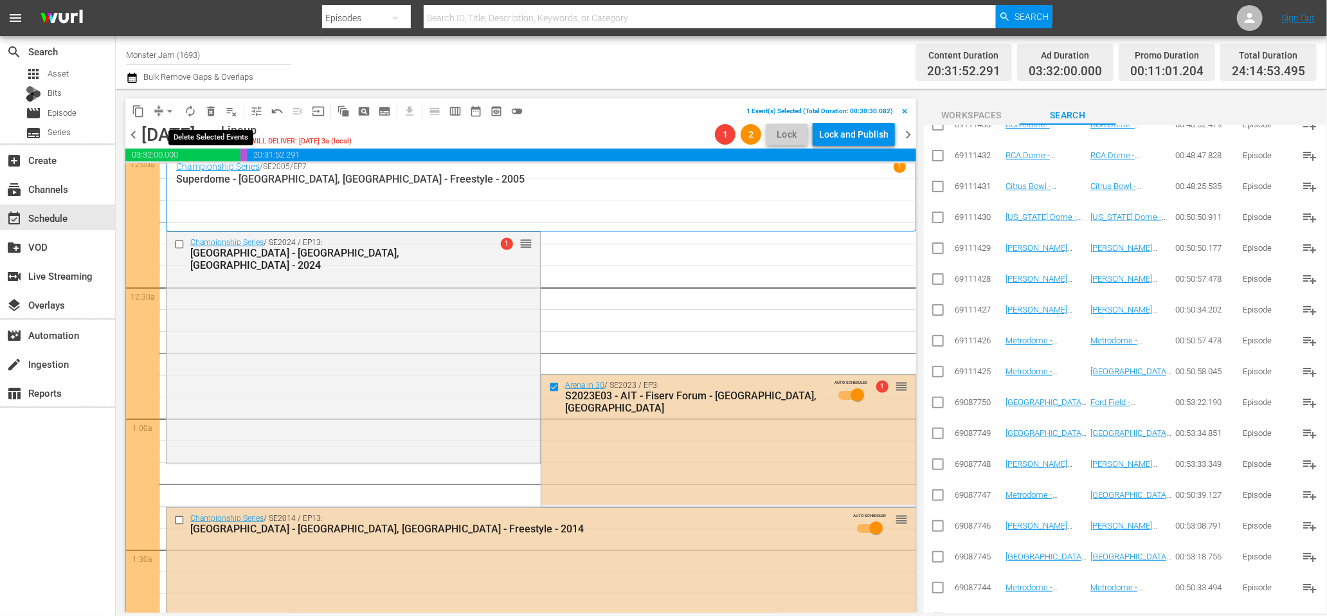
click at [210, 113] on span "delete_forever_outlined" at bounding box center [210, 111] width 13 height 13
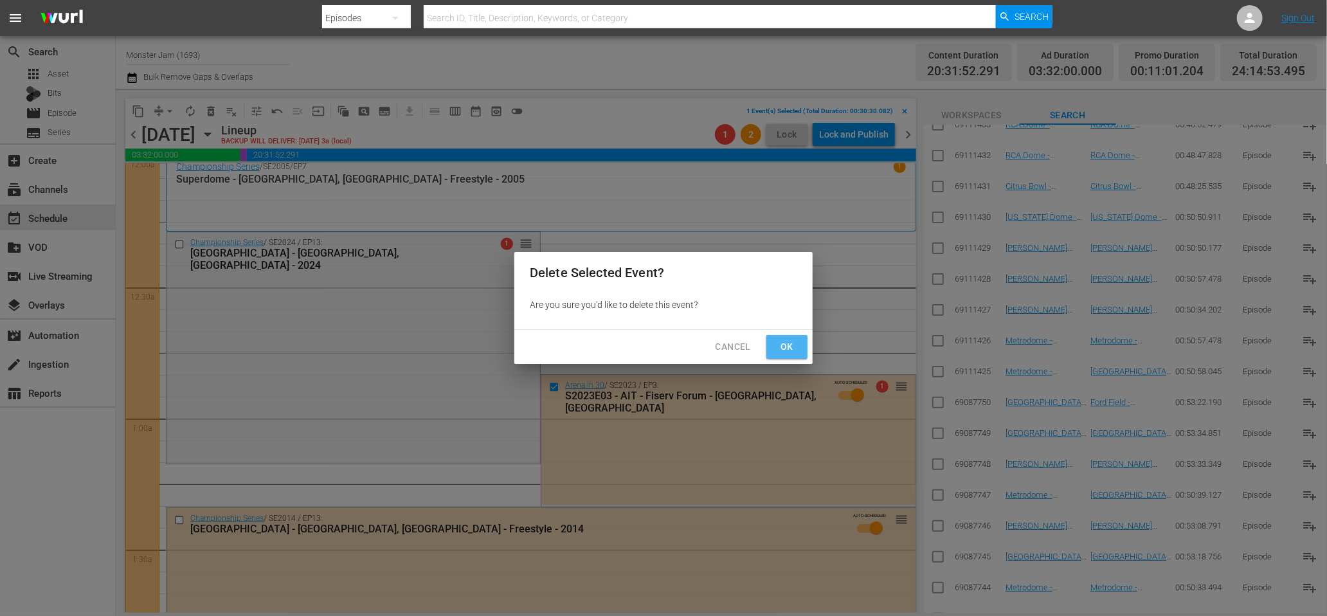
click at [771, 343] on button "Ok" at bounding box center [786, 347] width 41 height 24
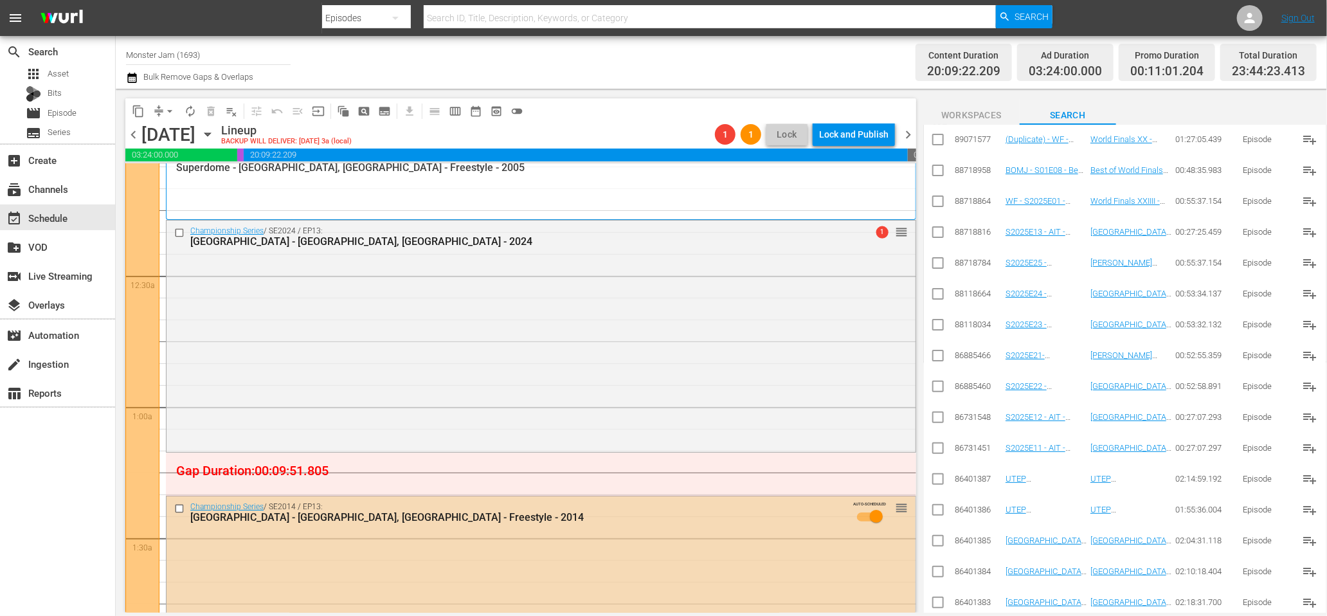
scroll to position [0, 0]
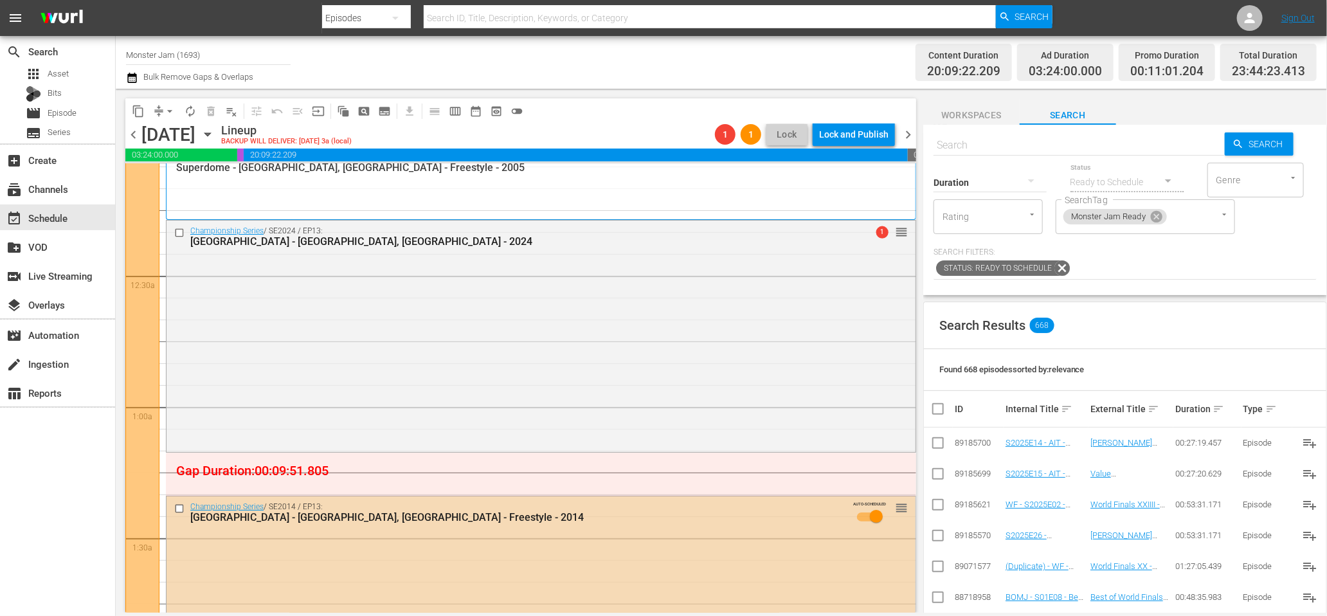
click at [1117, 156] on div "Status Ready to Schedule" at bounding box center [1126, 174] width 113 height 46
click at [1161, 216] on icon at bounding box center [1157, 217] width 12 height 12
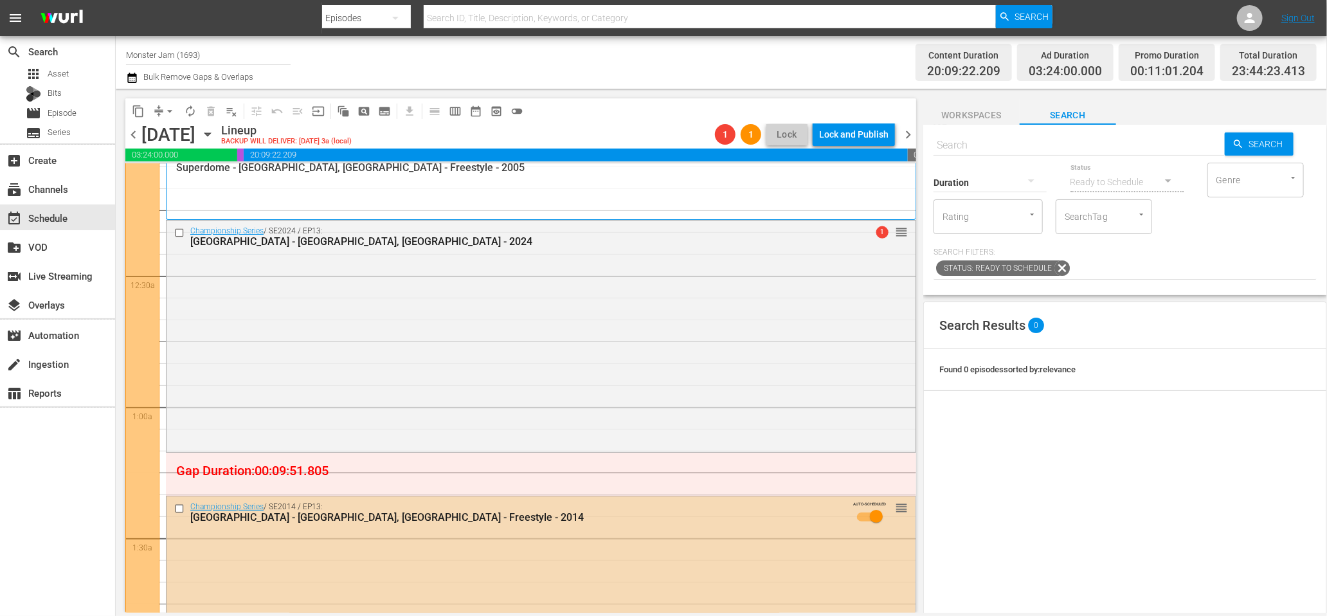
click at [1074, 215] on input "SearchTag" at bounding box center [1085, 216] width 49 height 23
type input "Best of"
click at [1079, 252] on span "Best of Monster Jam" at bounding box center [1104, 259] width 76 height 27
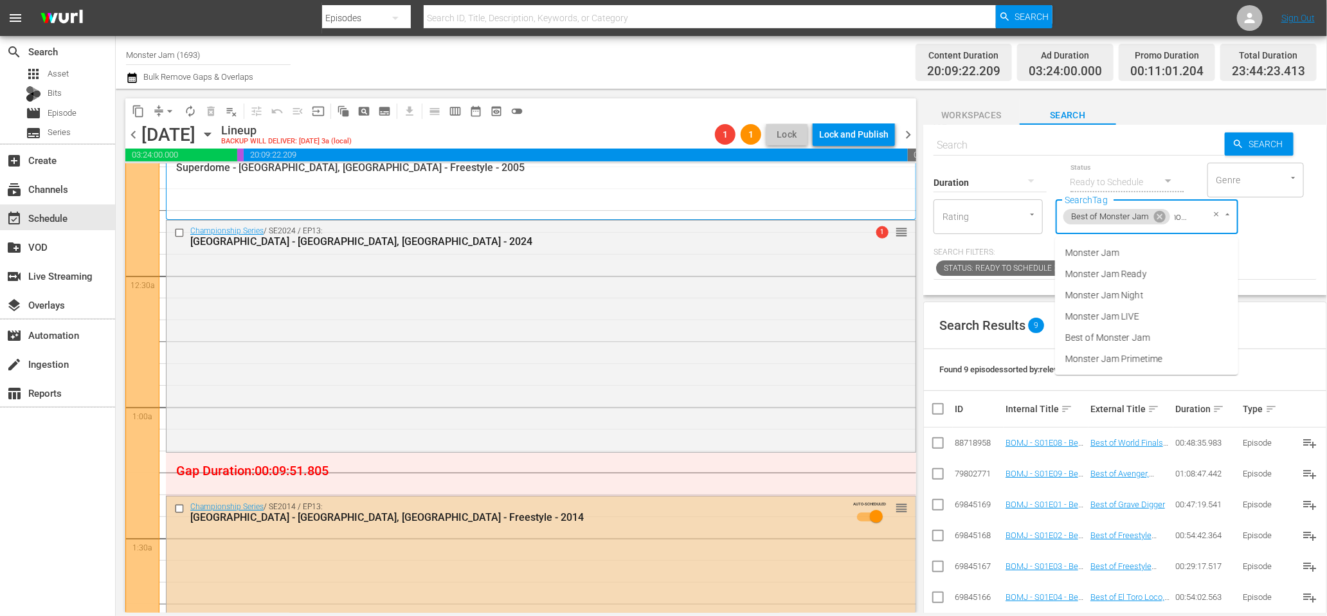
type input "monster"
click at [1133, 273] on span "Monster Jam Ready" at bounding box center [1106, 274] width 82 height 14
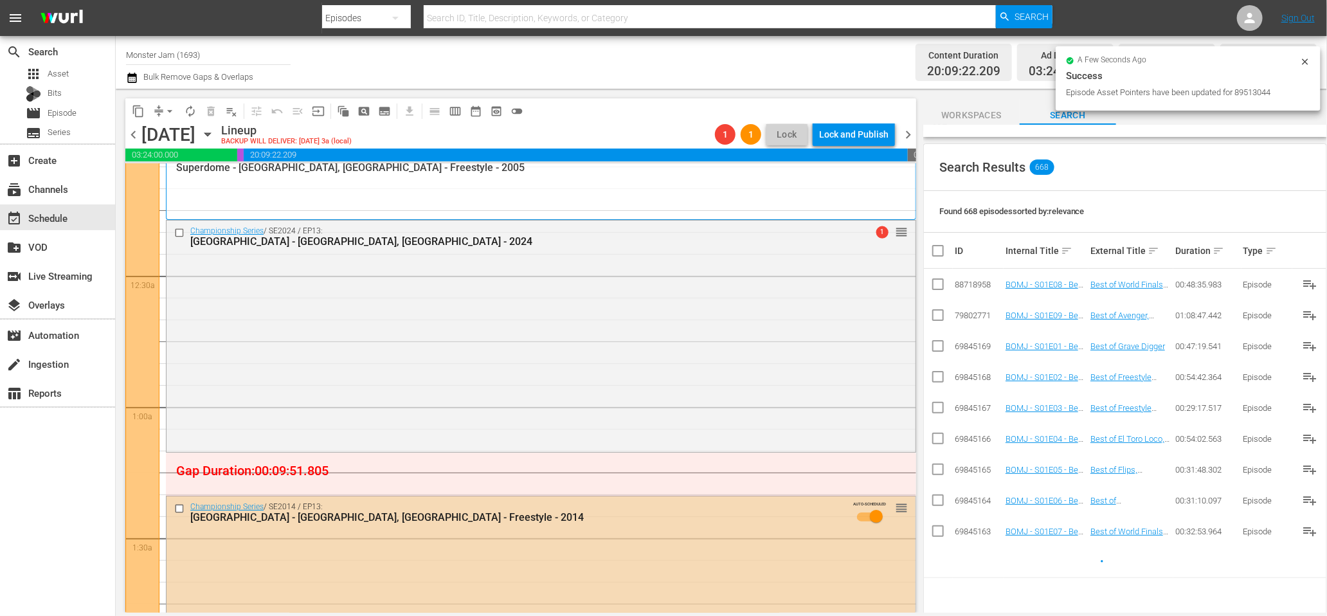
scroll to position [0, 0]
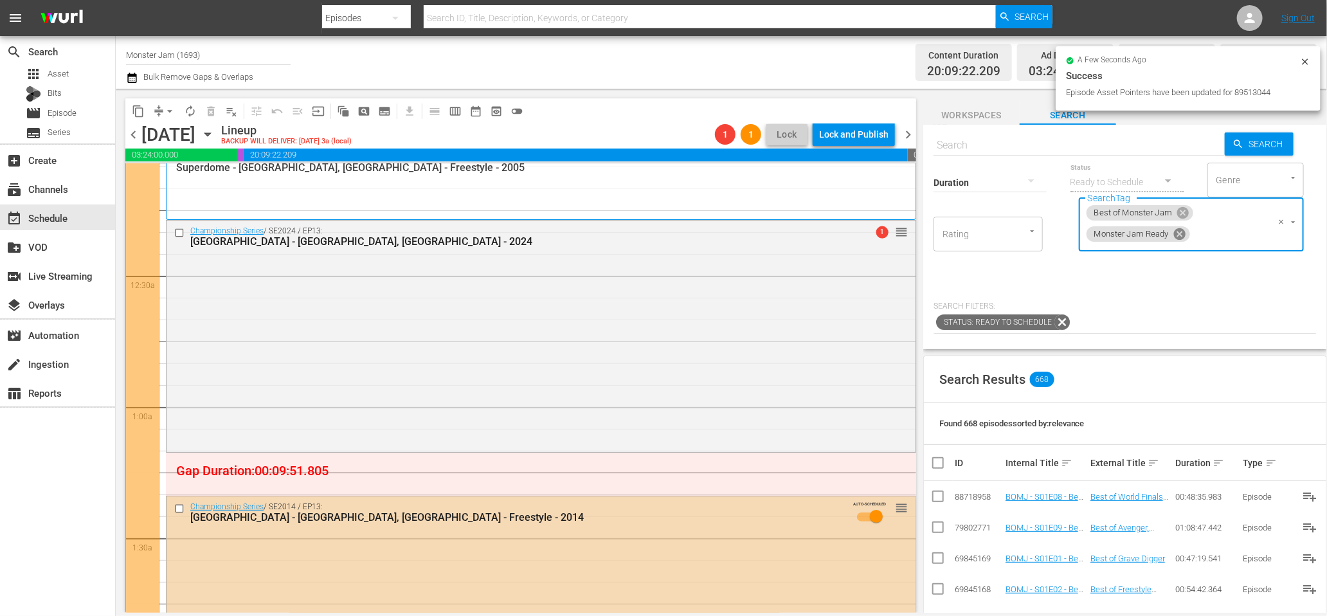
click at [1185, 232] on icon at bounding box center [1180, 234] width 12 height 12
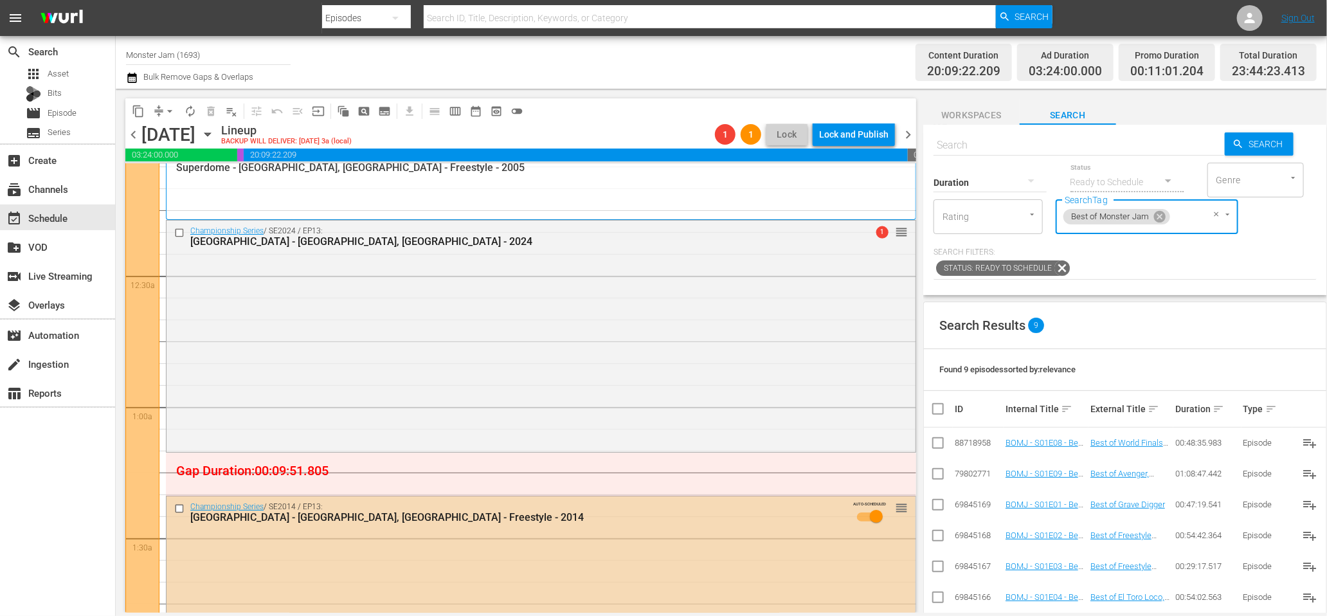
scroll to position [176, 0]
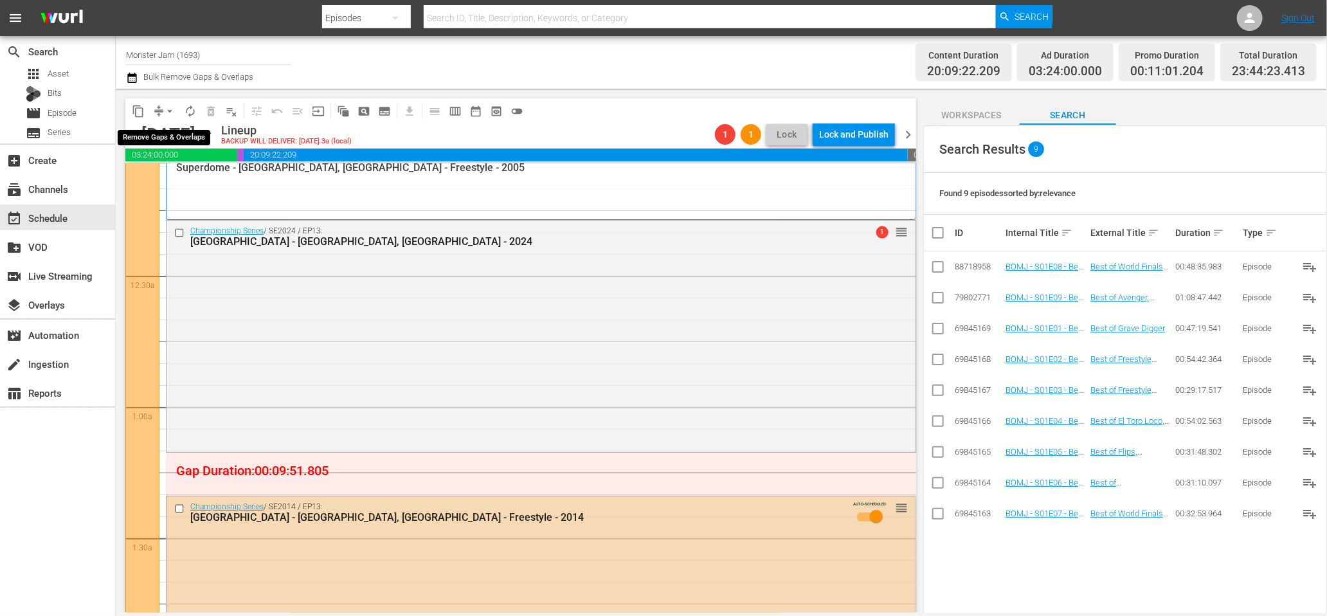
click at [168, 113] on span "arrow_drop_down" at bounding box center [169, 111] width 13 height 13
click at [179, 179] on li "Align to End of Previous Day" at bounding box center [170, 178] width 135 height 21
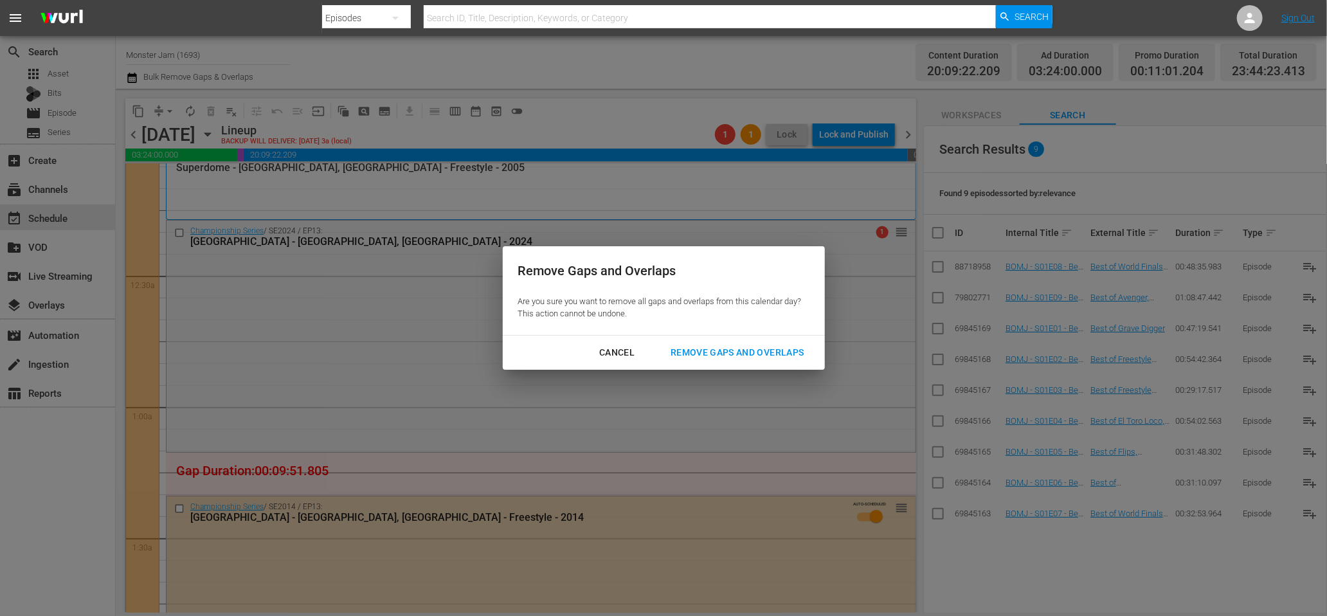
click at [683, 348] on div "Remove Gaps and Overlaps" at bounding box center [737, 353] width 154 height 16
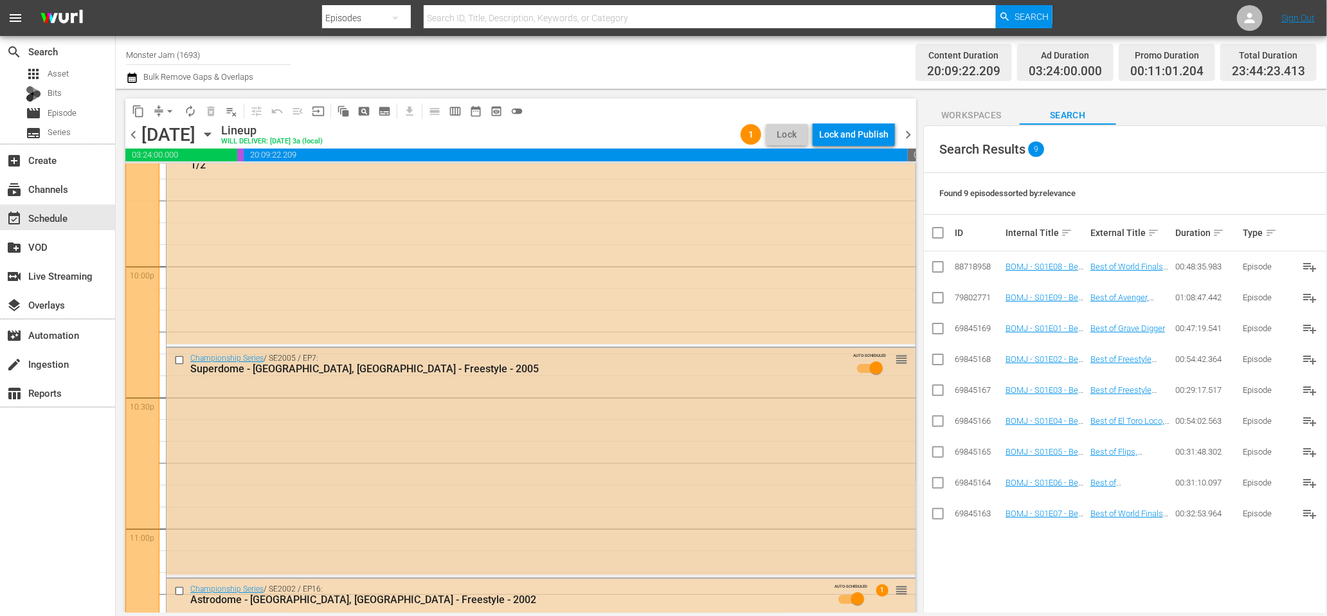
scroll to position [5665, 0]
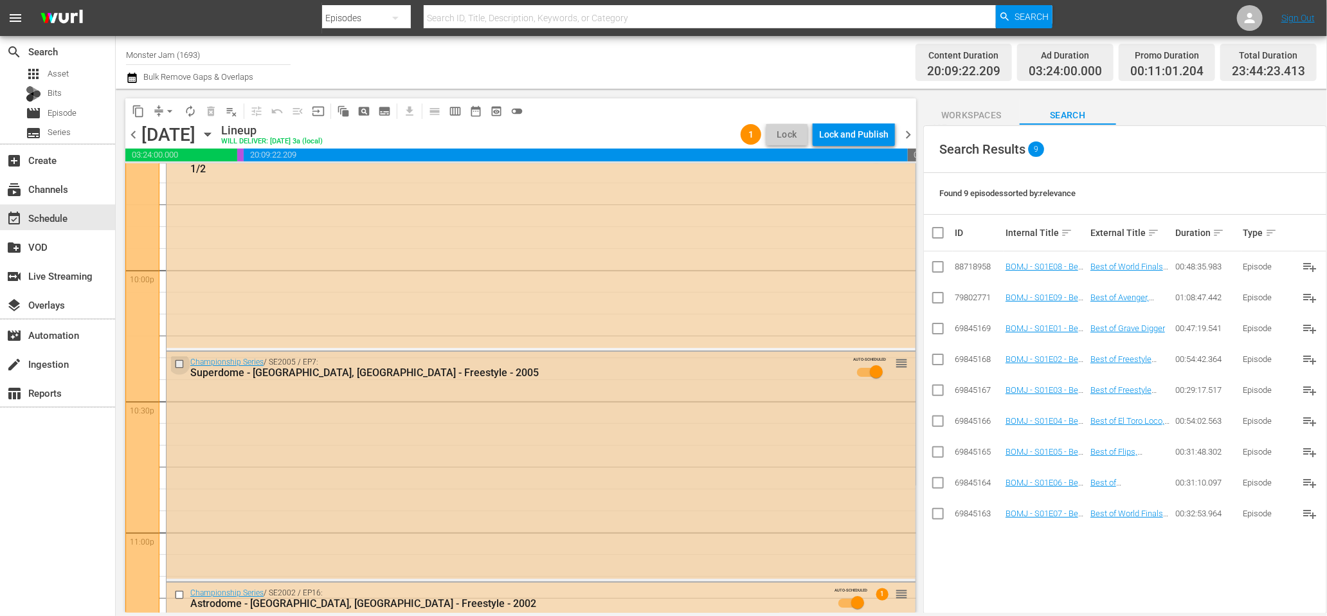
click at [181, 365] on input "checkbox" at bounding box center [181, 364] width 14 height 11
click at [180, 595] on input "checkbox" at bounding box center [181, 594] width 14 height 11
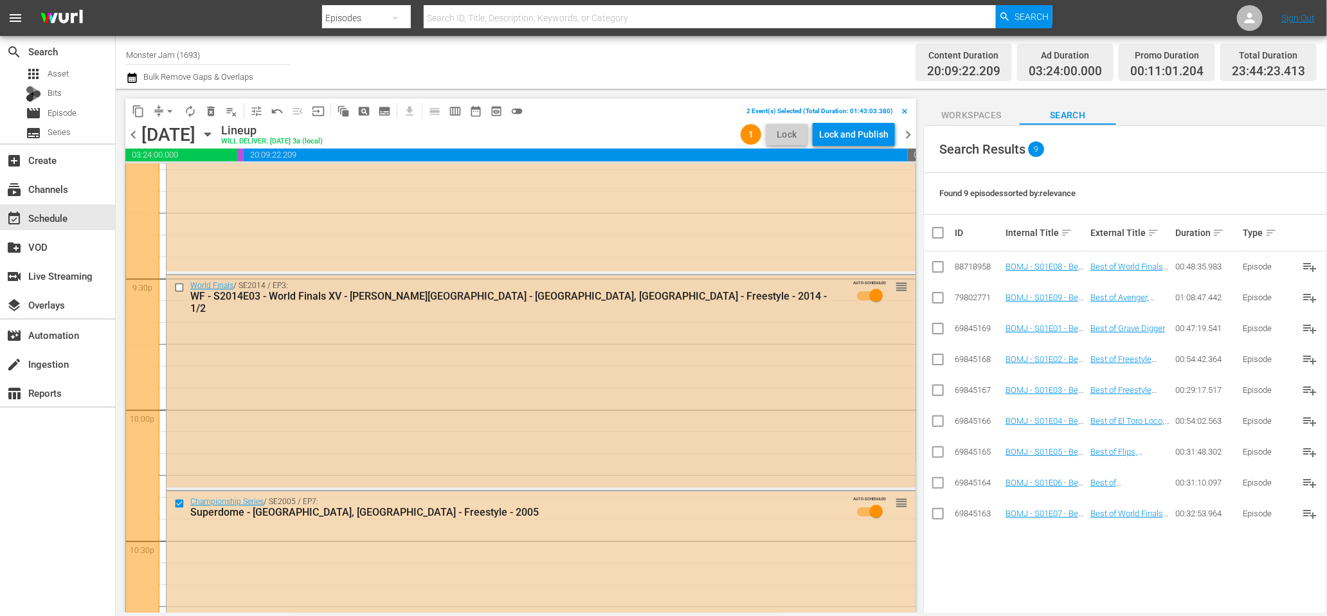
scroll to position [5545, 0]
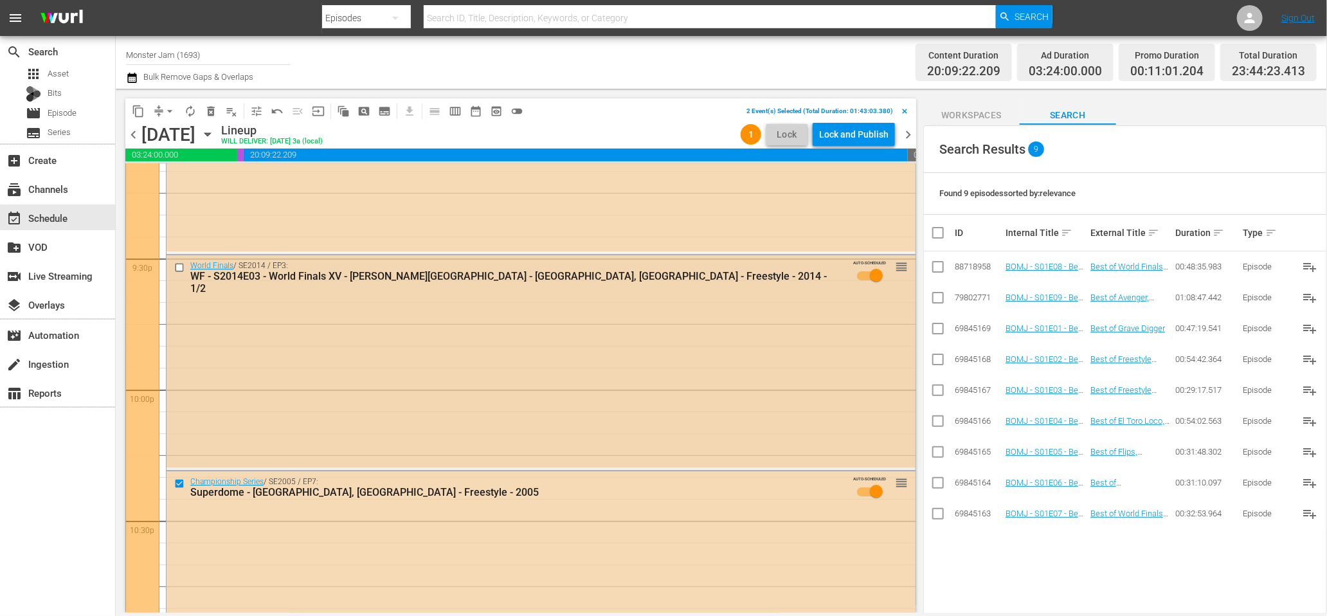
click at [179, 268] on input "checkbox" at bounding box center [181, 267] width 14 height 11
click at [210, 114] on span "delete_forever_outlined" at bounding box center [210, 111] width 13 height 13
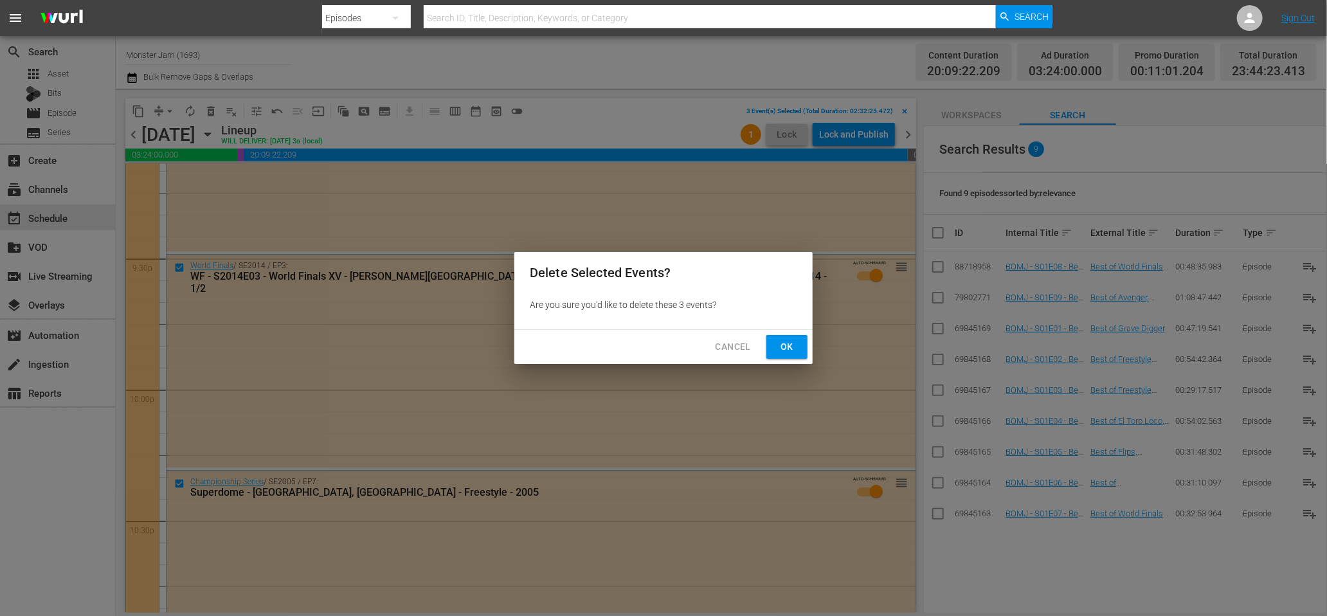
click at [795, 353] on span "Ok" at bounding box center [787, 347] width 21 height 16
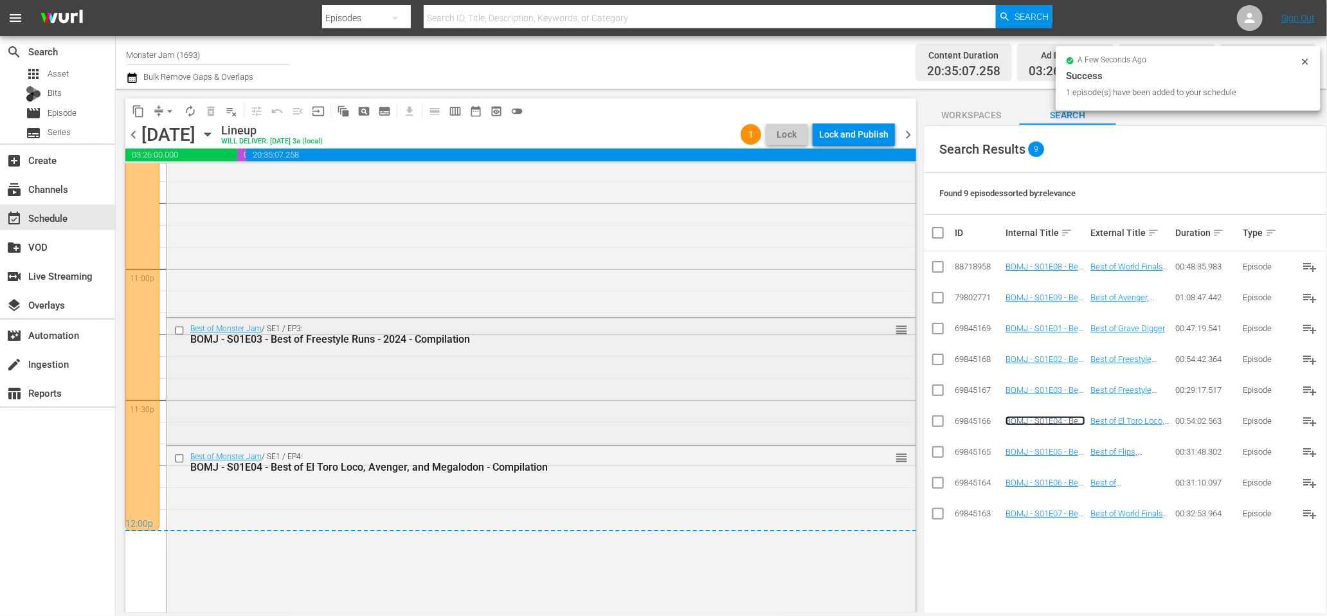
scroll to position [5996, 0]
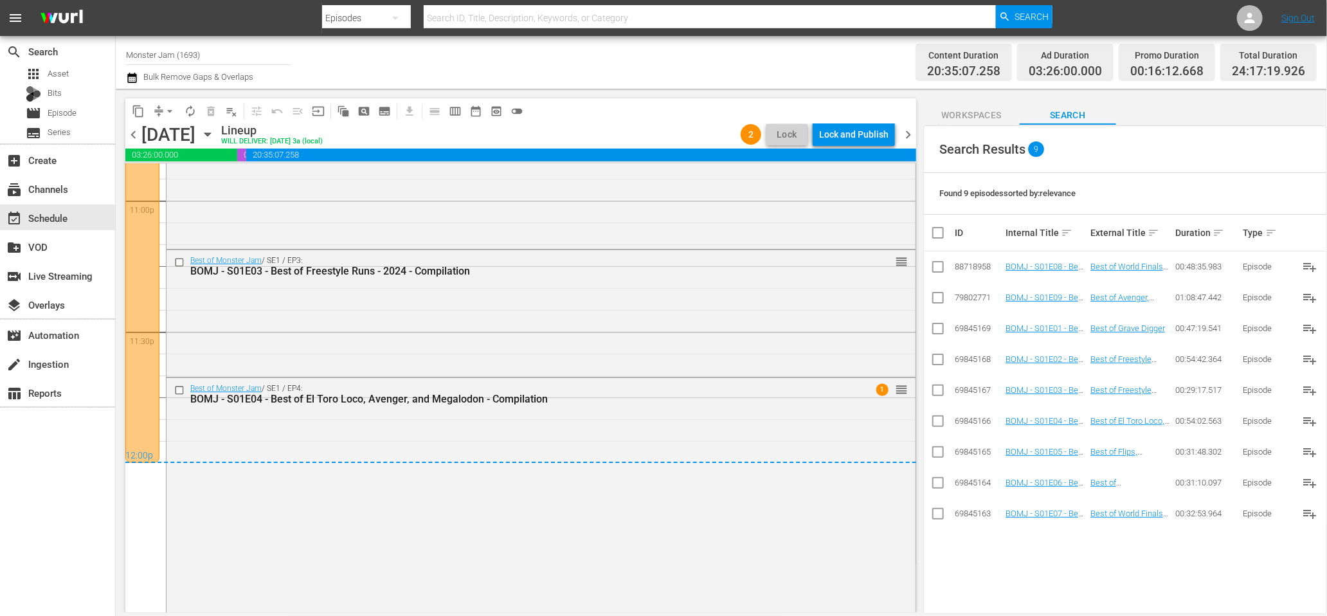
click at [909, 134] on span "chevron_right" at bounding box center [908, 135] width 16 height 16
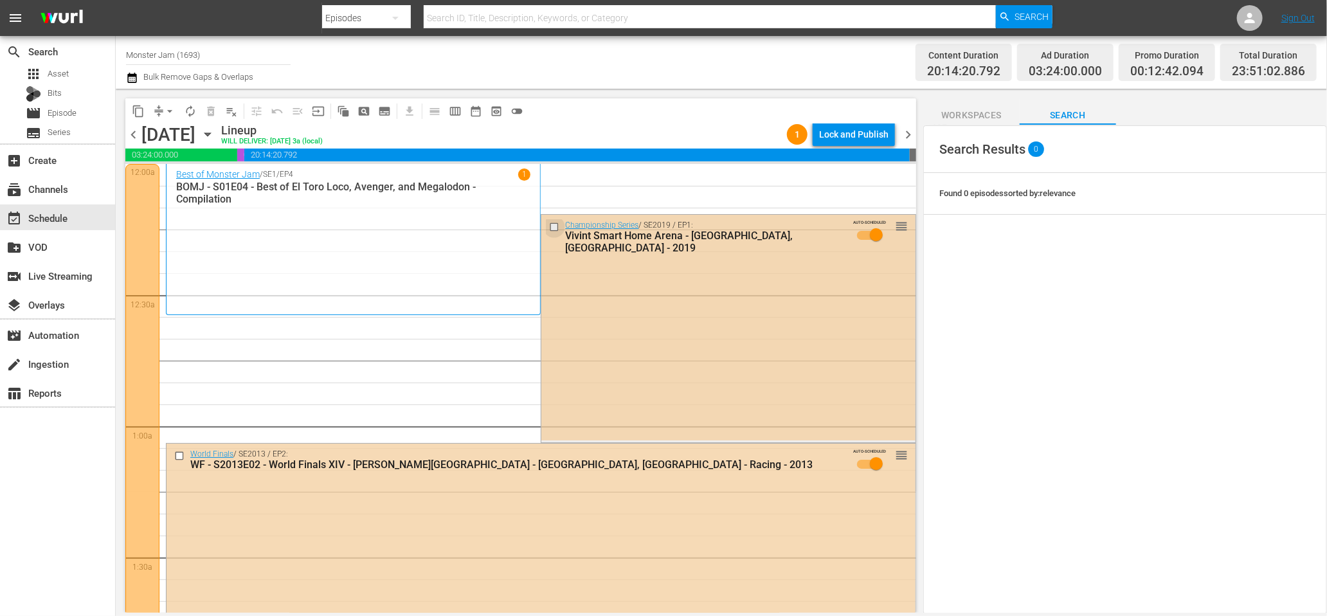
click at [554, 226] on input "checkbox" at bounding box center [556, 227] width 14 height 11
click at [210, 113] on span "delete_forever_outlined" at bounding box center [210, 111] width 13 height 13
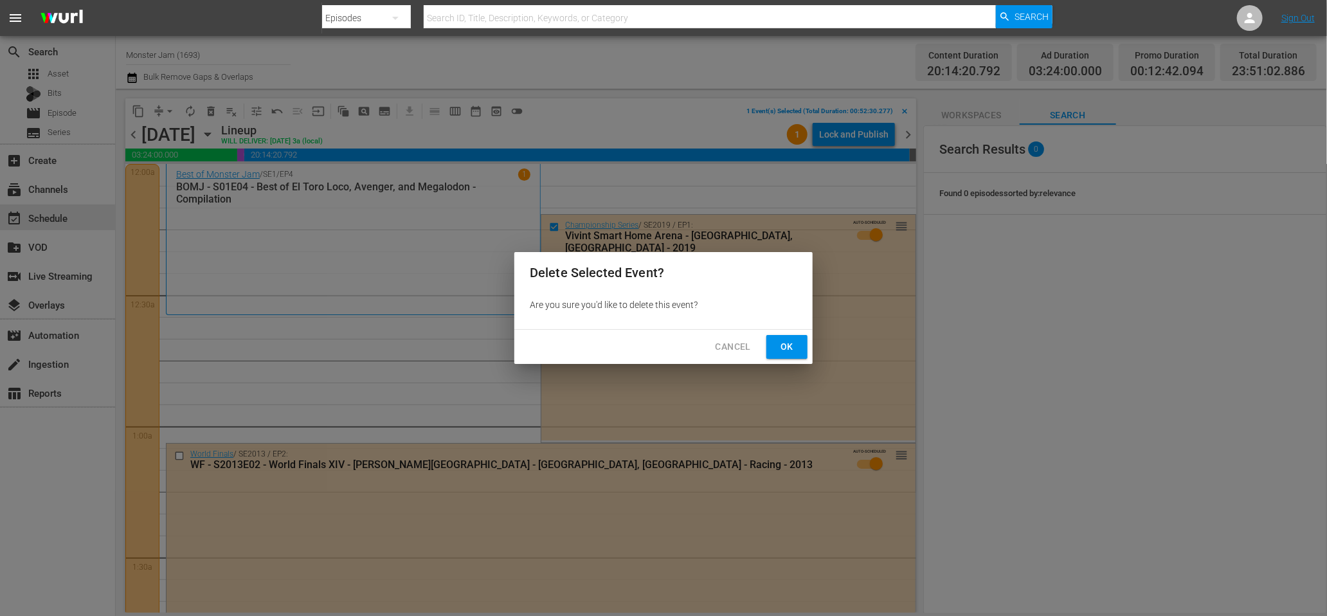
click at [784, 343] on span "Ok" at bounding box center [787, 347] width 21 height 16
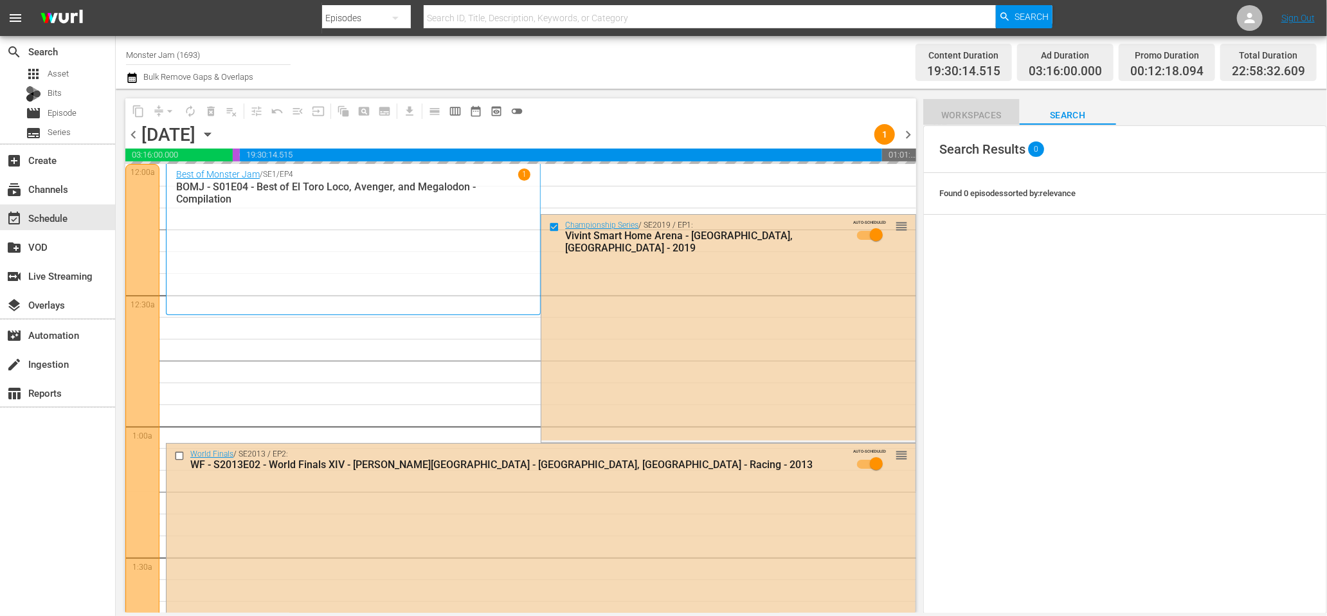
click at [979, 116] on span "Workspaces" at bounding box center [971, 115] width 96 height 16
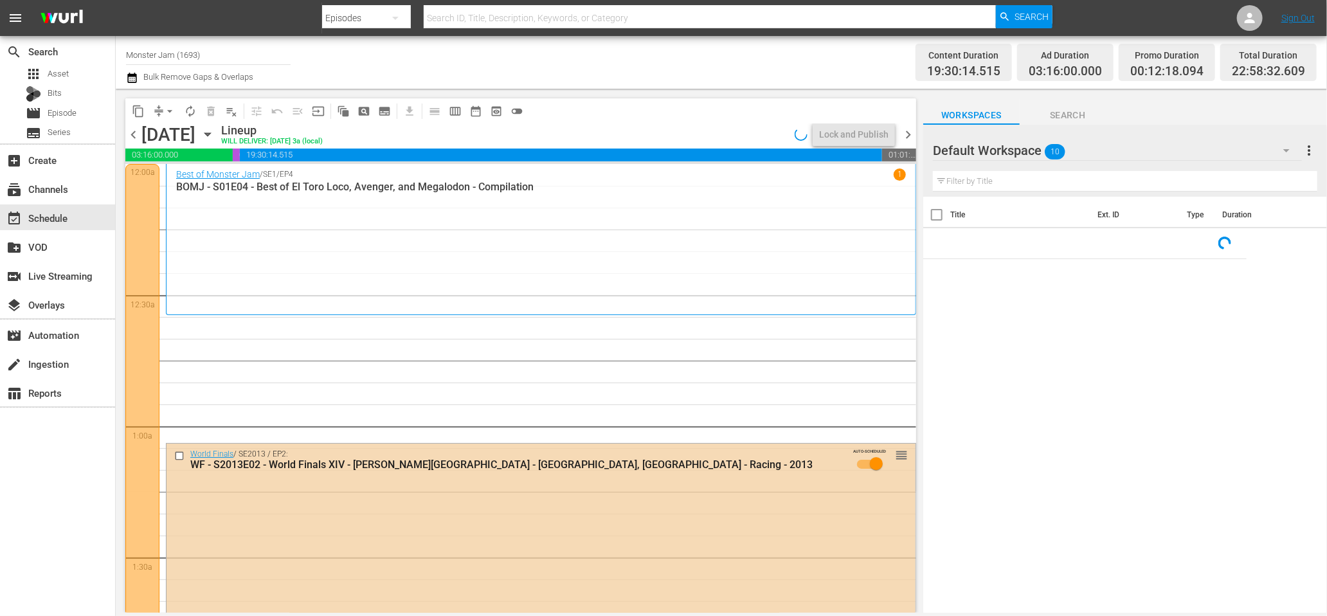
click at [1077, 117] on span "Search" at bounding box center [1068, 115] width 96 height 16
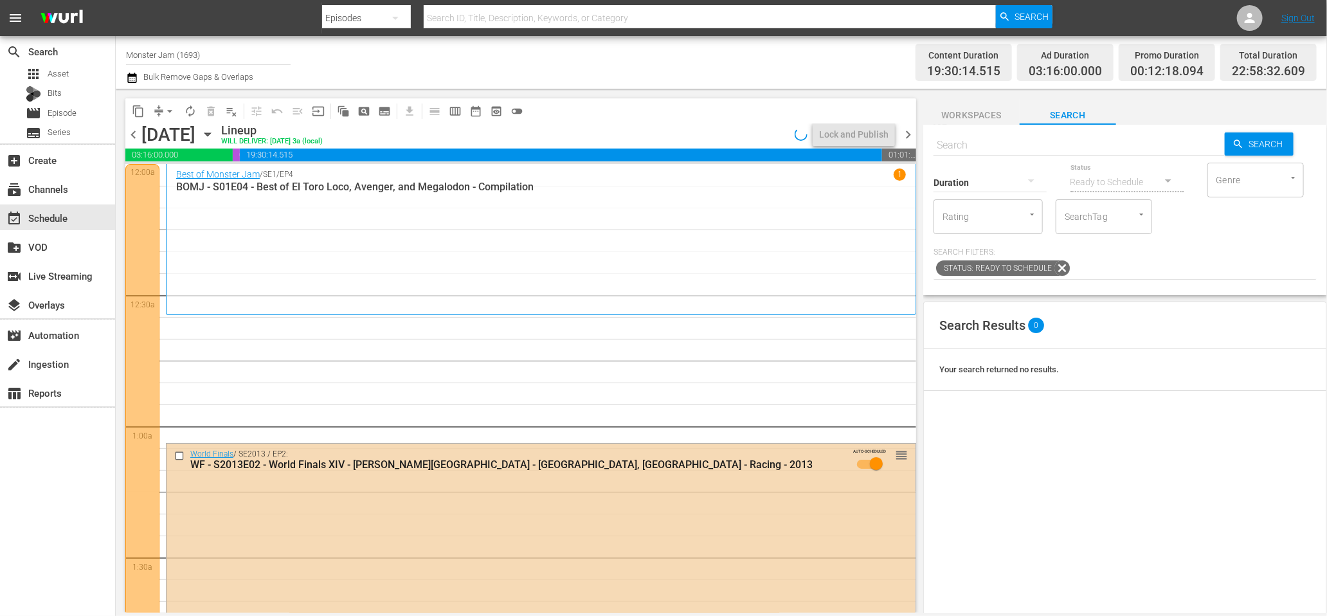
click at [1105, 212] on input "SearchTag" at bounding box center [1085, 216] width 49 height 23
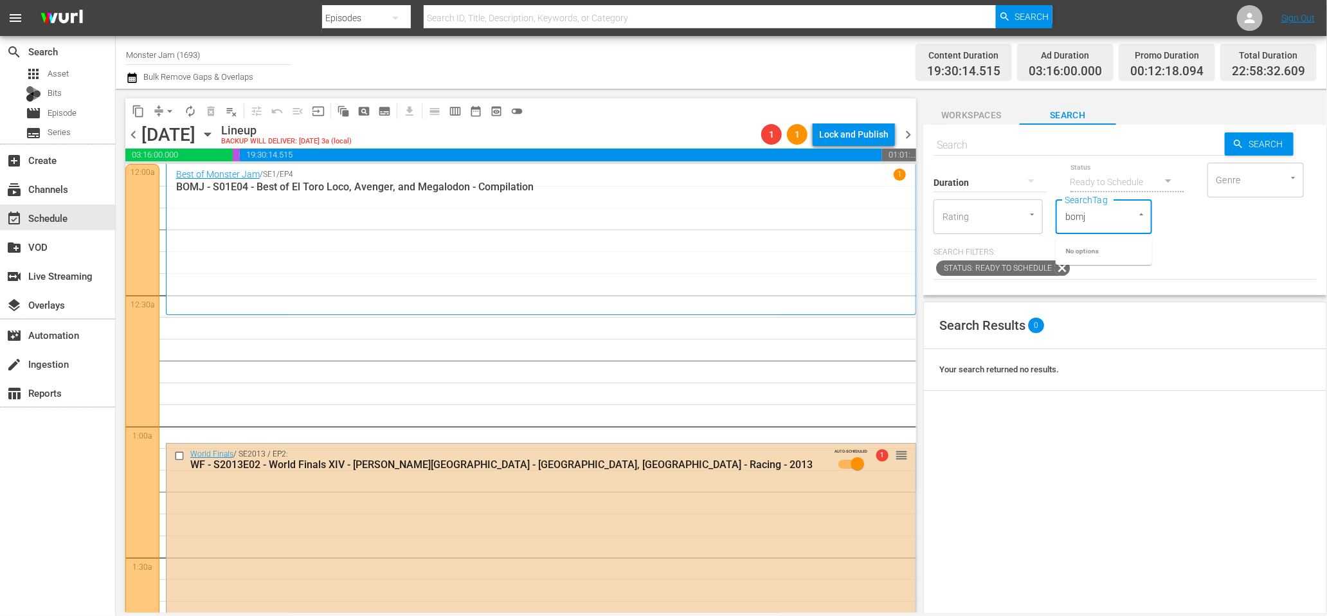
drag, startPoint x: 1102, startPoint y: 223, endPoint x: 1030, endPoint y: 224, distance: 72.0
click at [1030, 224] on div "Duration Status Ready to Schedule Genre Genre Rating Rating SearchTag bomj Sear…" at bounding box center [1124, 197] width 383 height 73
click at [1108, 217] on input "bomj" at bounding box center [1085, 216] width 49 height 23
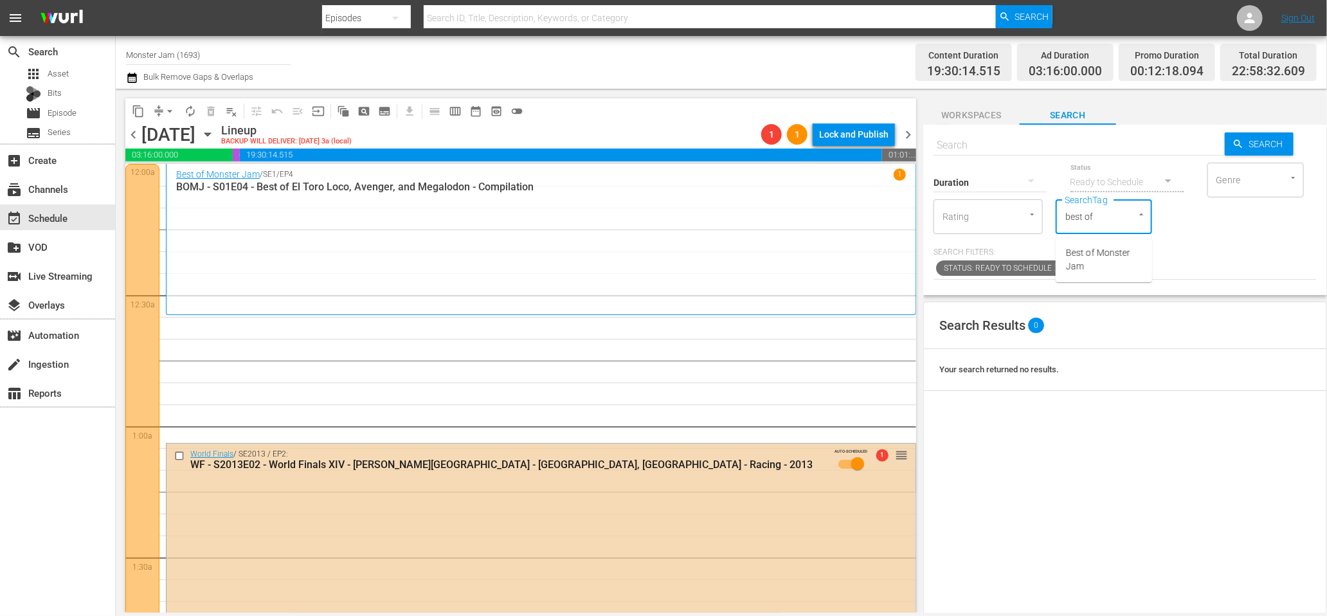
type input "best of"
click at [1077, 258] on span "Best of Monster Jam" at bounding box center [1104, 259] width 76 height 27
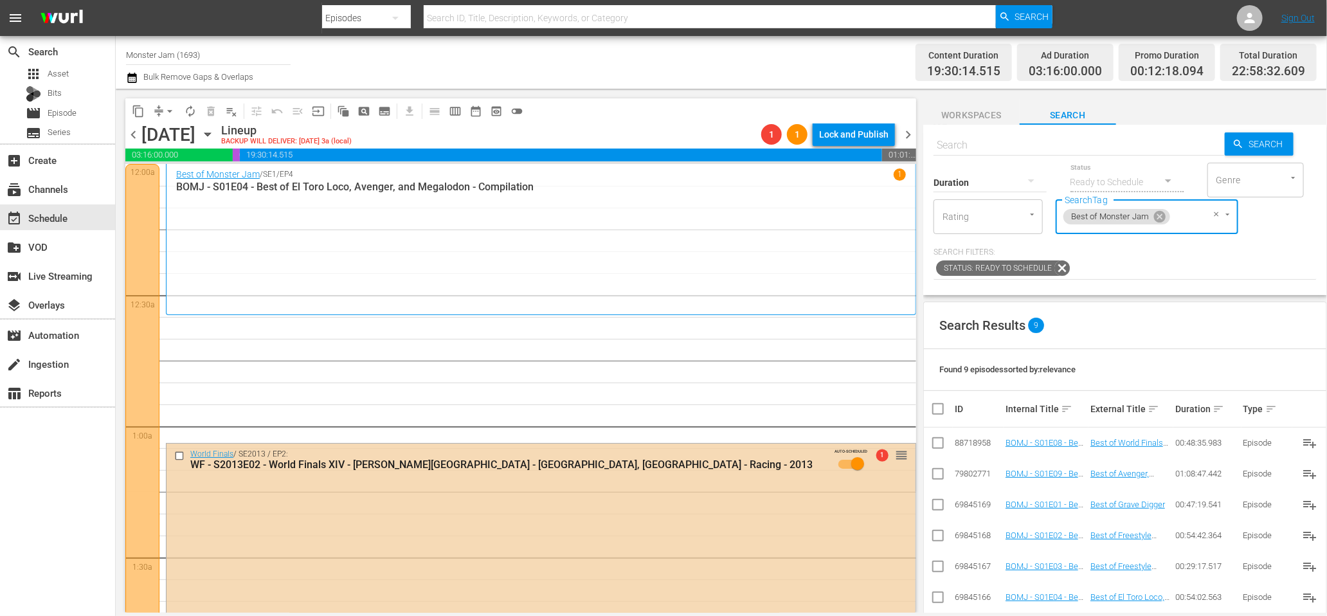
scroll to position [176, 0]
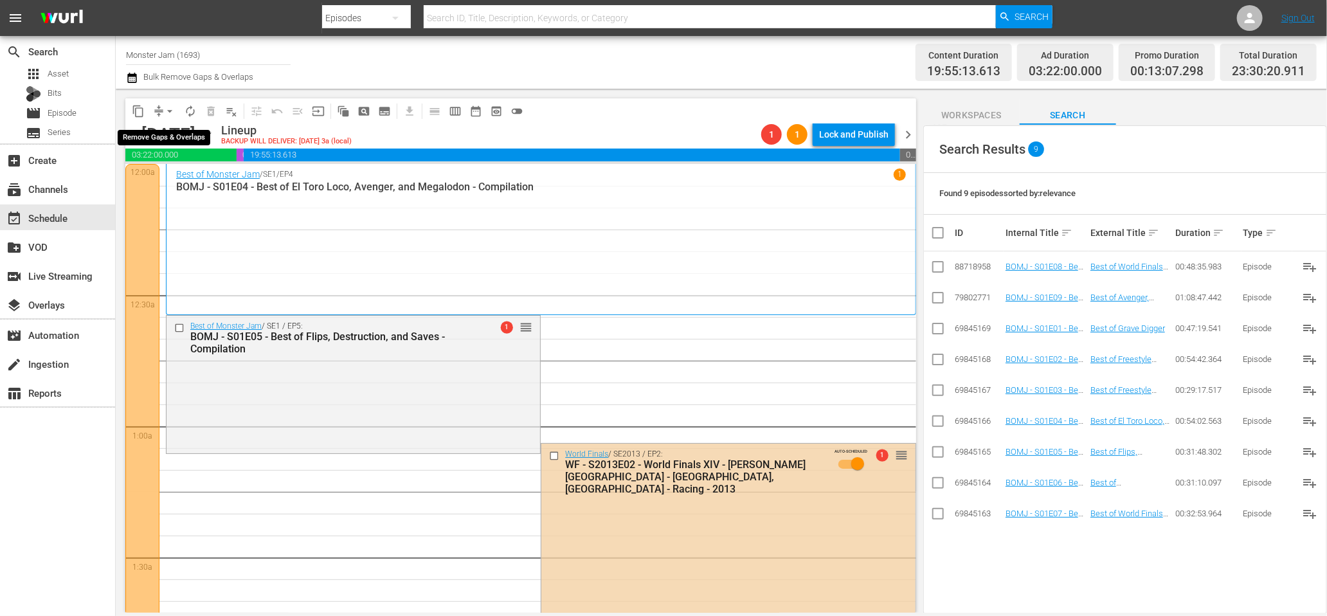
click at [168, 113] on span "arrow_drop_down" at bounding box center [169, 111] width 13 height 13
click at [187, 176] on li "Align to End of Previous Day" at bounding box center [170, 178] width 135 height 21
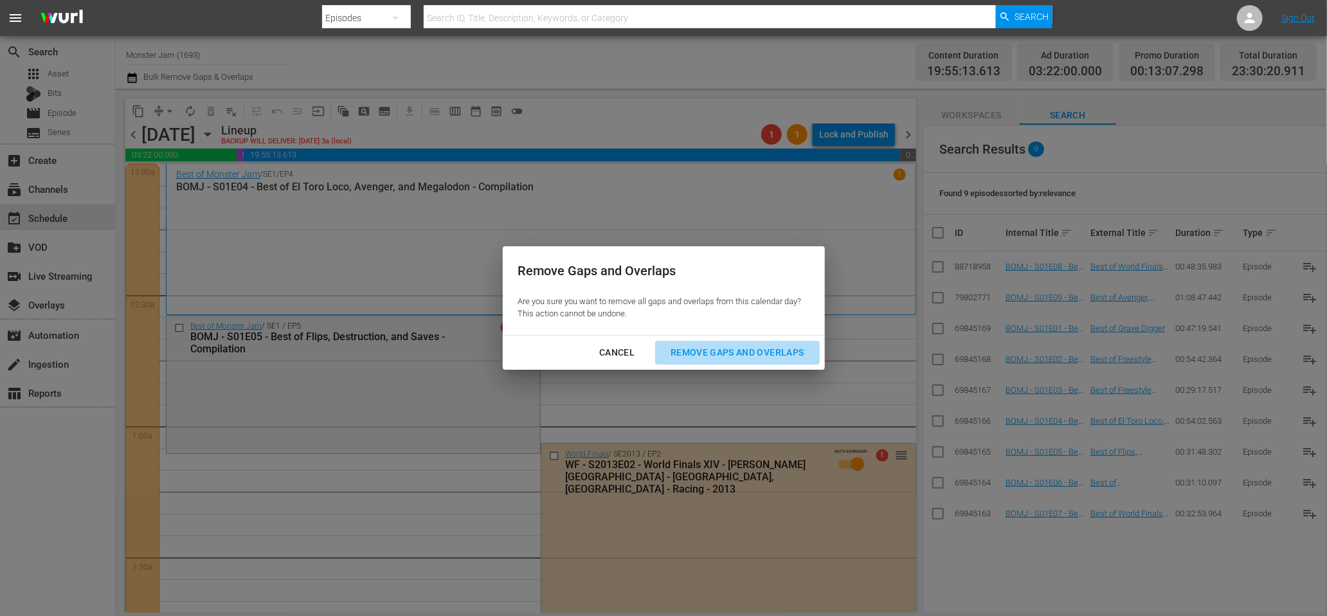
click at [726, 355] on div "Remove Gaps and Overlaps" at bounding box center [737, 353] width 154 height 16
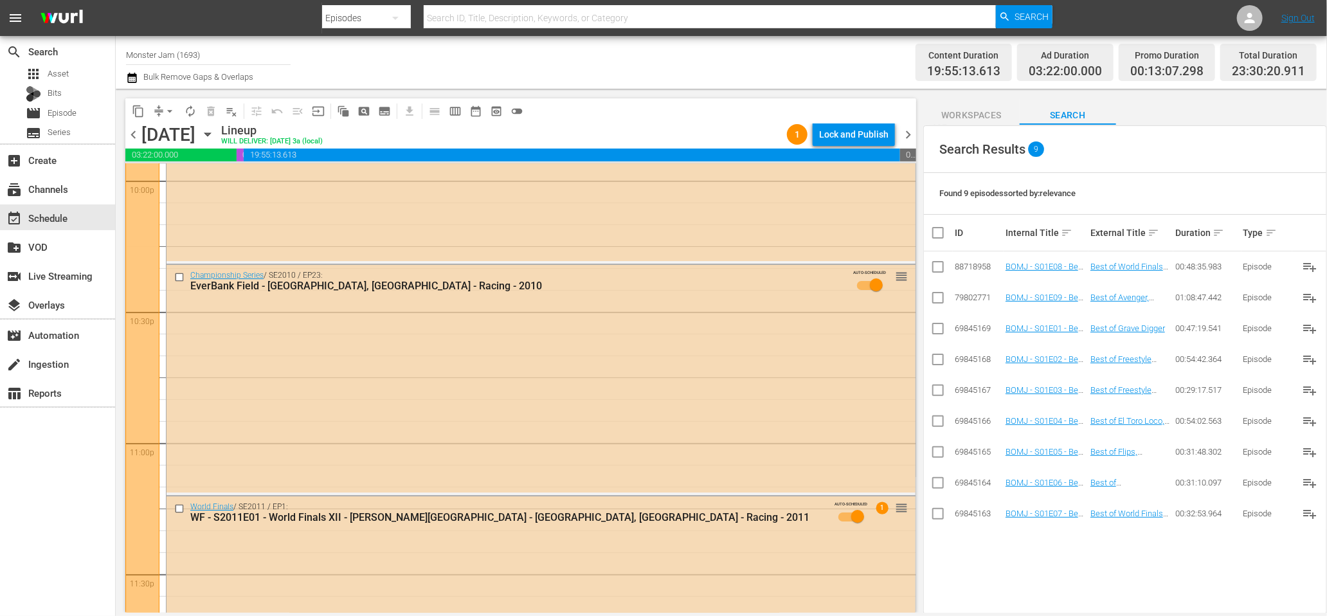
scroll to position [5699, 0]
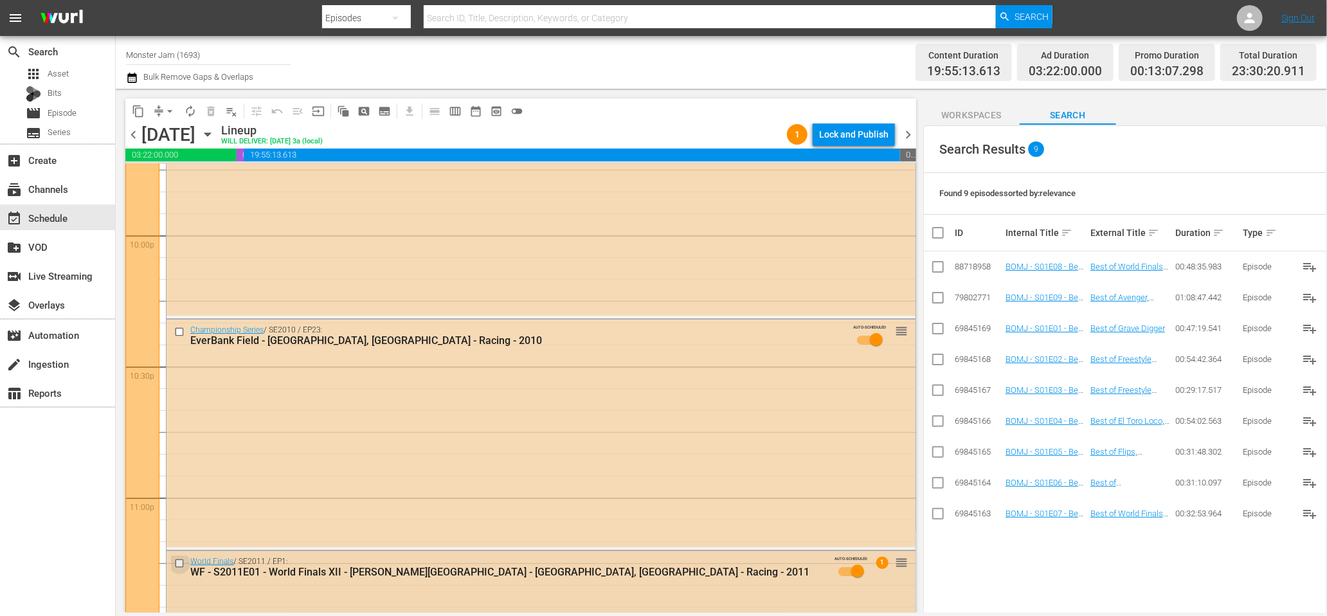
click at [179, 563] on input "checkbox" at bounding box center [181, 562] width 14 height 11
click at [177, 332] on input "checkbox" at bounding box center [181, 332] width 14 height 11
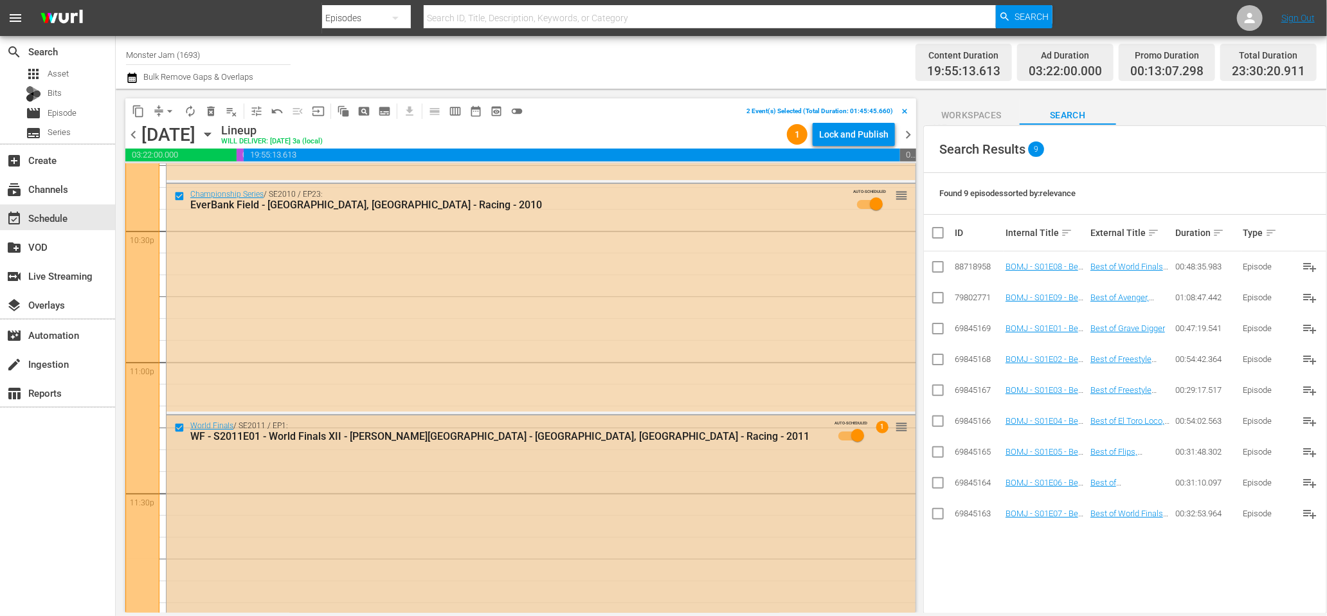
scroll to position [5834, 0]
click at [178, 426] on input "checkbox" at bounding box center [181, 427] width 14 height 11
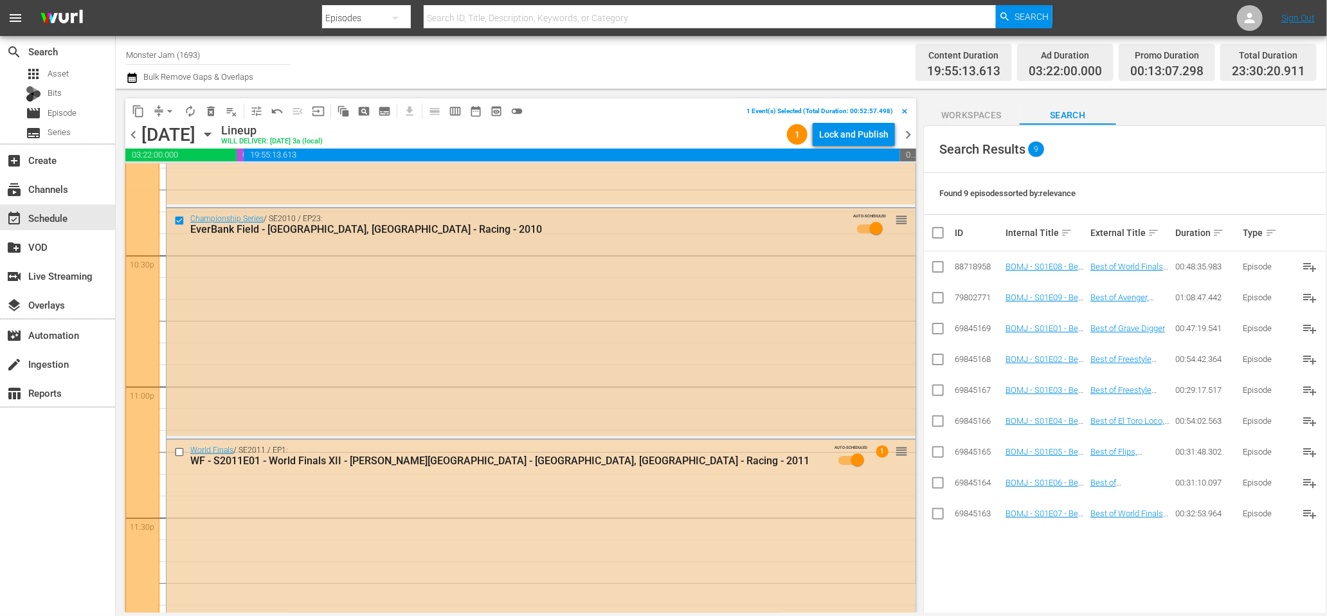
scroll to position [5800, 0]
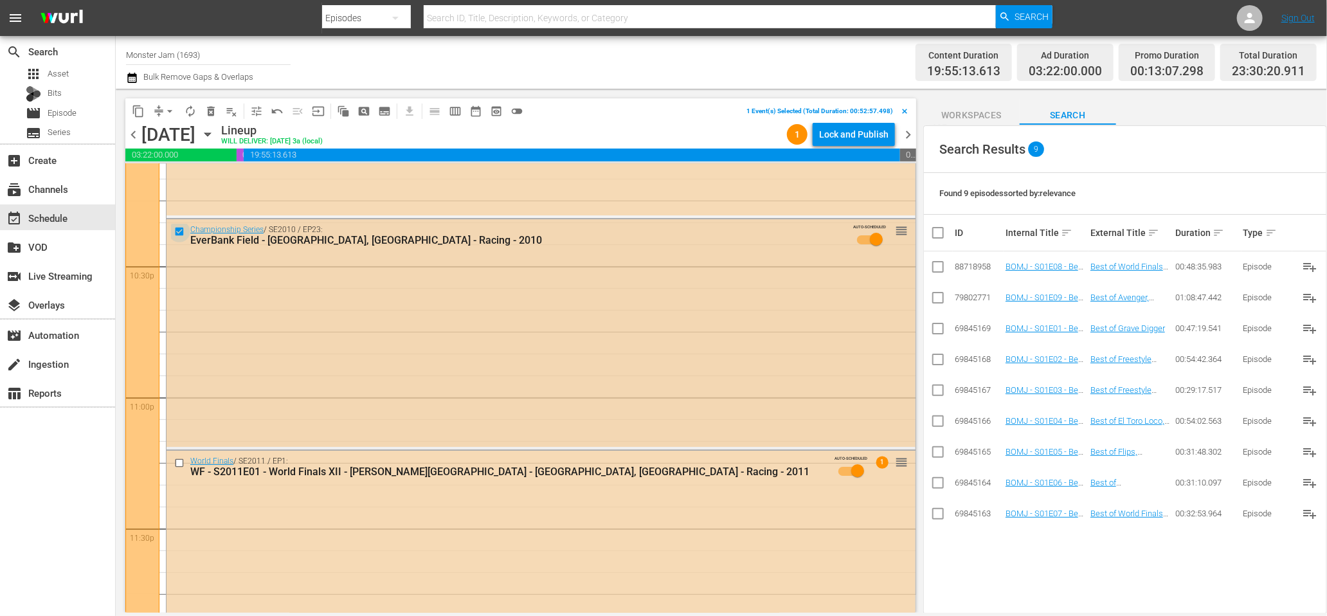
click at [179, 231] on input "checkbox" at bounding box center [181, 231] width 14 height 11
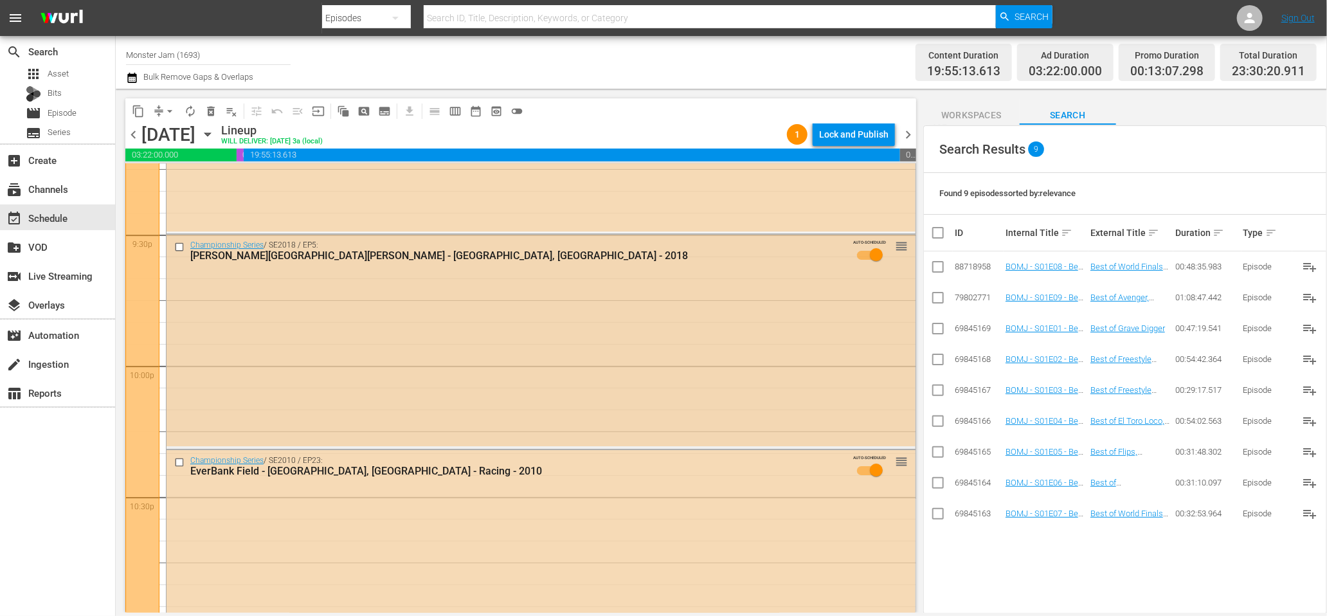
scroll to position [5867, 0]
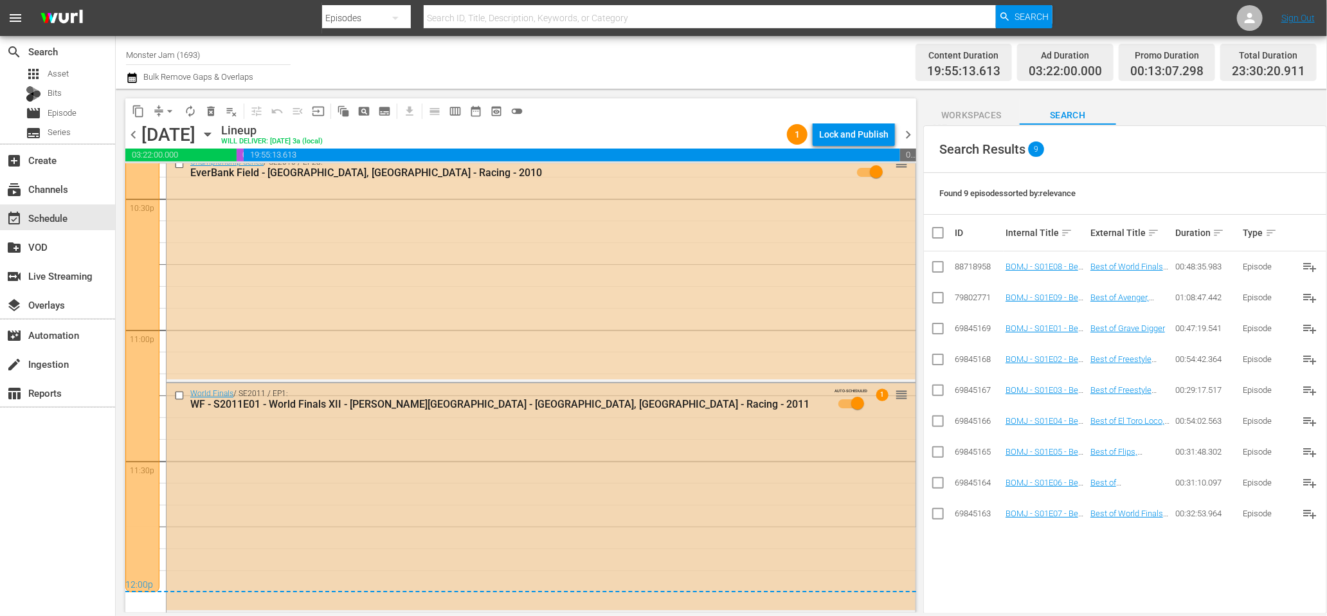
click at [178, 395] on input "checkbox" at bounding box center [181, 395] width 14 height 11
click at [215, 114] on span "delete_forever_outlined" at bounding box center [210, 111] width 13 height 13
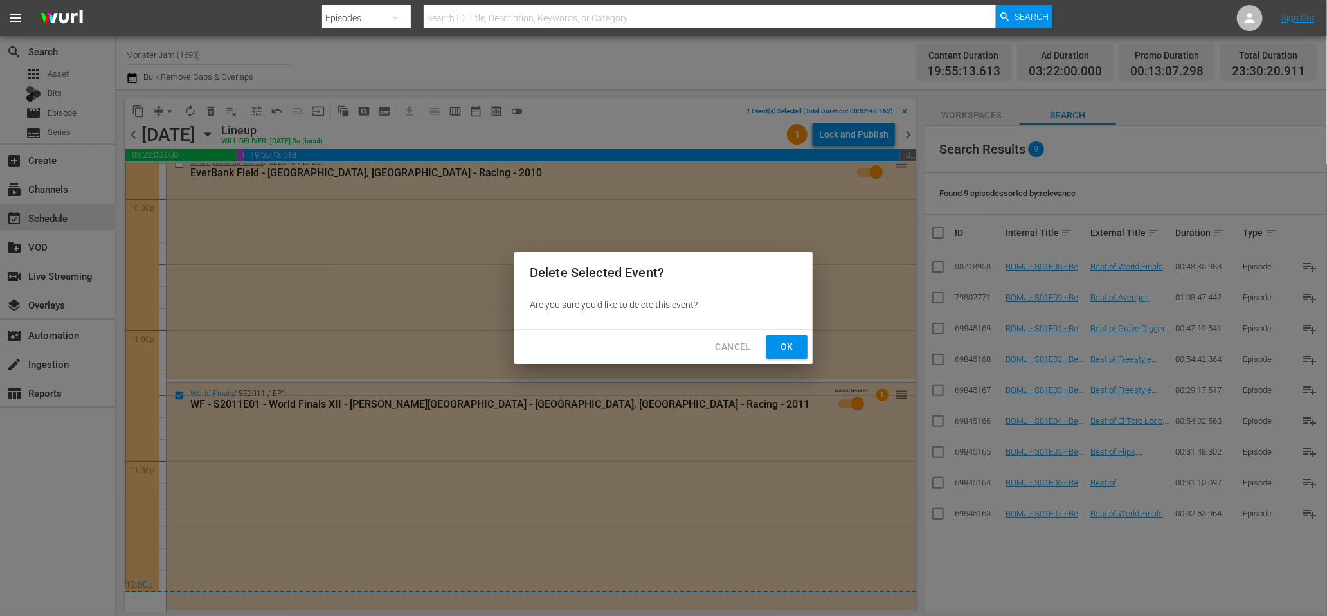
click at [780, 341] on span "Ok" at bounding box center [787, 347] width 21 height 16
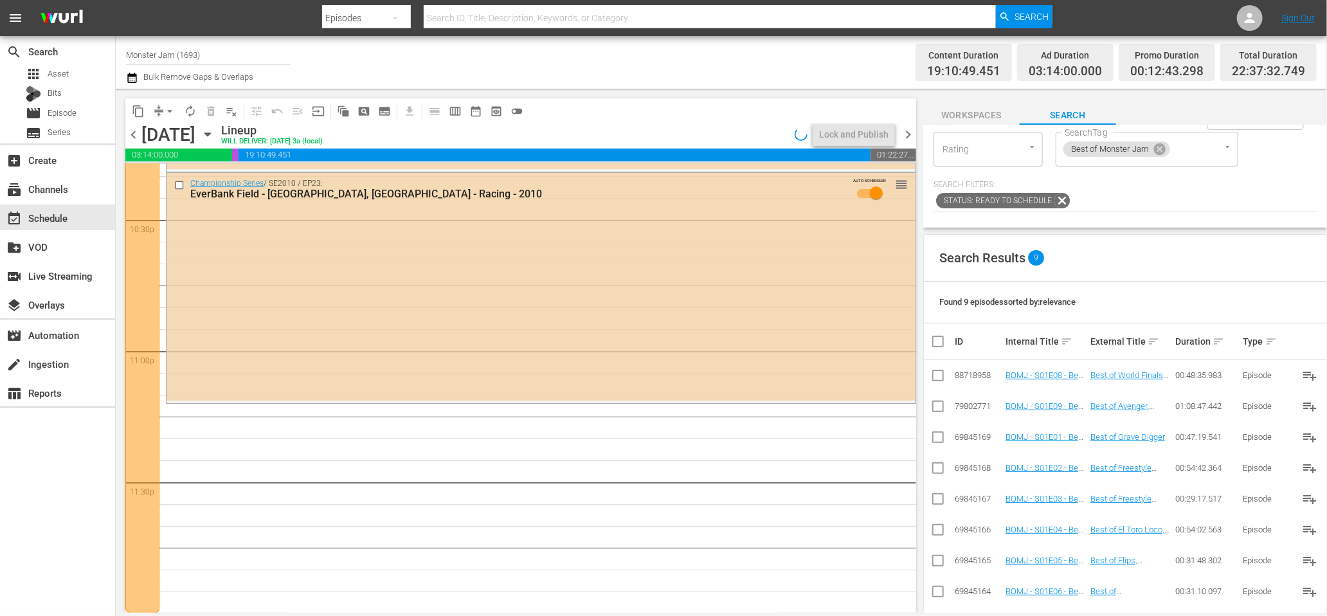
scroll to position [0, 0]
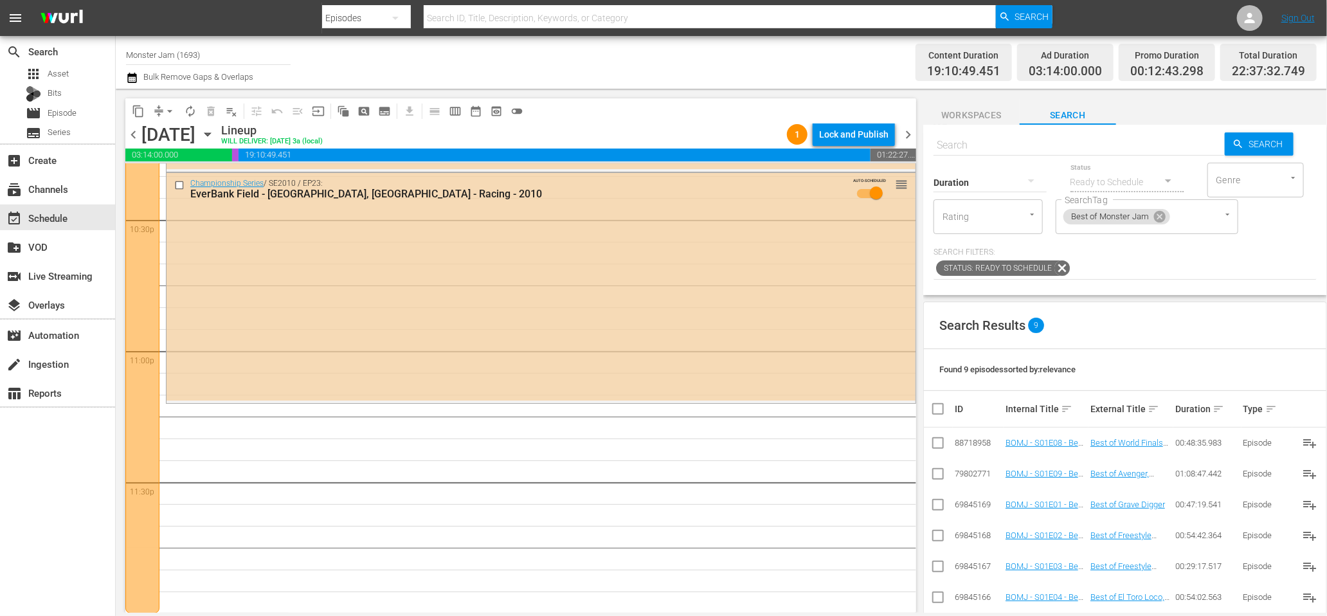
click at [1097, 150] on input "text" at bounding box center [1078, 145] width 291 height 31
drag, startPoint x: 1162, startPoint y: 217, endPoint x: 1132, endPoint y: 220, distance: 31.0
click at [1162, 217] on icon at bounding box center [1160, 217] width 12 height 12
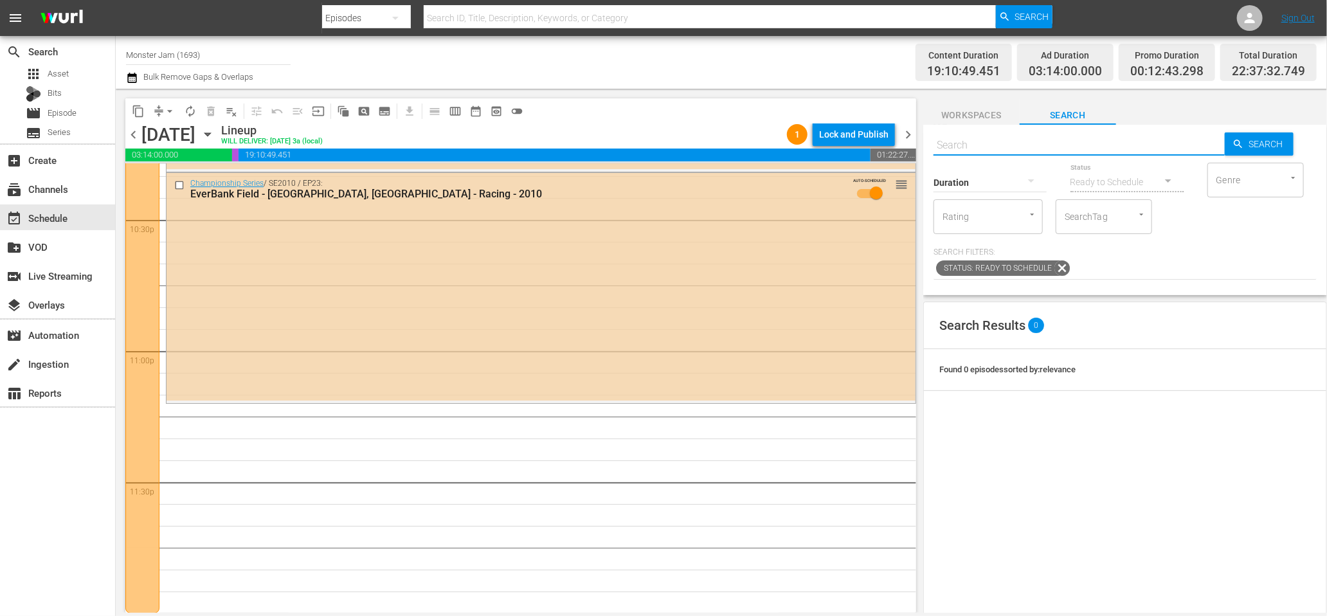
click at [1103, 222] on input "SearchTag" at bounding box center [1085, 216] width 49 height 23
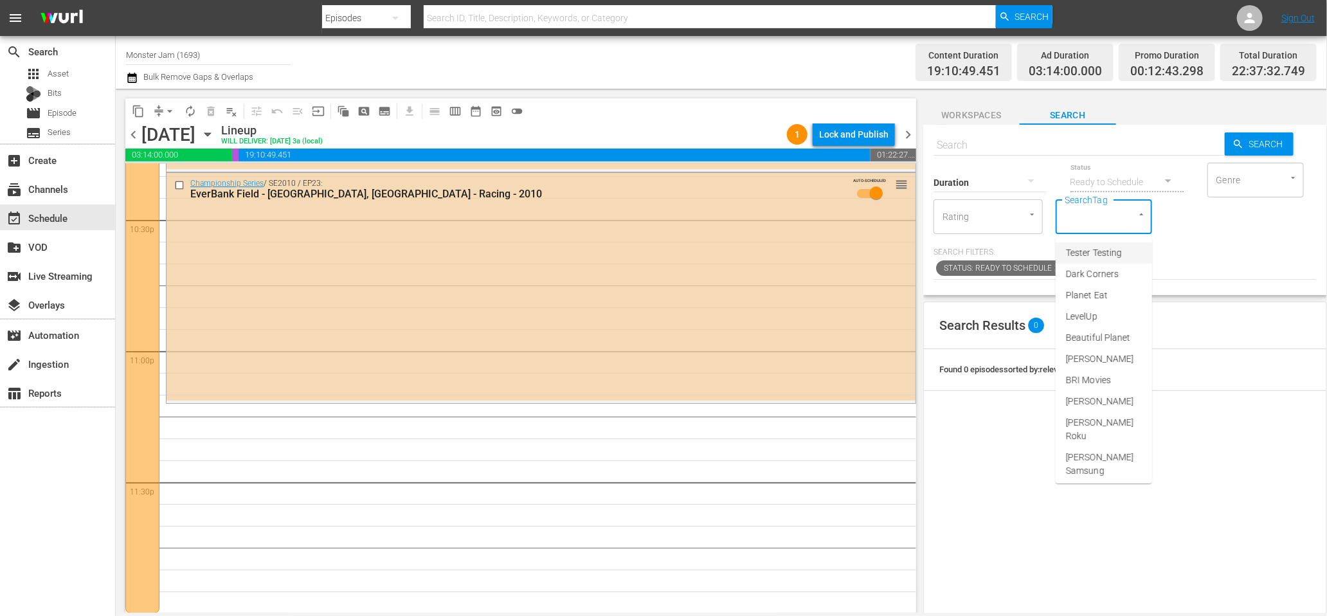
click at [1194, 259] on div "Status: Ready to Schedule" at bounding box center [1124, 269] width 383 height 22
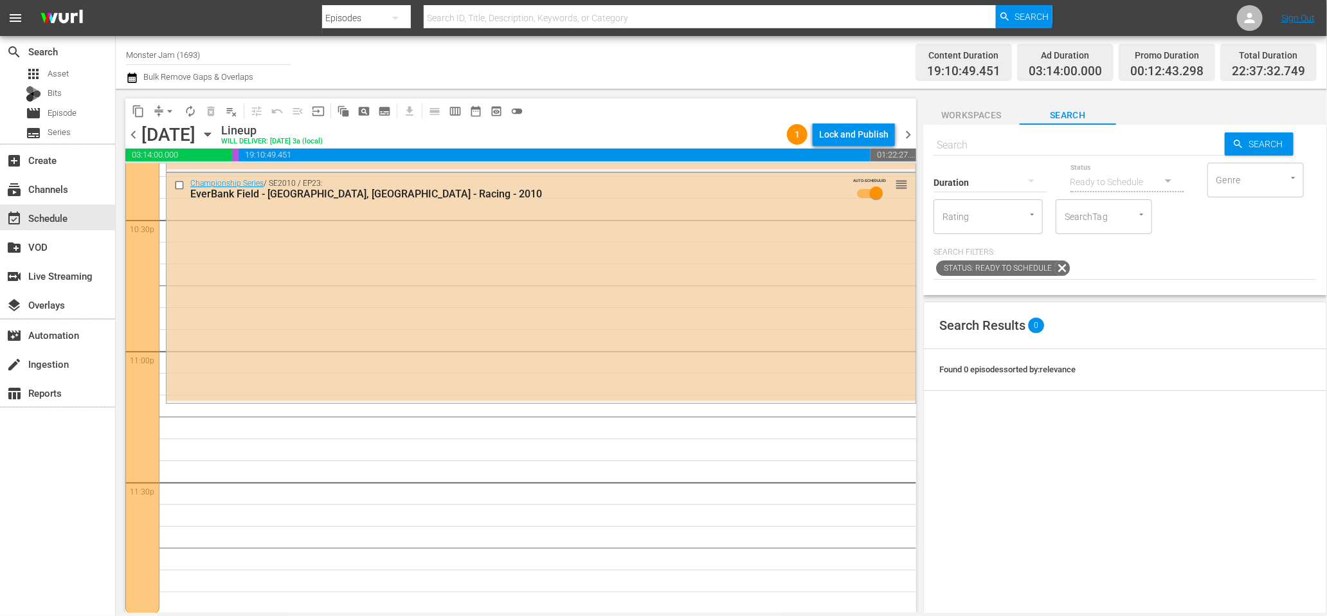
click at [1071, 221] on input "SearchTag" at bounding box center [1085, 216] width 49 height 23
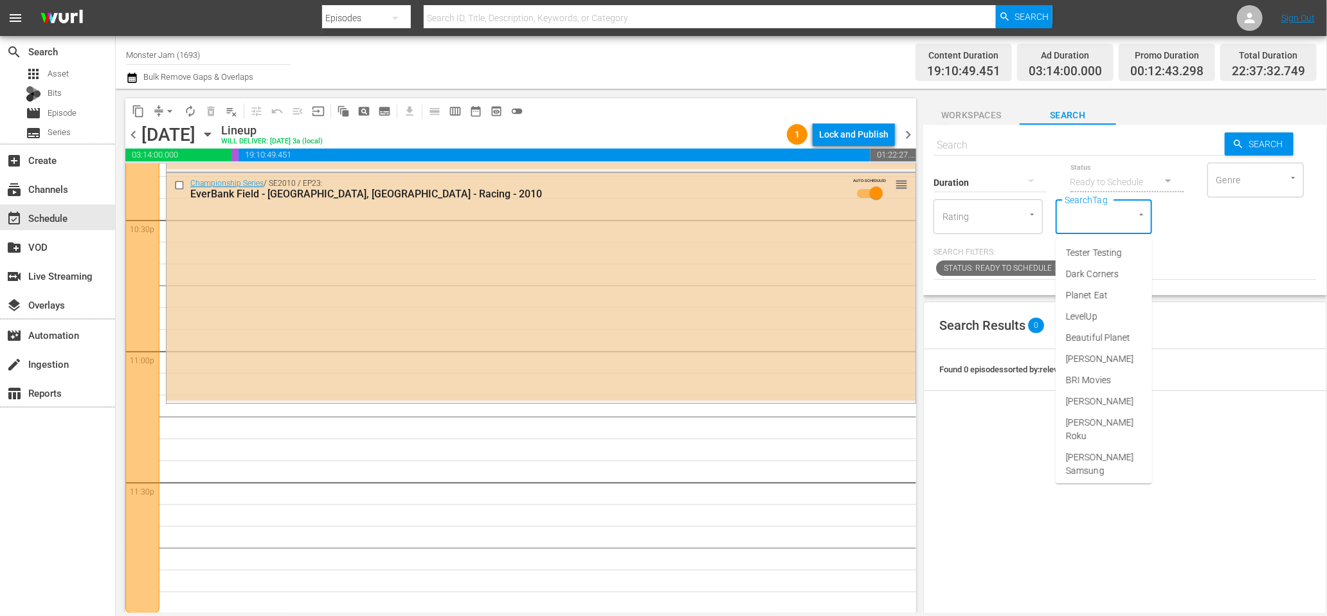
click at [977, 150] on input "text" at bounding box center [1078, 145] width 291 height 31
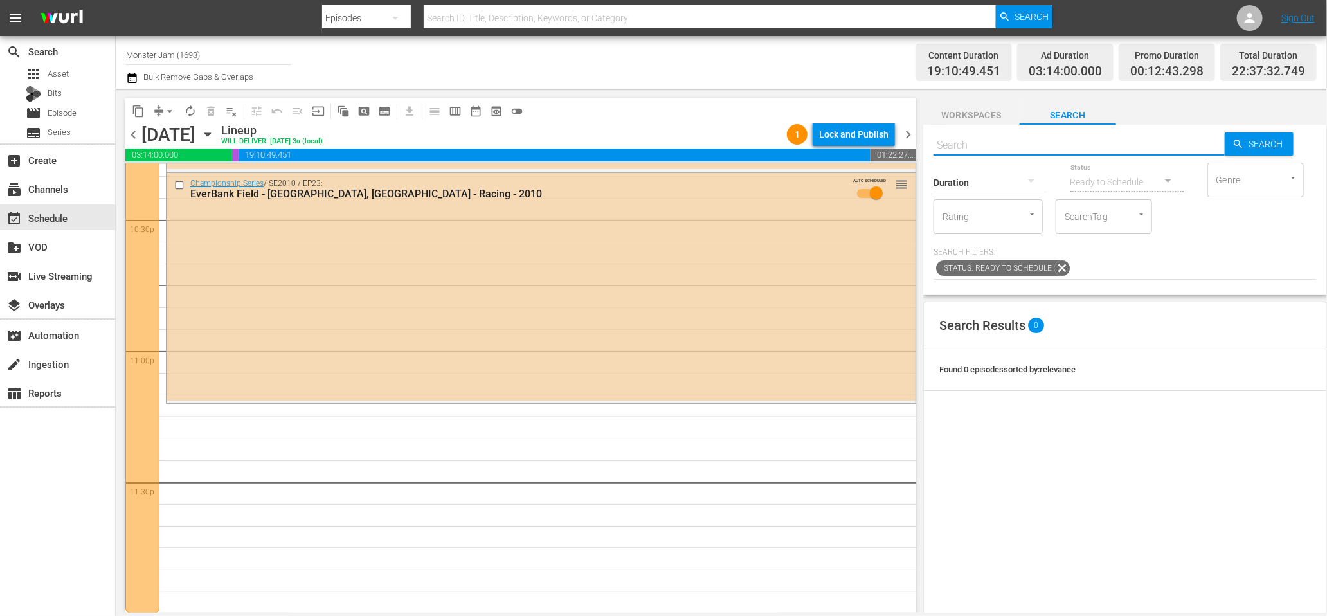
click at [1003, 143] on input "text" at bounding box center [1078, 145] width 291 height 31
type input "monster"
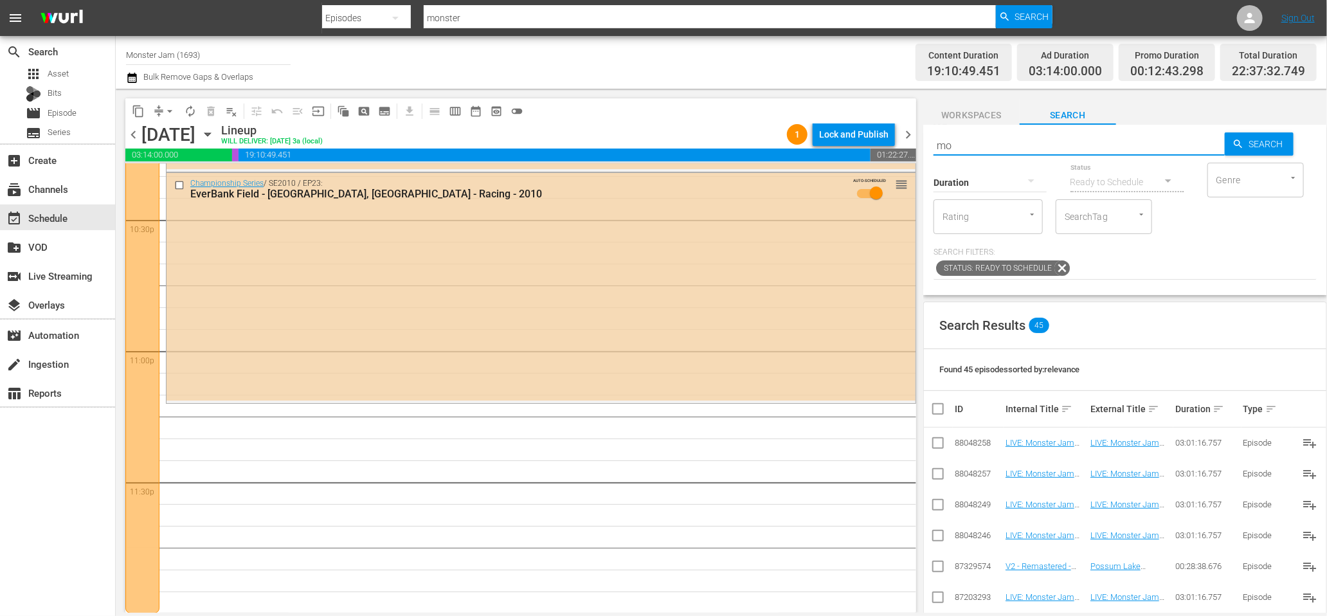
type input "m"
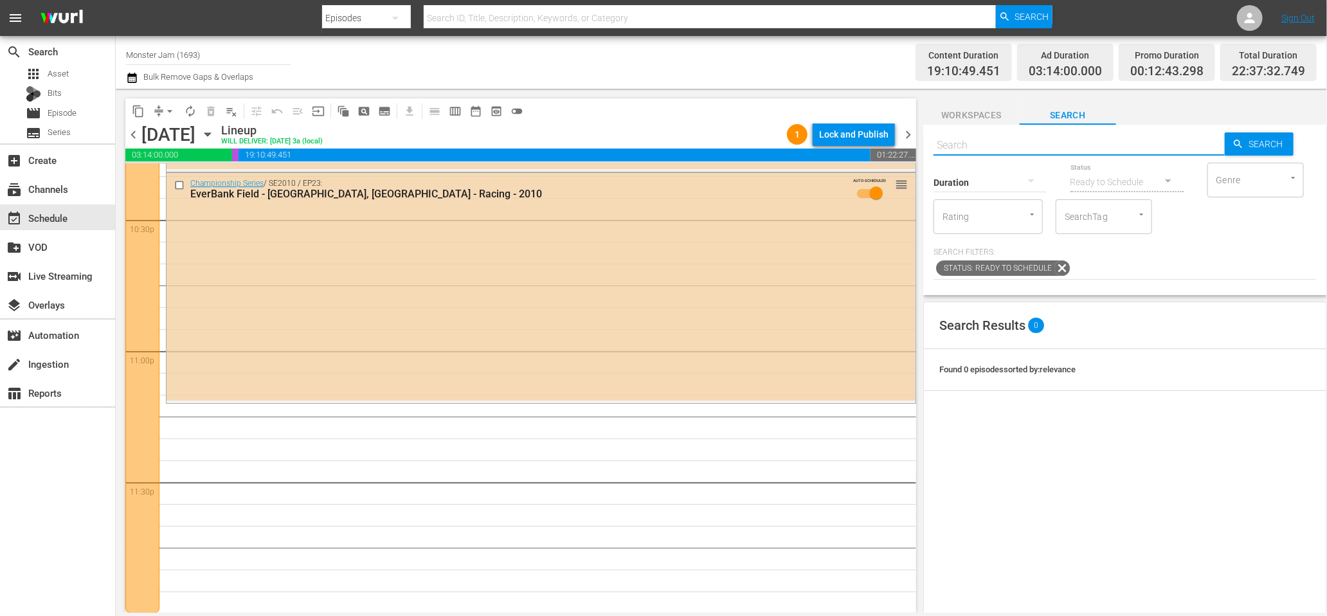
click at [1090, 212] on input "SearchTag" at bounding box center [1085, 216] width 49 height 23
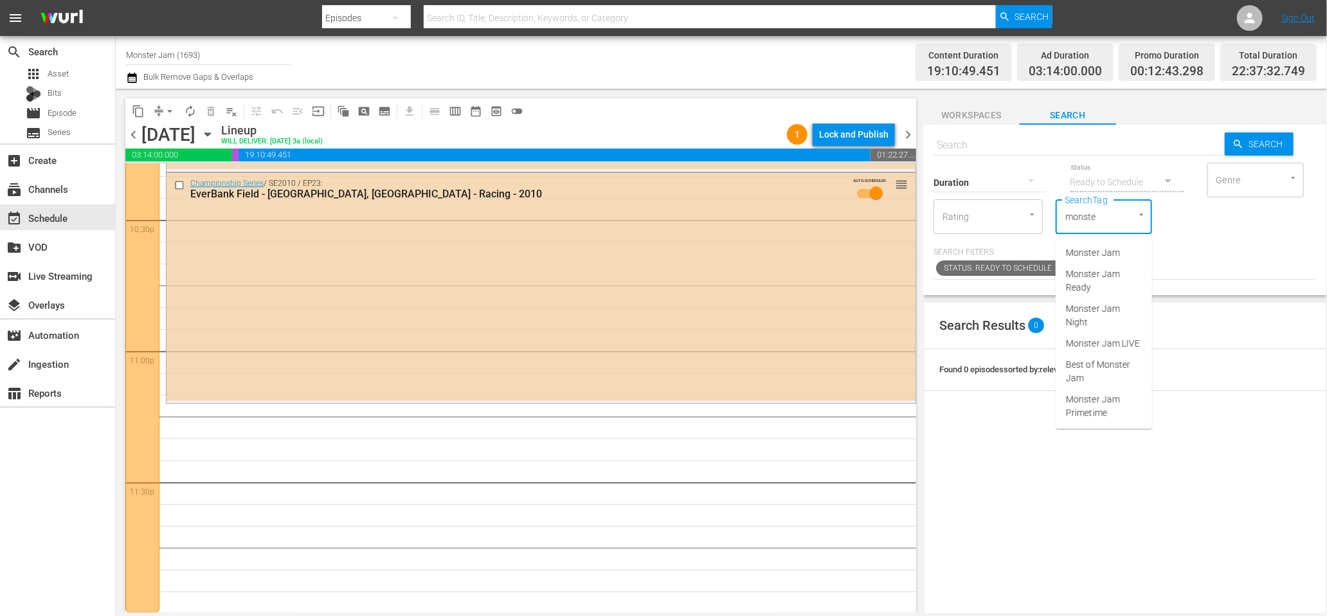
type input "monster"
click at [1087, 284] on span "Monster Jam Ready" at bounding box center [1104, 280] width 76 height 27
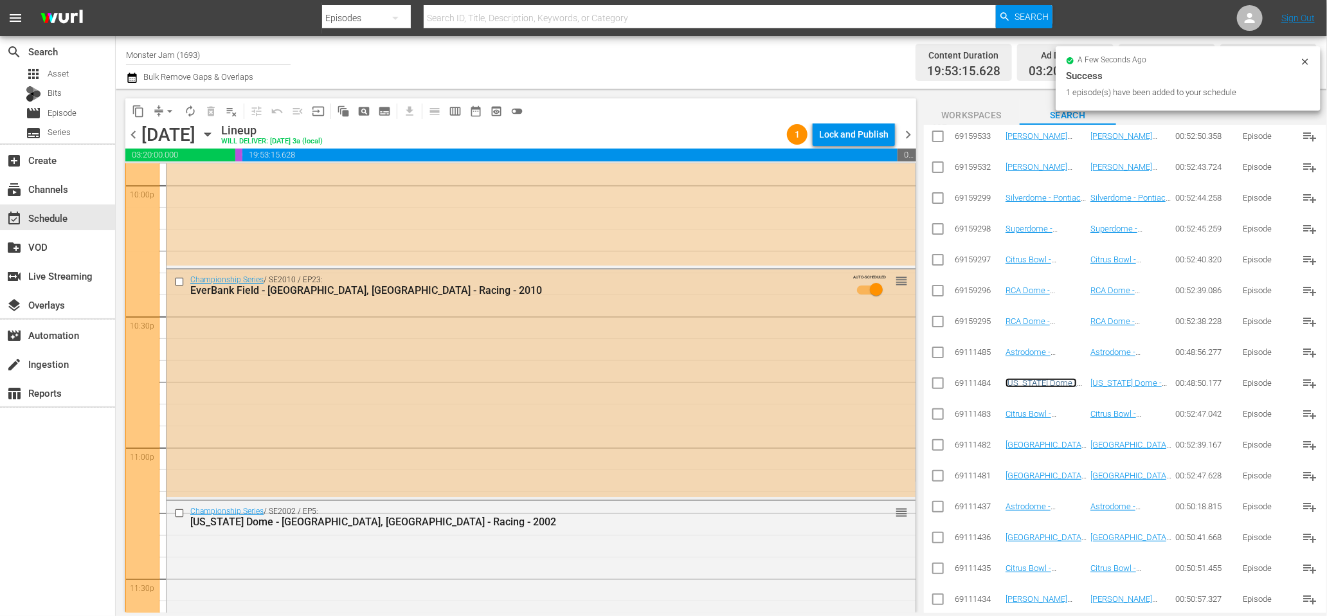
scroll to position [5850, 0]
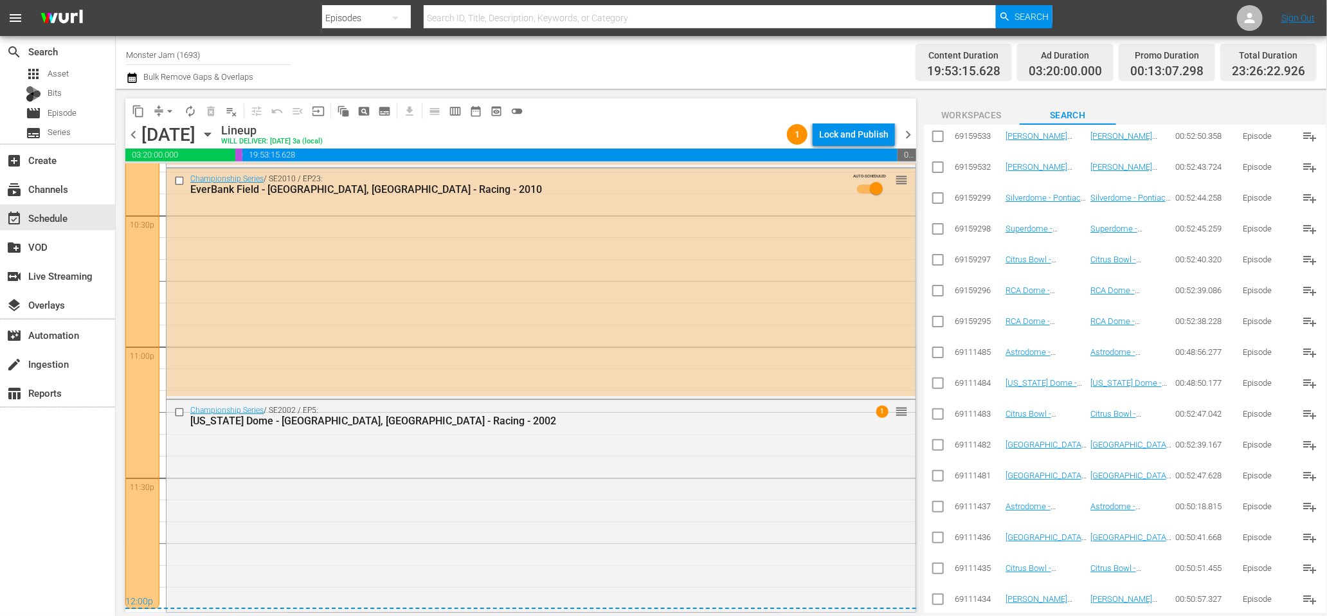
click at [910, 131] on span "chevron_right" at bounding box center [908, 135] width 16 height 16
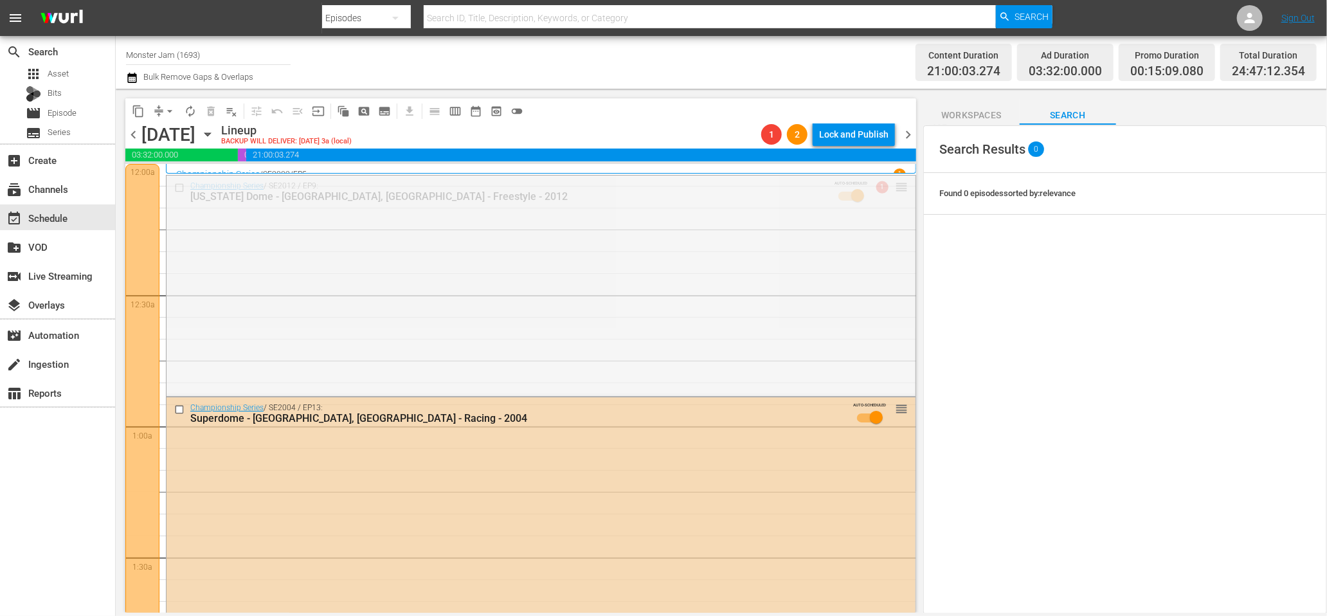
drag, startPoint x: 906, startPoint y: 186, endPoint x: 902, endPoint y: 177, distance: 9.8
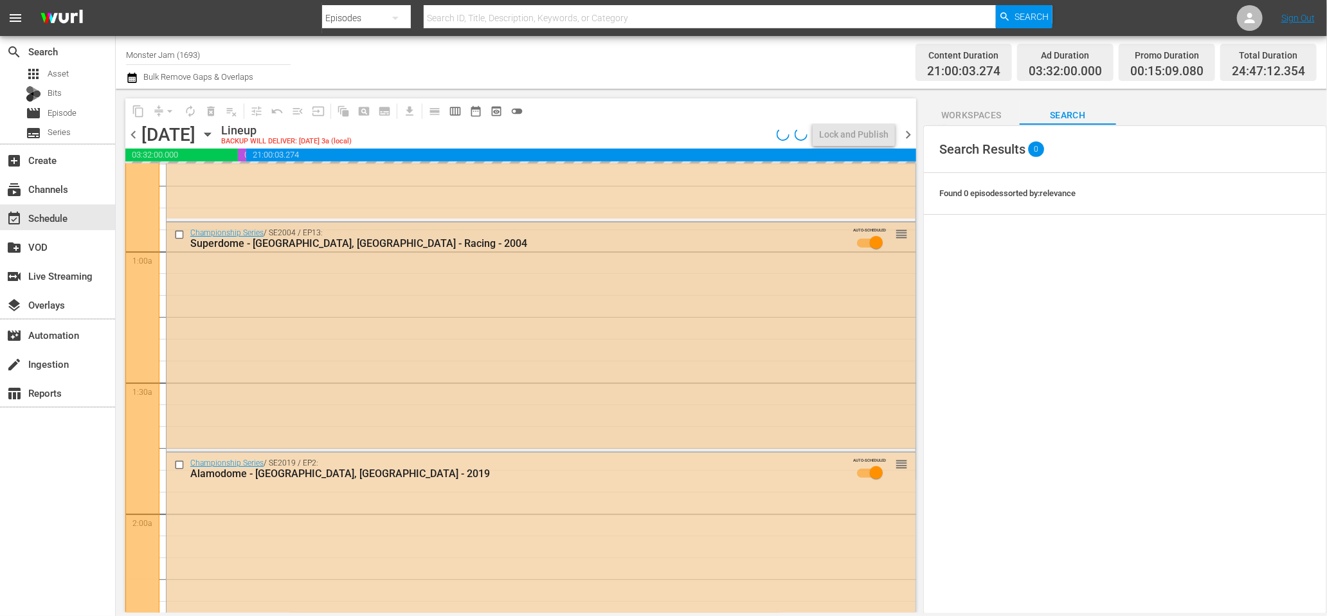
scroll to position [185, 0]
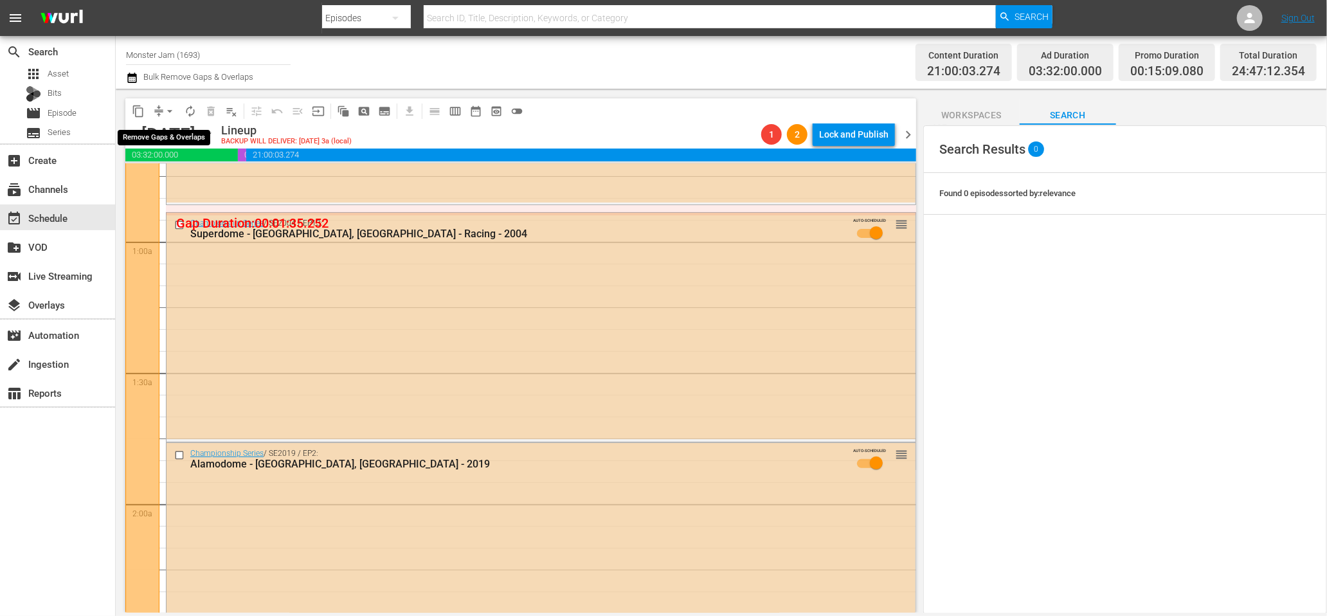
click at [171, 111] on span "arrow_drop_down" at bounding box center [169, 111] width 13 height 13
click at [176, 177] on li "Align to End of Previous Day" at bounding box center [170, 178] width 135 height 21
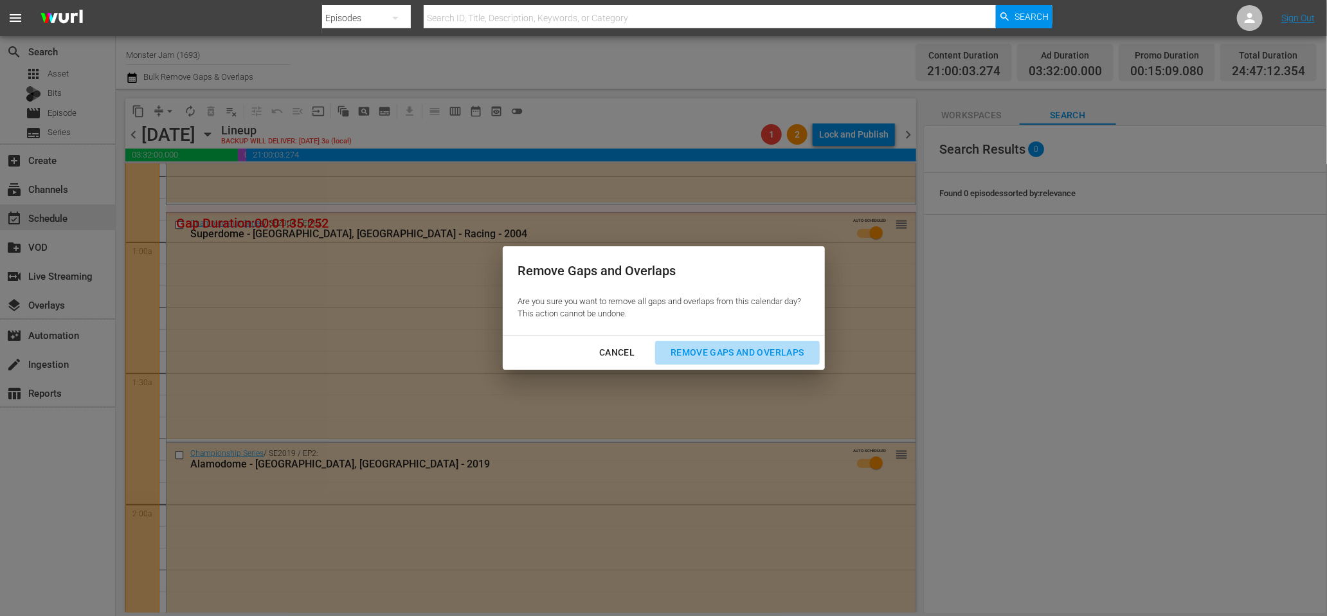
drag, startPoint x: 716, startPoint y: 347, endPoint x: 699, endPoint y: 347, distance: 16.7
click at [716, 347] on div "Remove Gaps and Overlaps" at bounding box center [737, 353] width 154 height 16
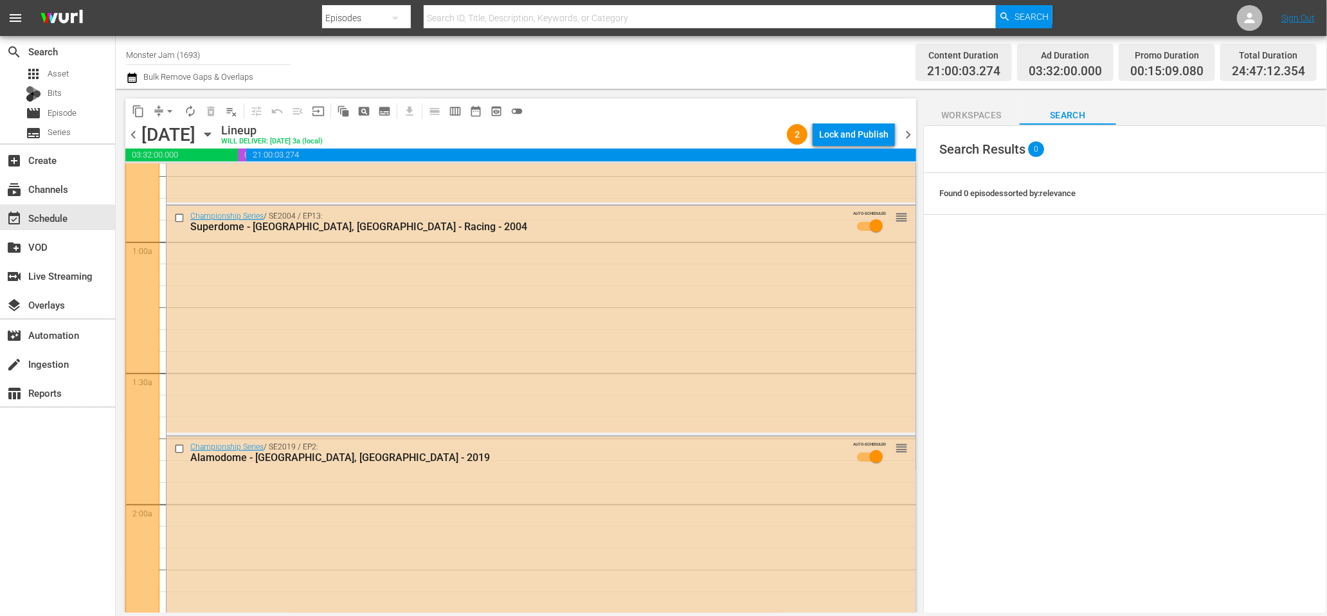
click at [134, 78] on icon "button" at bounding box center [132, 77] width 12 height 15
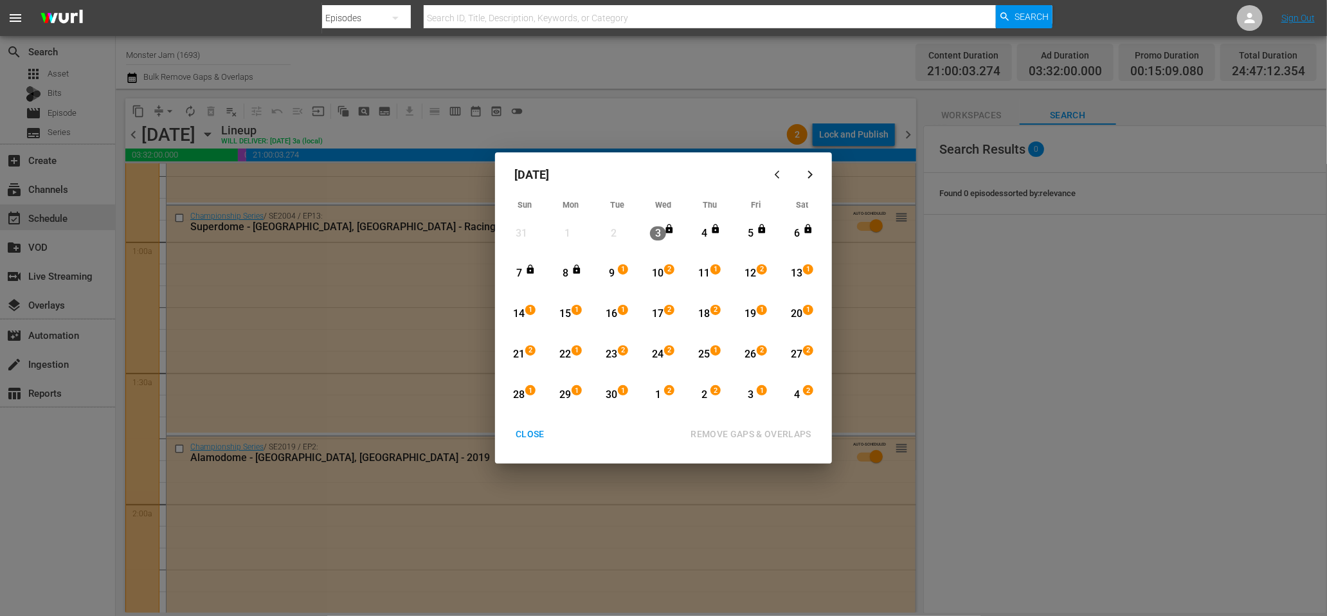
click at [611, 272] on div "9" at bounding box center [612, 273] width 16 height 15
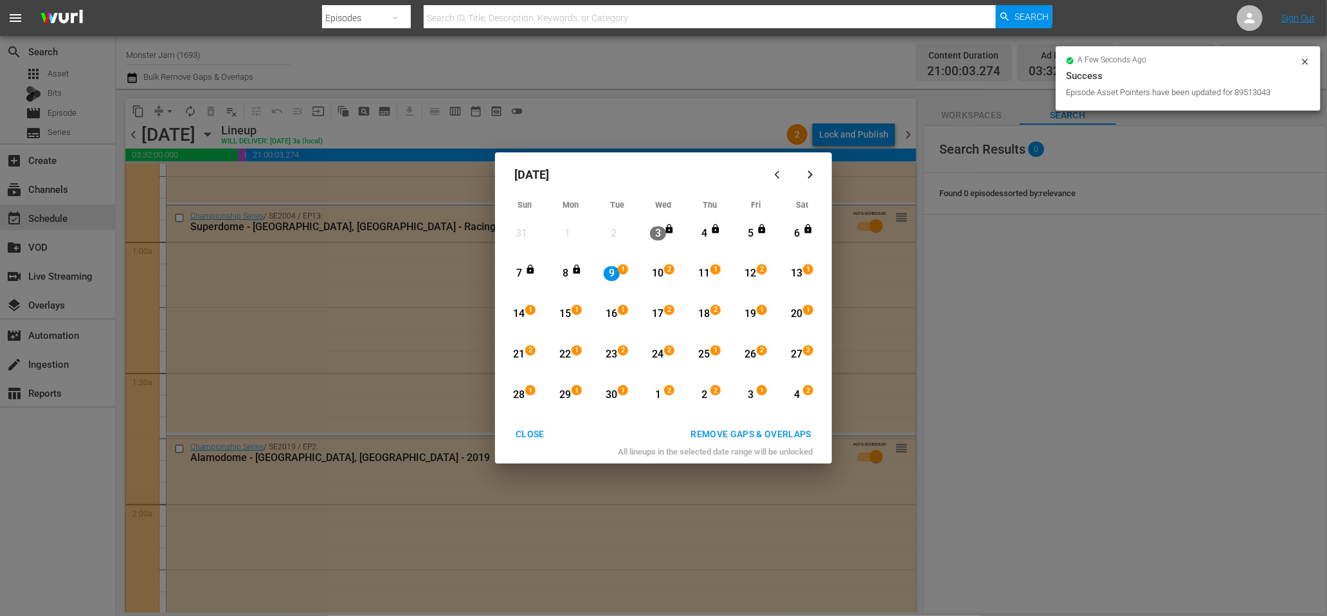
click at [609, 312] on div "16" at bounding box center [612, 314] width 16 height 15
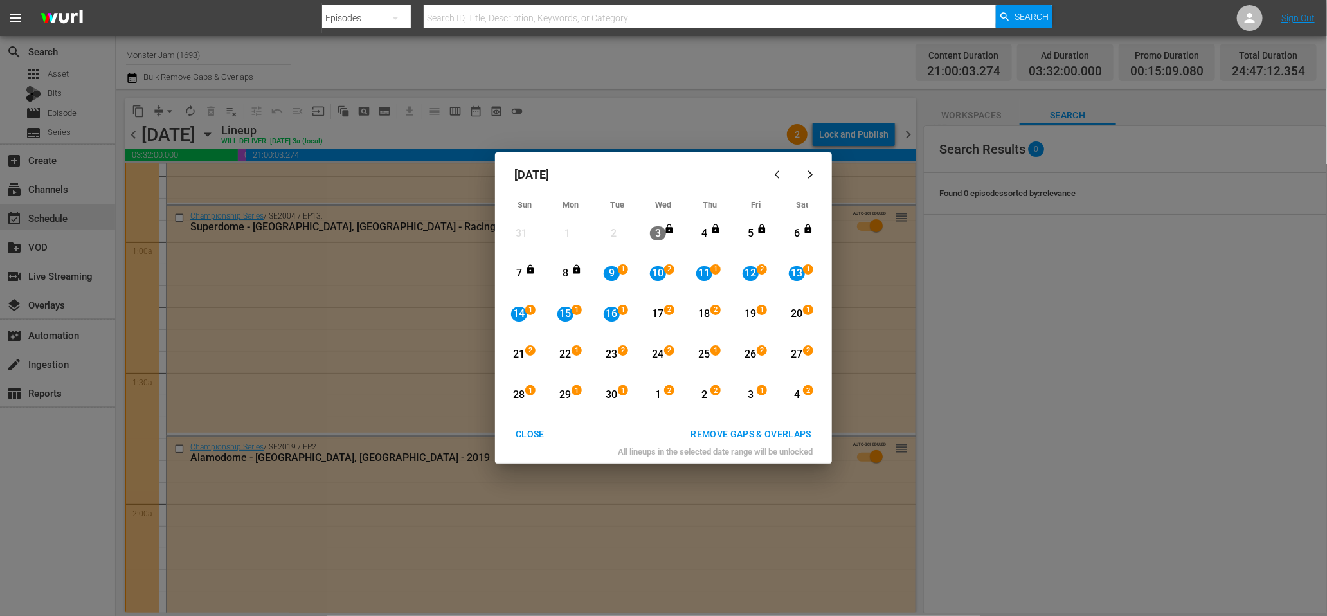
click at [753, 441] on div "REMOVE GAPS & OVERLAPS" at bounding box center [750, 434] width 141 height 16
click at [530, 444] on button "CLOSE" at bounding box center [530, 434] width 60 height 24
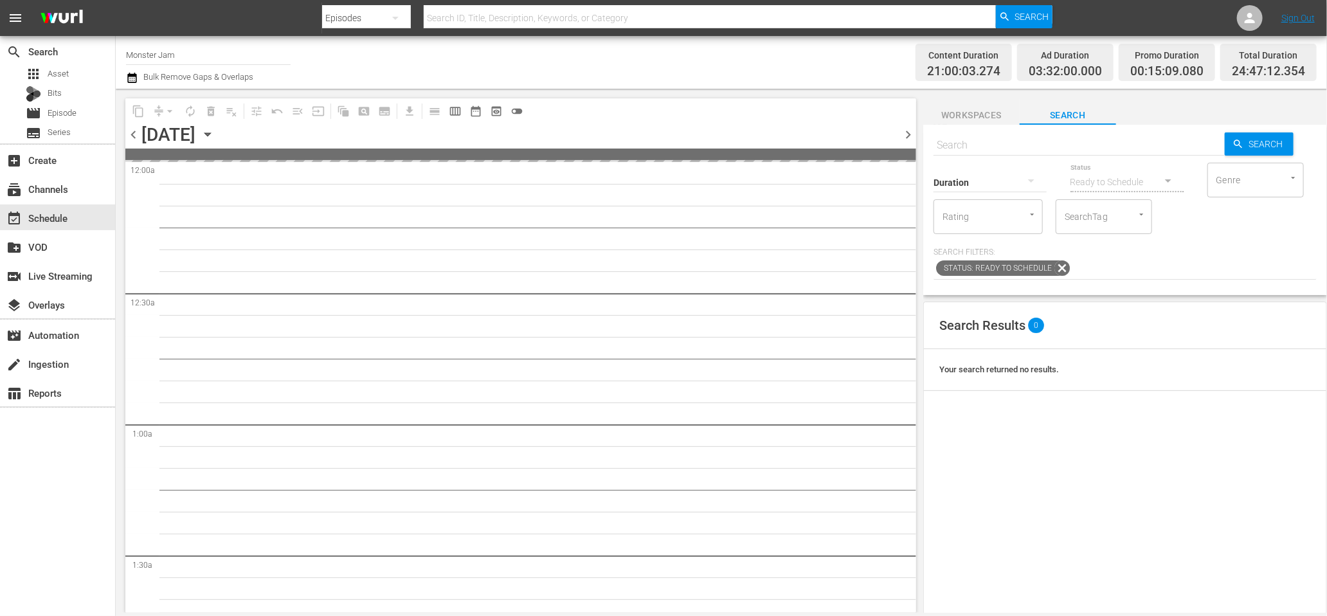
click at [218, 138] on div "Friday, September 12th September 12th" at bounding box center [179, 134] width 77 height 21
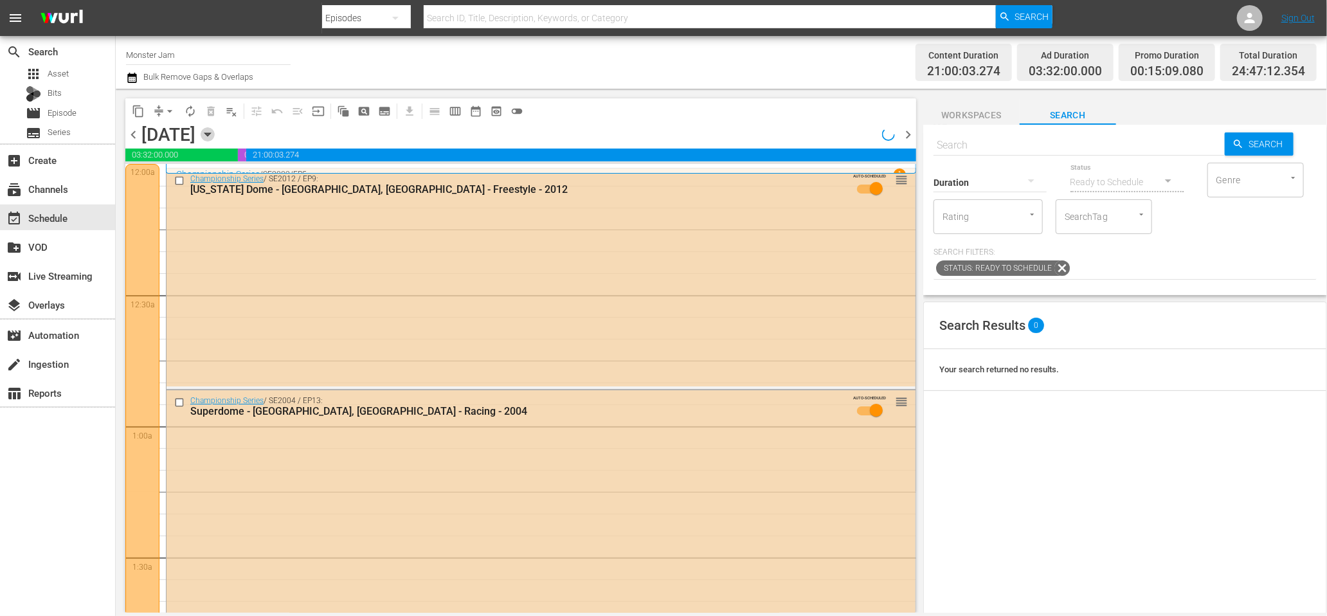
click at [215, 136] on icon "button" at bounding box center [208, 134] width 14 height 14
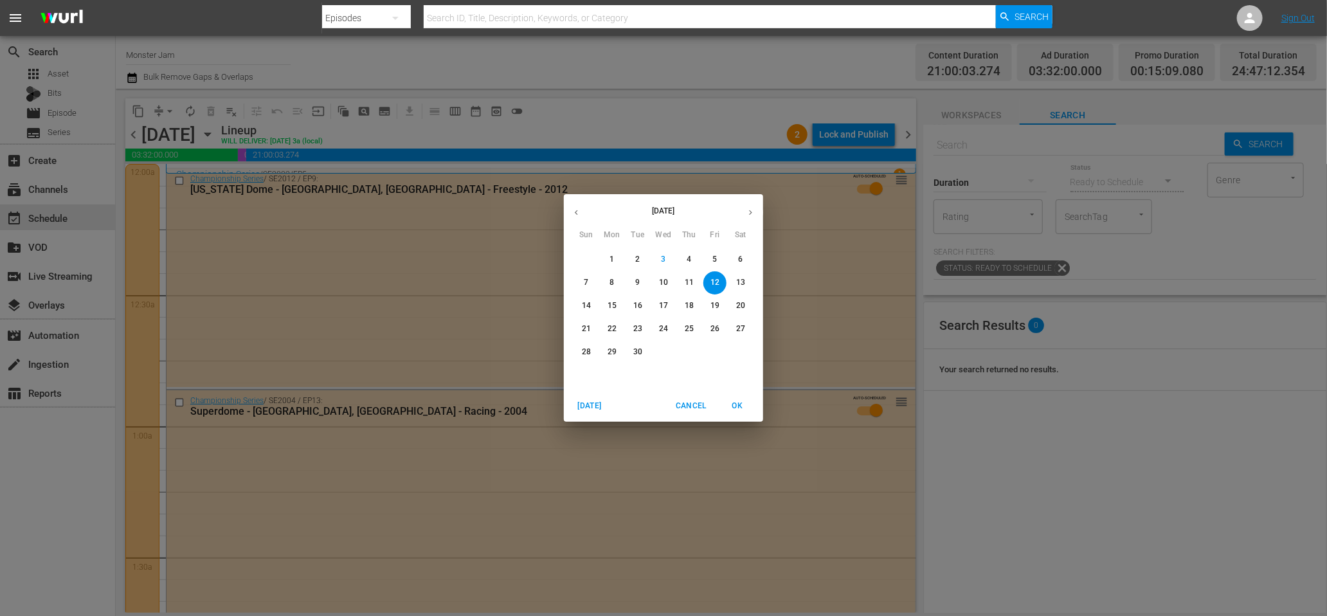
click at [642, 303] on span "16" at bounding box center [637, 305] width 23 height 11
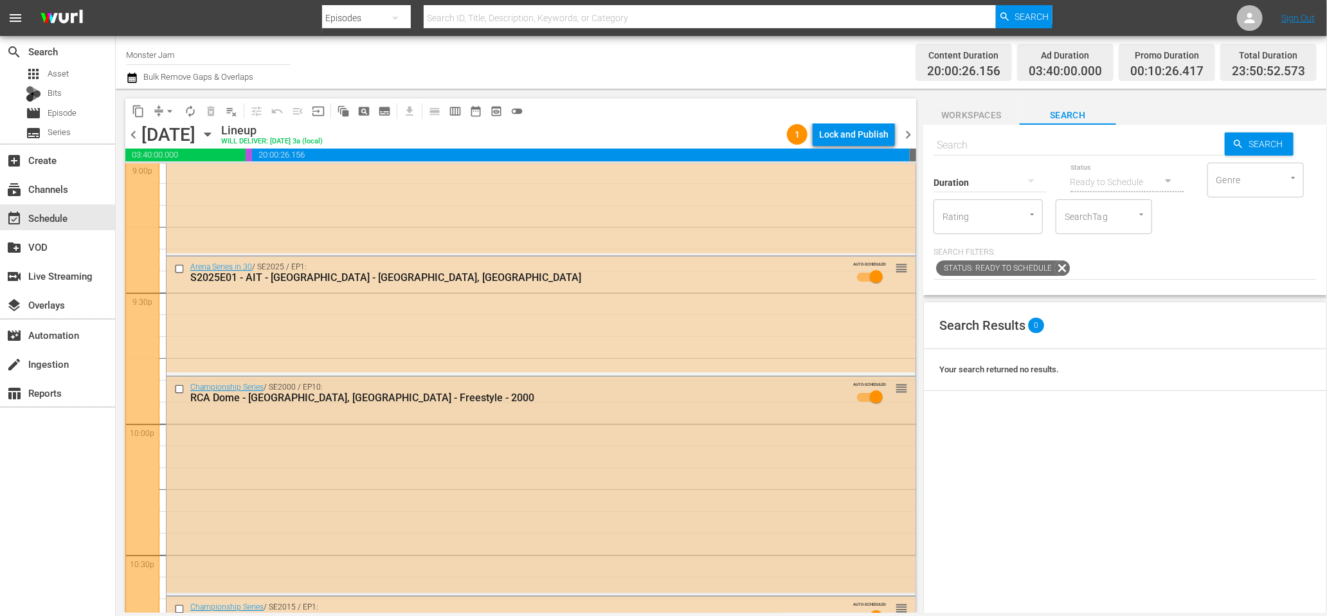
scroll to position [5926, 0]
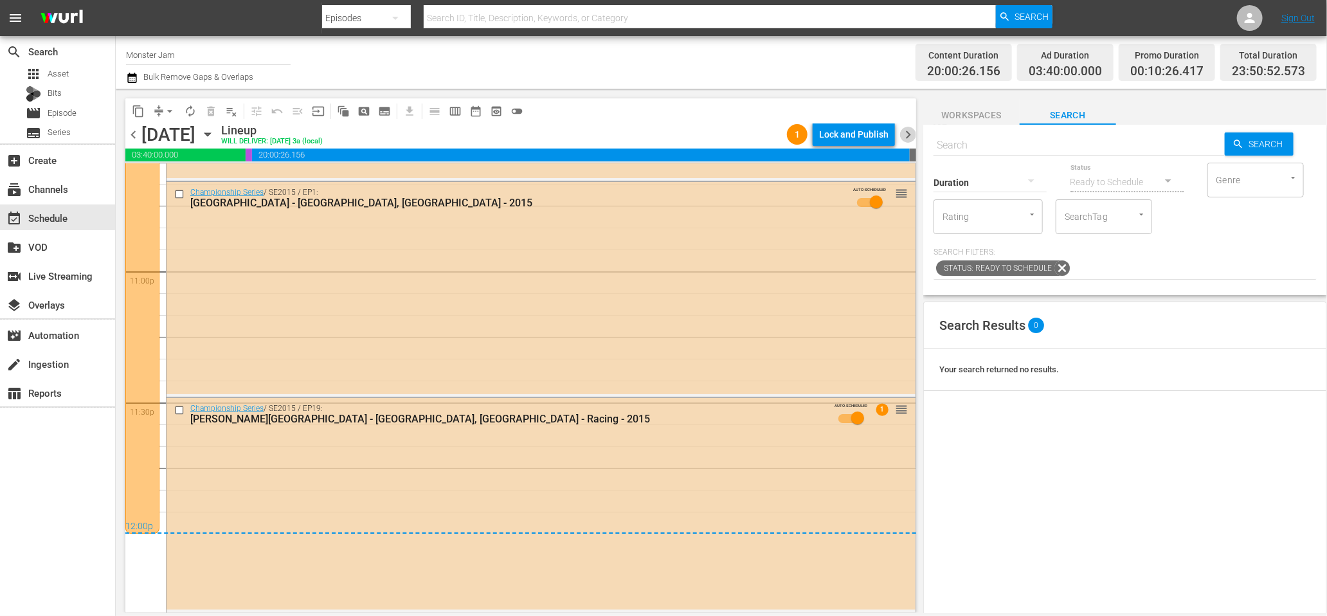
click at [908, 130] on span "chevron_right" at bounding box center [908, 135] width 16 height 16
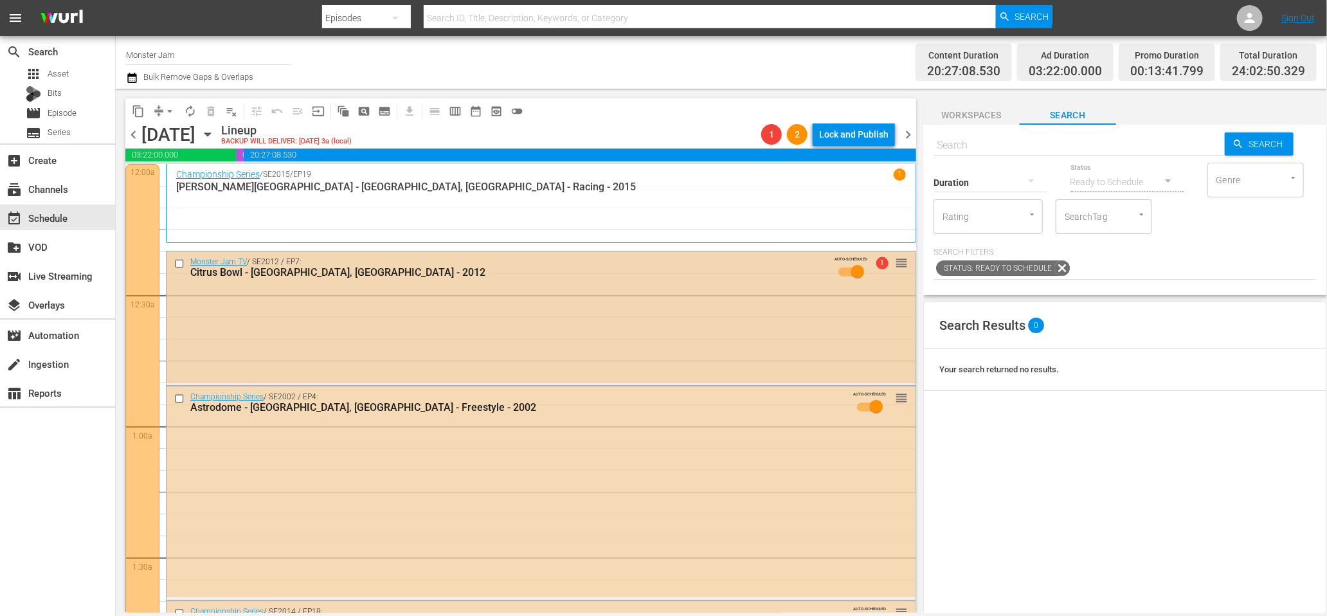
click at [179, 264] on input "checkbox" at bounding box center [181, 263] width 14 height 11
click at [210, 114] on span "delete_forever_outlined" at bounding box center [210, 111] width 13 height 13
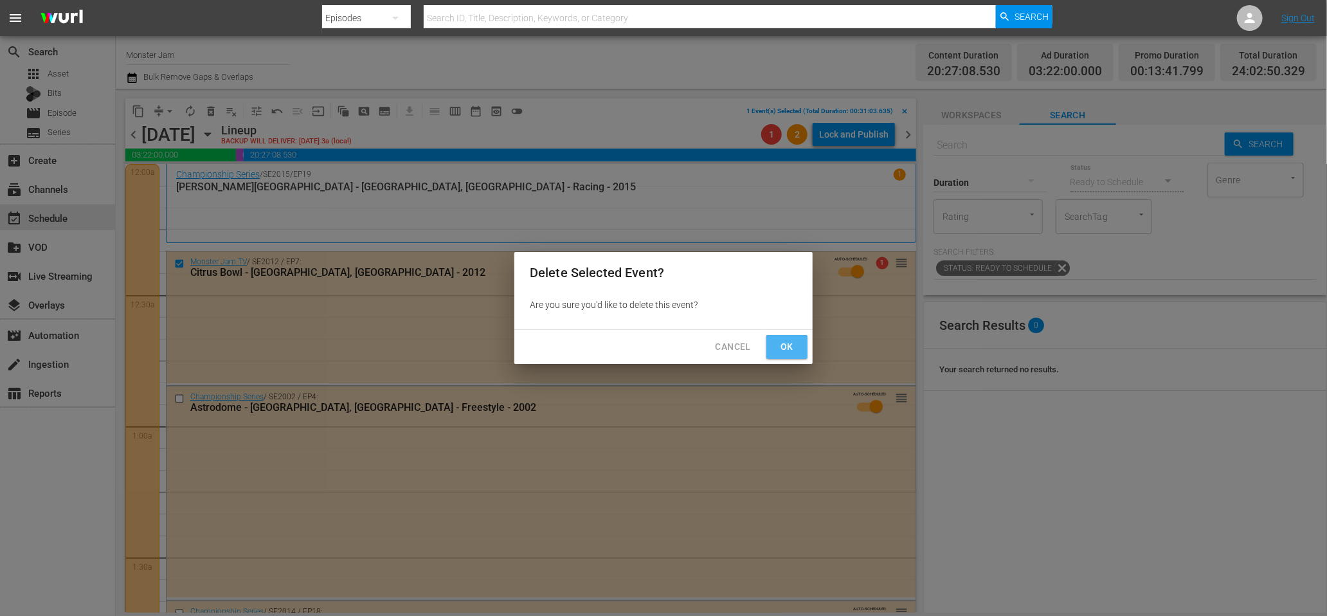
click at [798, 347] on button "Ok" at bounding box center [786, 347] width 41 height 24
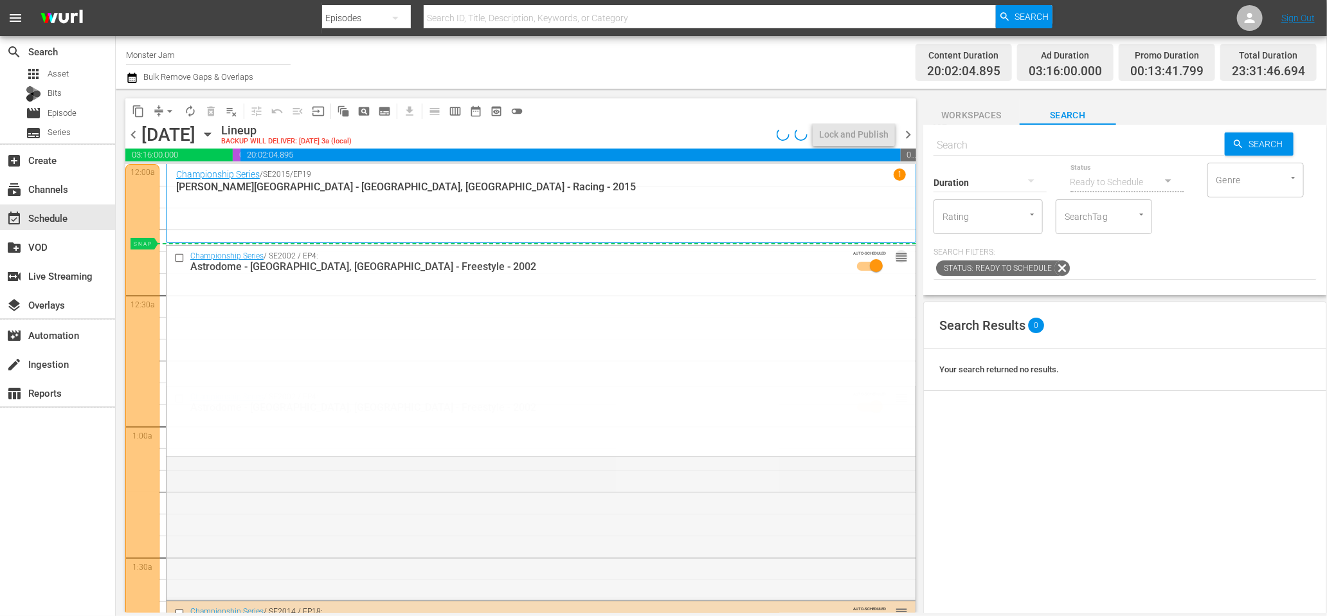
drag, startPoint x: 901, startPoint y: 396, endPoint x: 881, endPoint y: 248, distance: 149.8
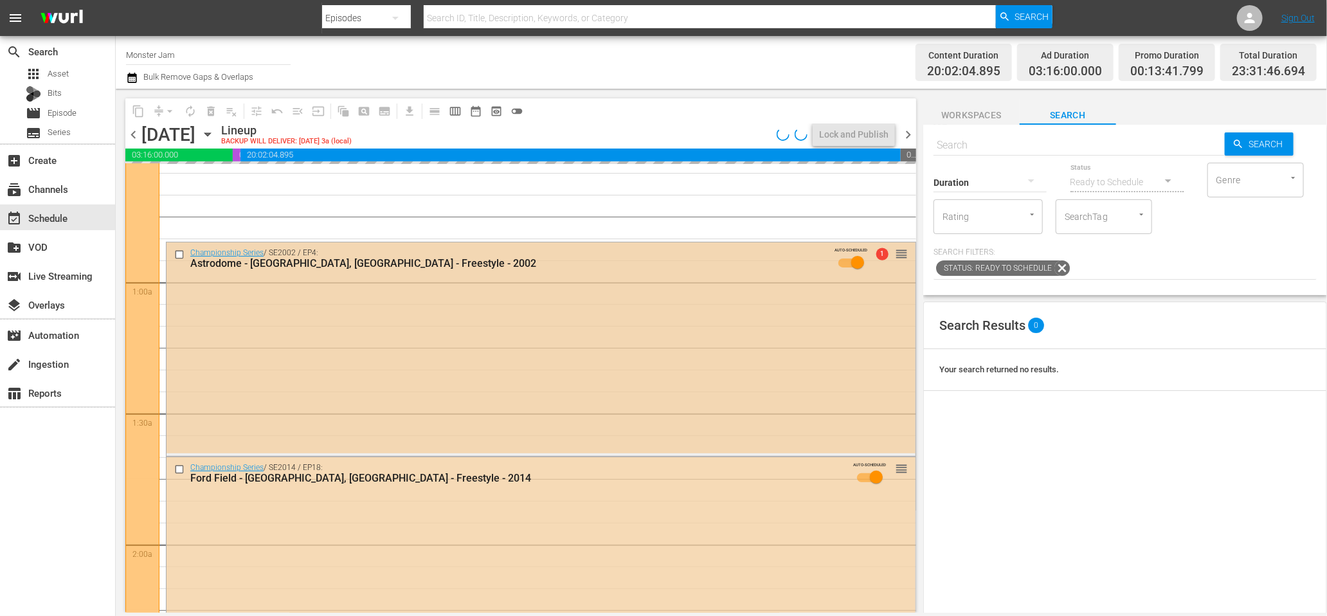
scroll to position [136, 0]
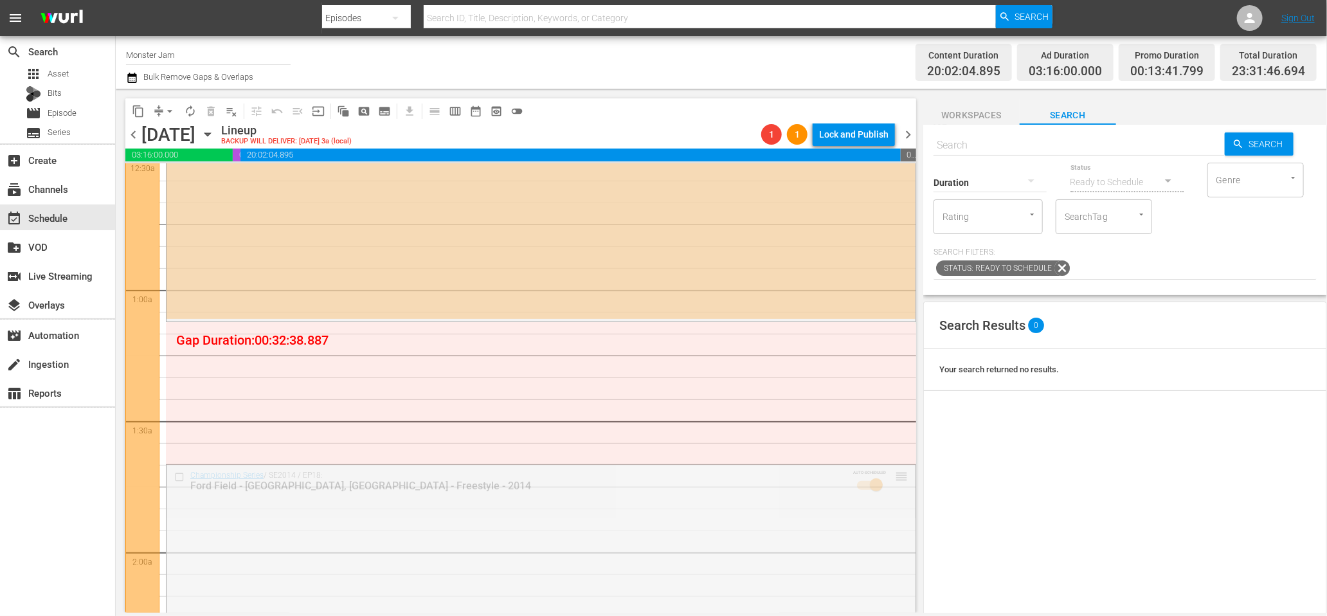
drag, startPoint x: 900, startPoint y: 474, endPoint x: 892, endPoint y: 332, distance: 142.3
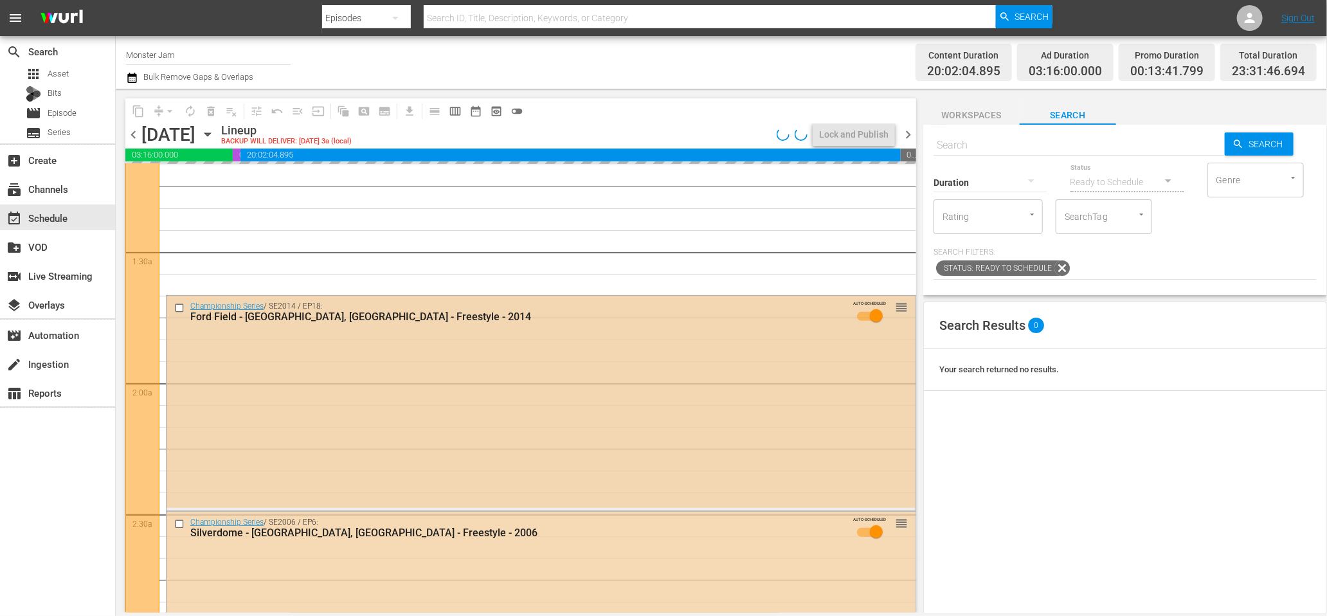
scroll to position [310, 0]
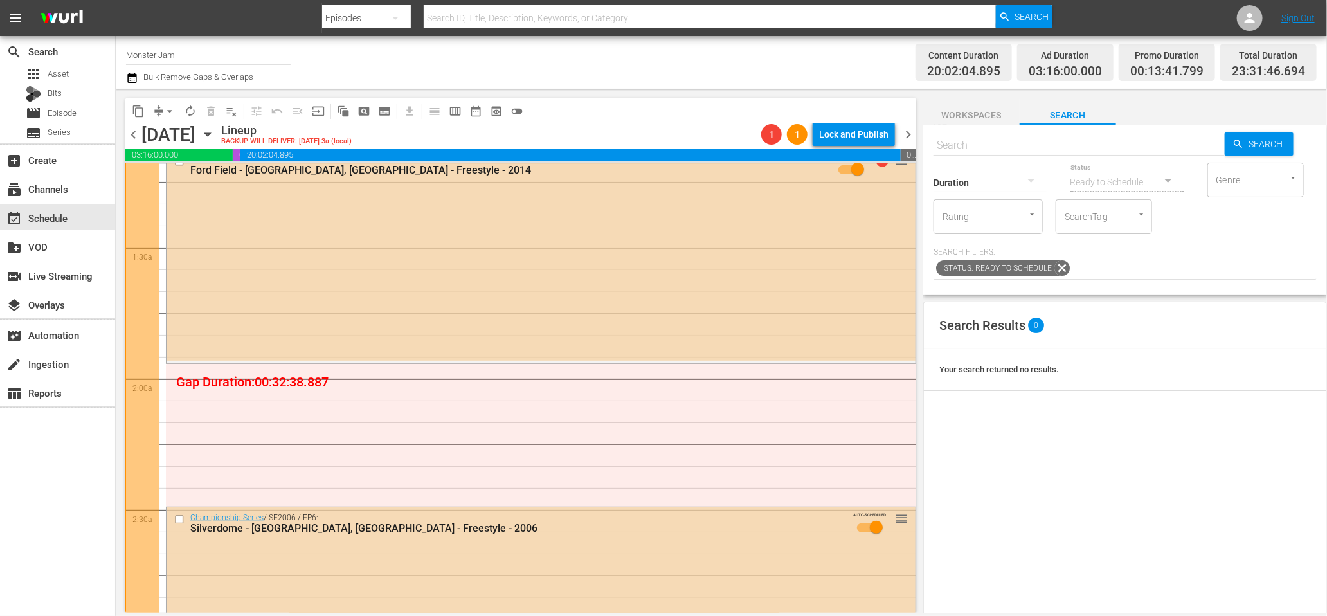
click at [134, 76] on icon "button" at bounding box center [131, 78] width 9 height 10
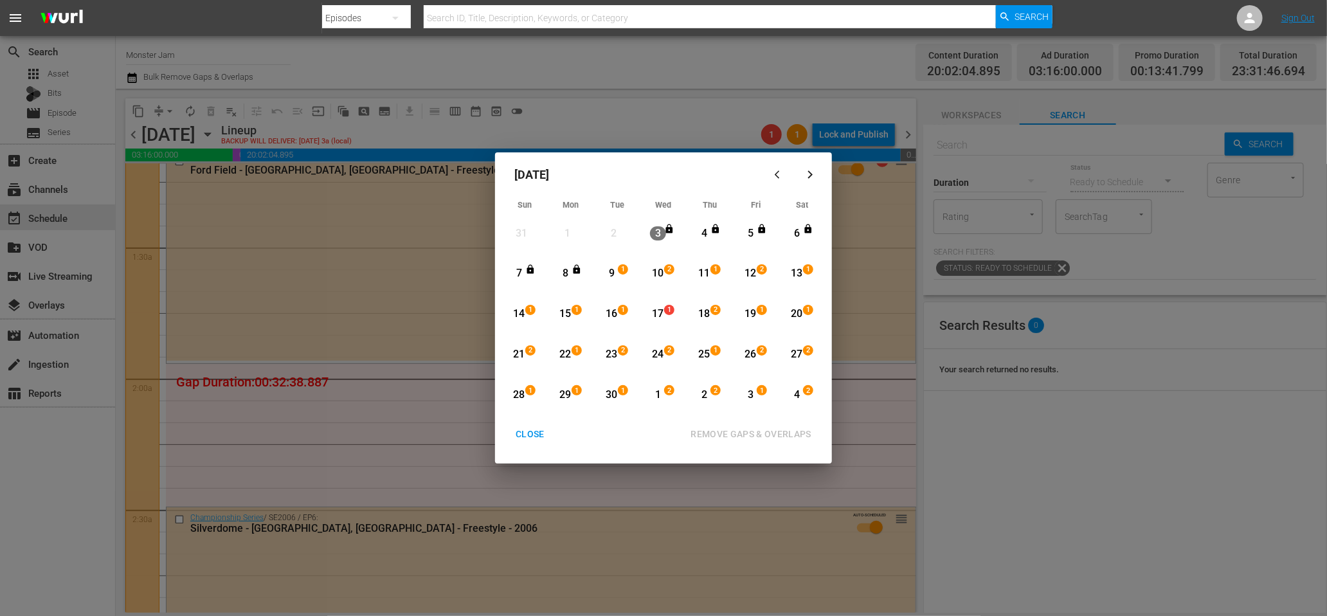
click at [614, 313] on div "16" at bounding box center [612, 314] width 16 height 15
click at [654, 314] on div "17" at bounding box center [658, 314] width 16 height 15
drag, startPoint x: 731, startPoint y: 433, endPoint x: 575, endPoint y: 433, distance: 155.6
click at [731, 433] on div "REMOVE GAPS & OVERLAPS" at bounding box center [750, 434] width 141 height 16
click at [544, 433] on div "CLOSE" at bounding box center [530, 434] width 50 height 16
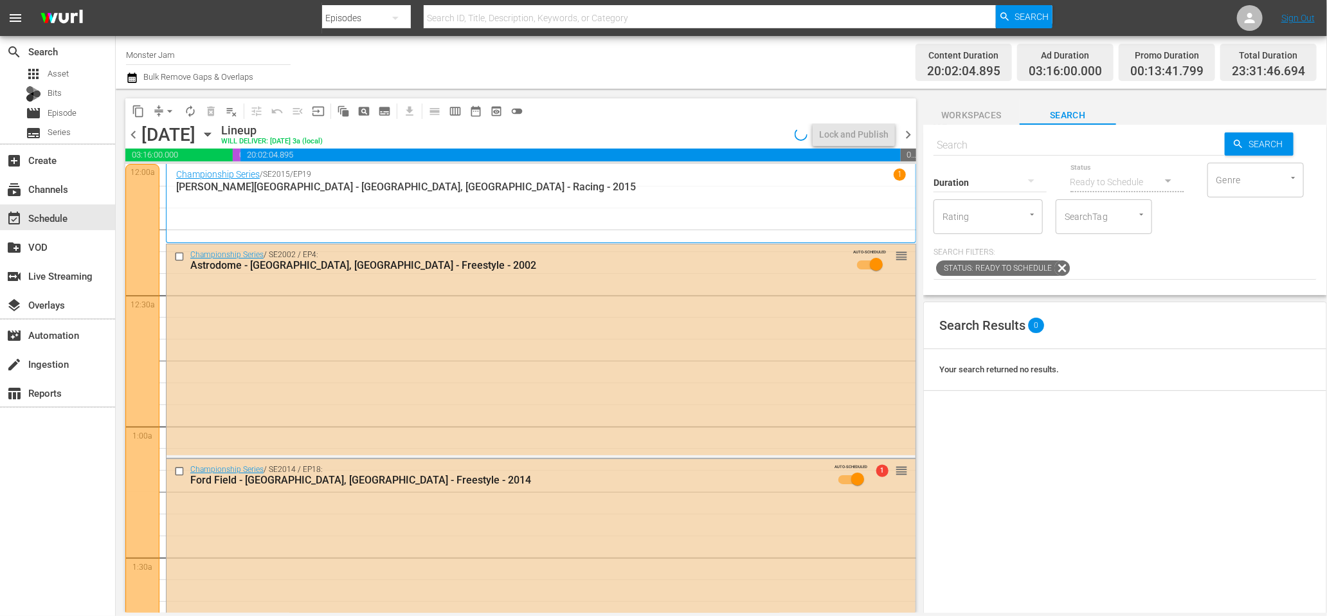
click at [514, 83] on div "Channel Title Monster Jam Bulk Remove Gaps & Overlaps" at bounding box center [450, 62] width 649 height 46
click at [215, 134] on icon "button" at bounding box center [208, 134] width 14 height 14
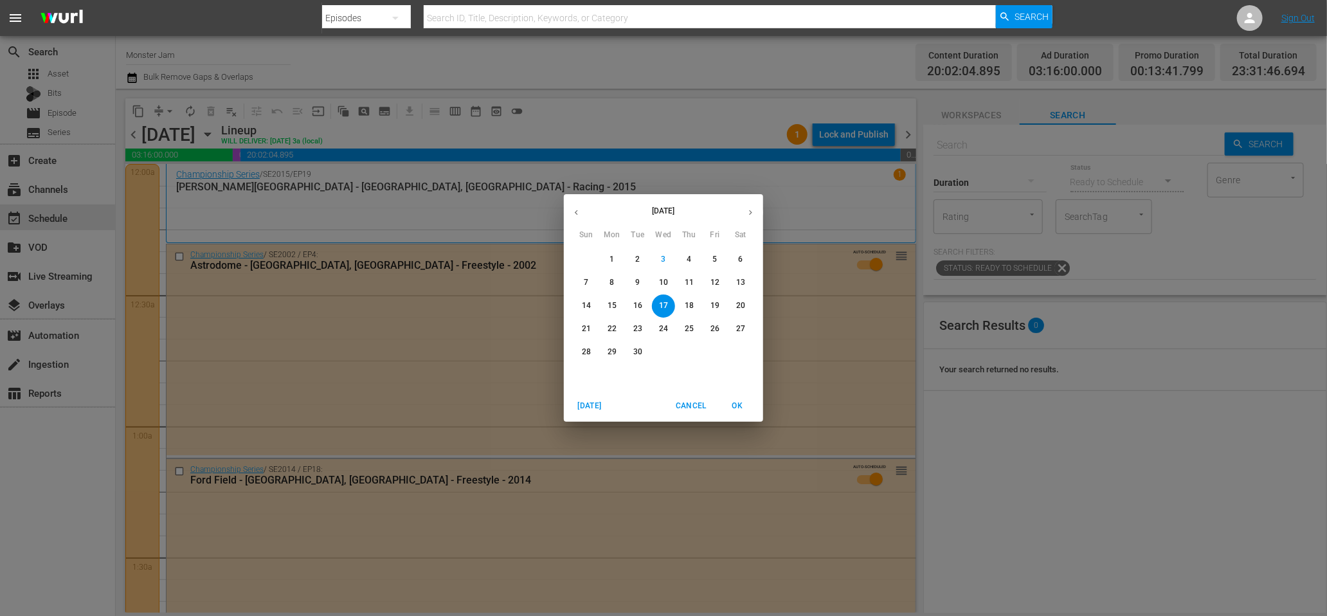
click at [588, 331] on p "21" at bounding box center [586, 328] width 9 height 11
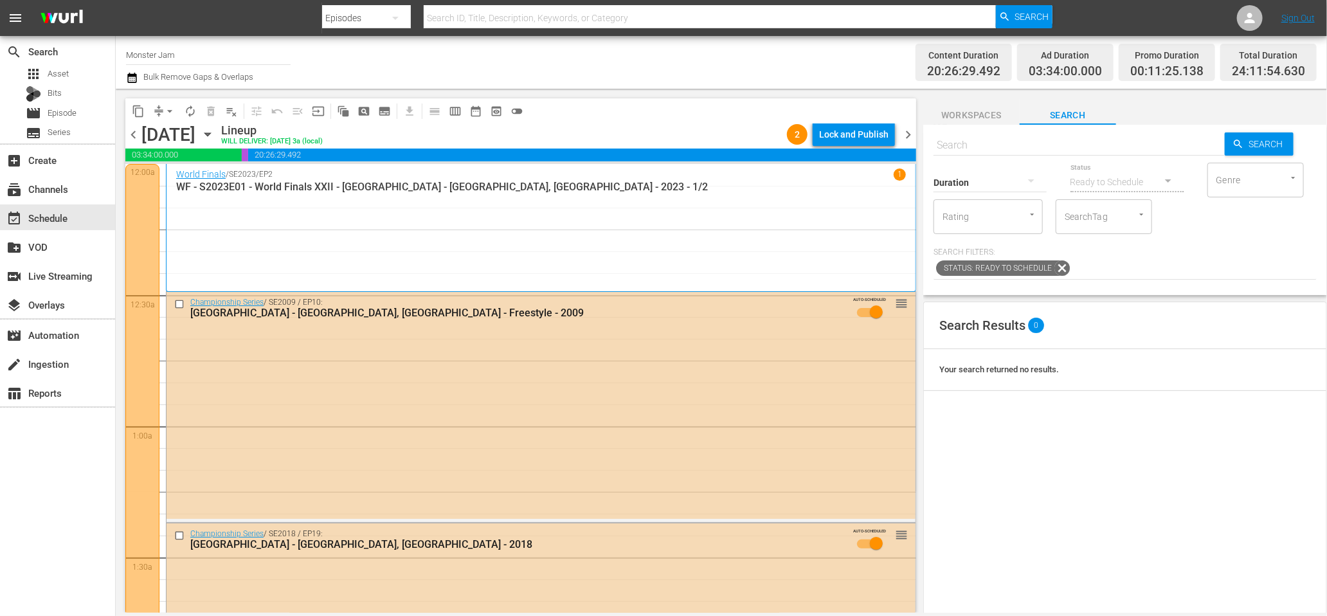
click at [388, 86] on div "Channel Title Monster Jam Bulk Remove Gaps & Overlaps Content Duration 20:26:29…" at bounding box center [721, 62] width 1211 height 53
click at [470, 89] on div "content_copy compress arrow_drop_down autorenew_outlined delete_forever_outline…" at bounding box center [518, 351] width 804 height 524
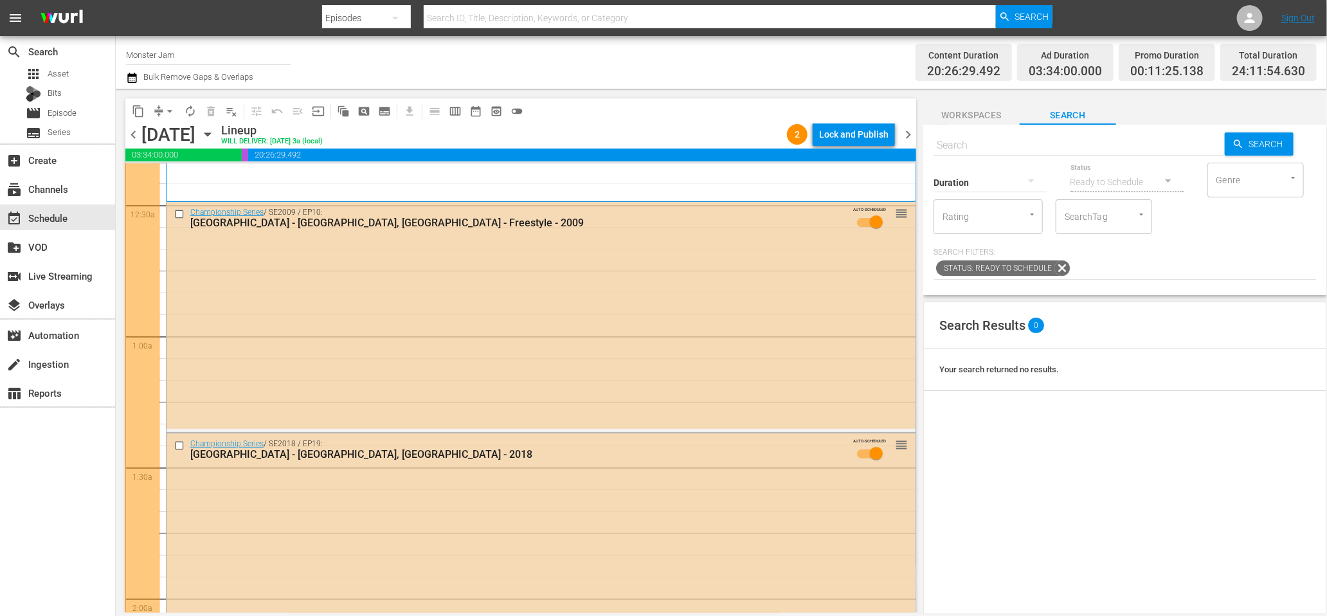
scroll to position [96, 0]
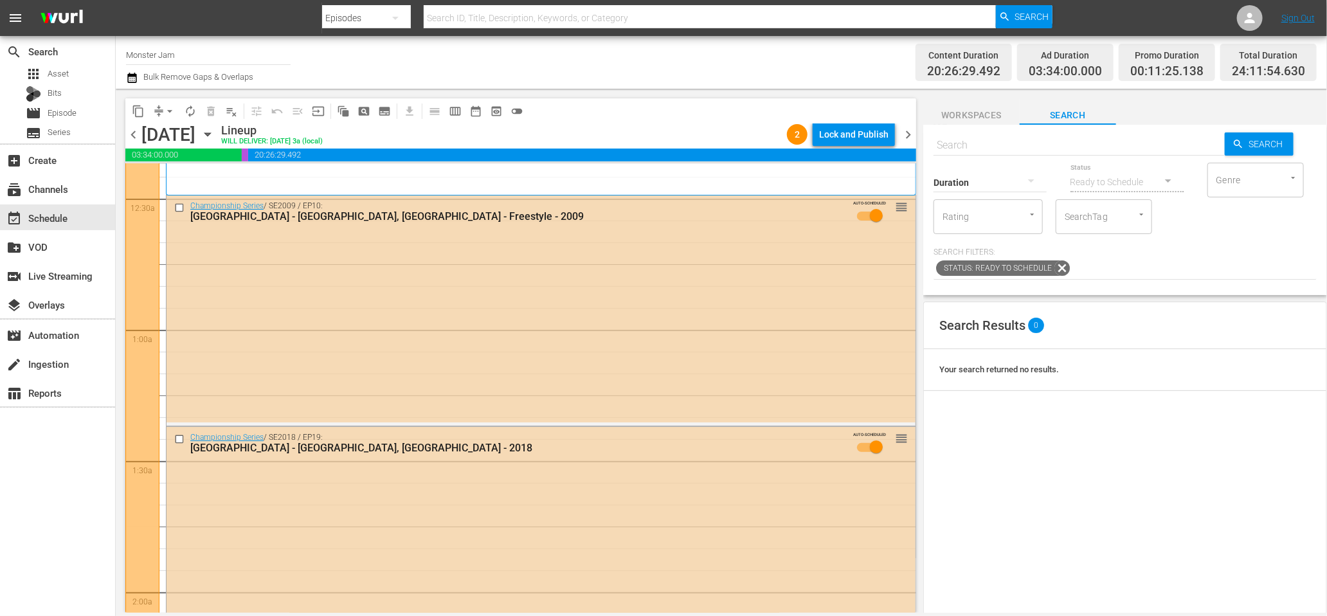
click at [134, 77] on icon "button" at bounding box center [132, 77] width 12 height 15
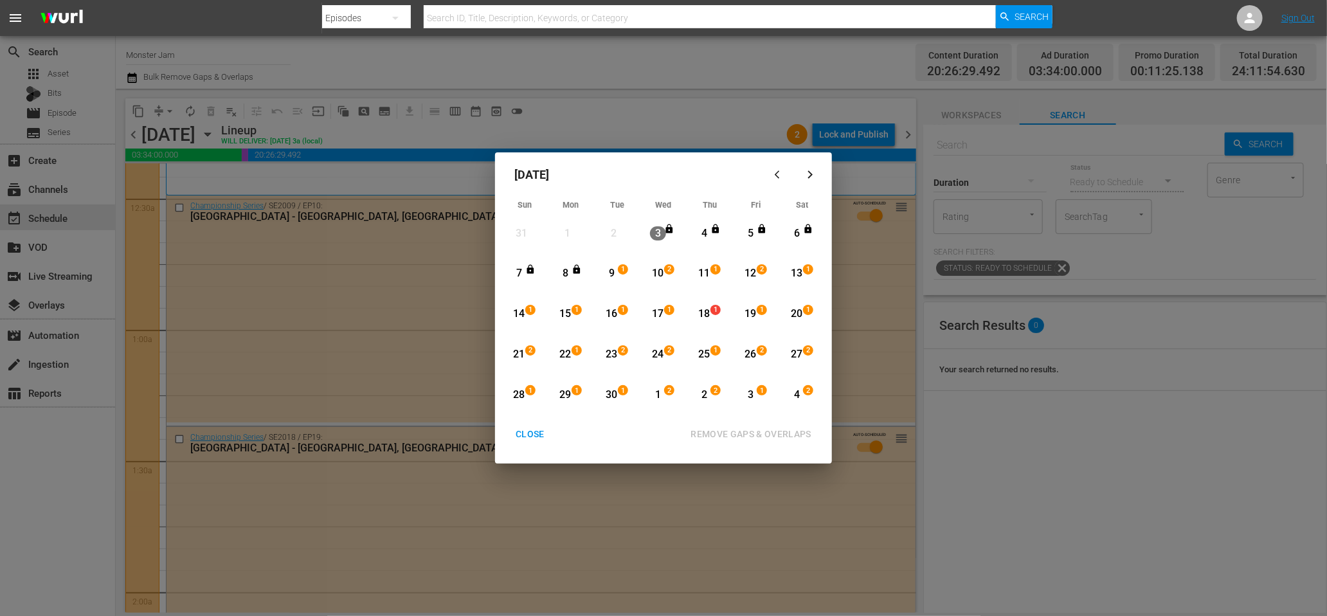
click at [532, 437] on div "CLOSE" at bounding box center [530, 434] width 50 height 16
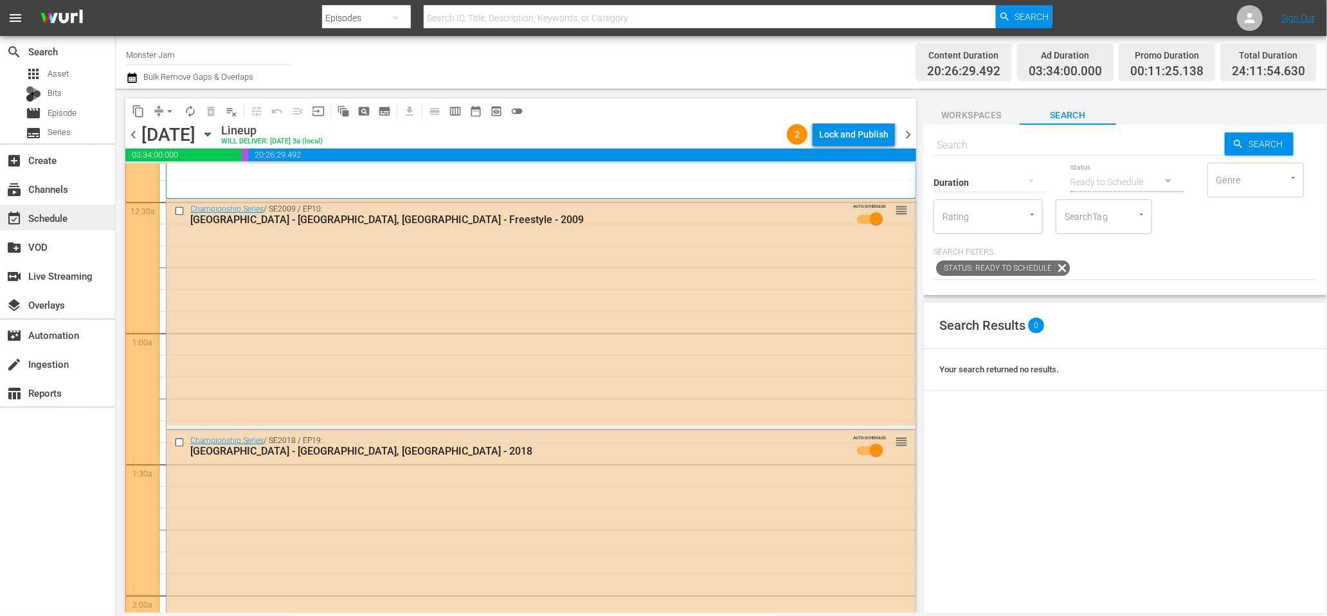
scroll to position [85, 0]
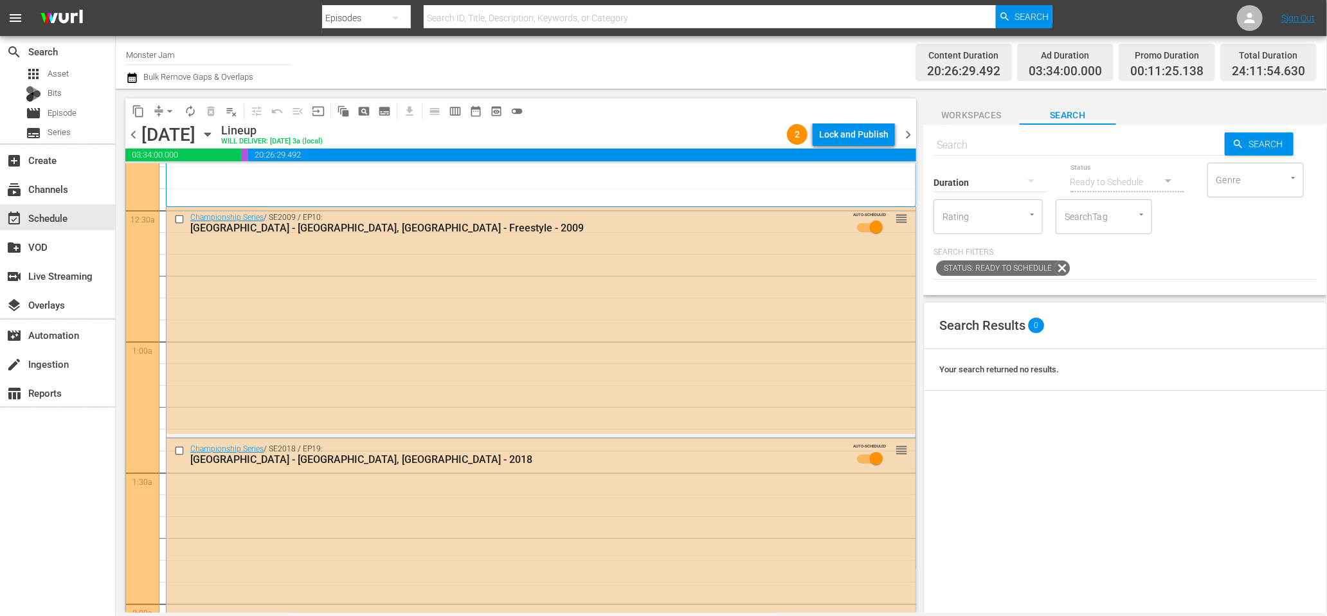
click at [747, 78] on div "Channel Title Monster Jam Bulk Remove Gaps & Overlaps" at bounding box center [450, 62] width 649 height 46
click at [523, 92] on div "content_copy compress arrow_drop_down autorenew_outlined delete_forever_outline…" at bounding box center [518, 351] width 804 height 524
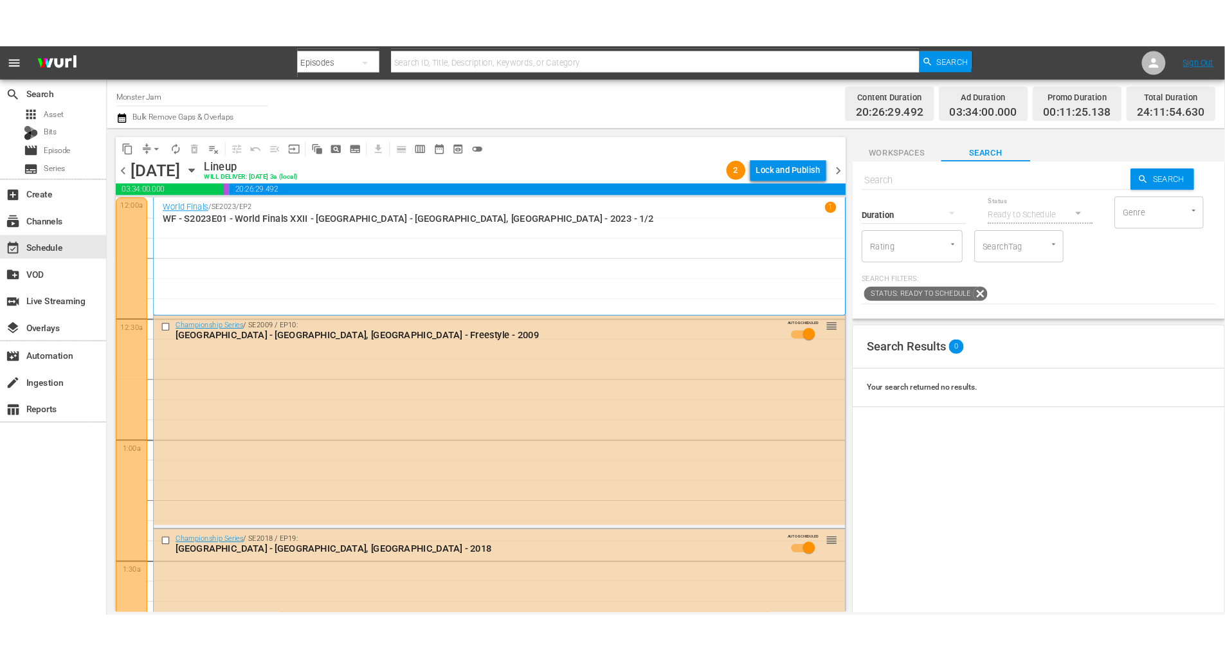
scroll to position [86, 0]
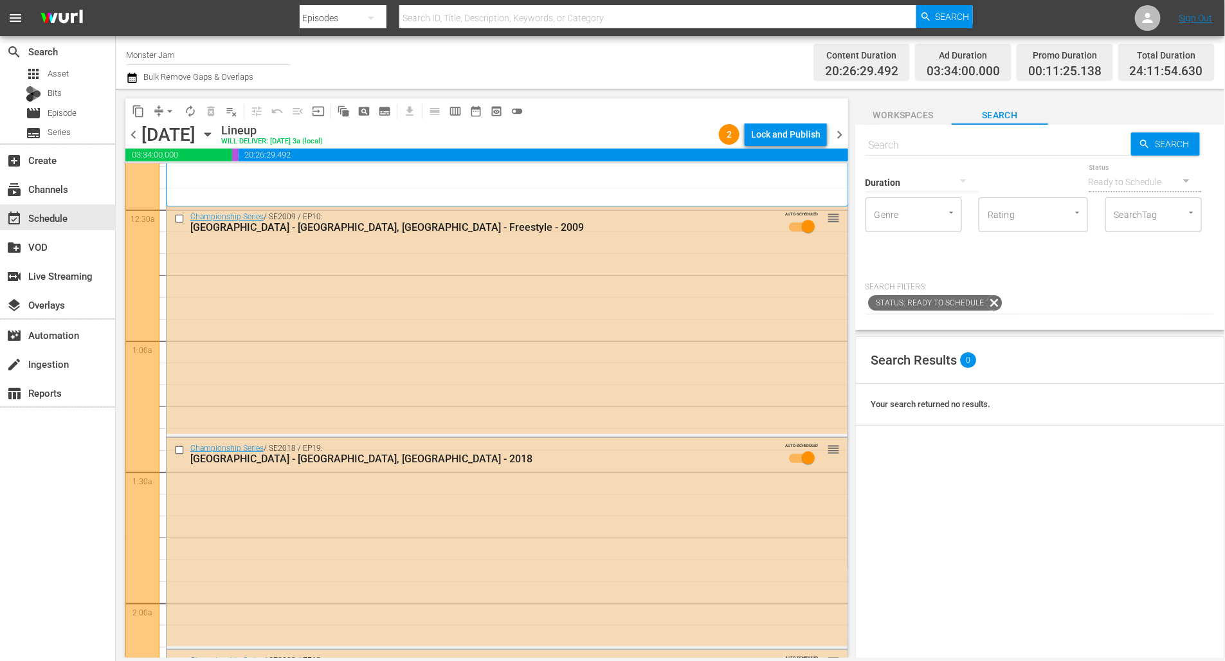
click at [462, 50] on div "Channel Title Monster Jam Bulk Remove Gaps & Overlaps" at bounding box center [422, 62] width 593 height 46
click at [548, 71] on div "Channel Title Monster Jam Bulk Remove Gaps & Overlaps" at bounding box center [422, 62] width 593 height 46
